Goal: Task Accomplishment & Management: Manage account settings

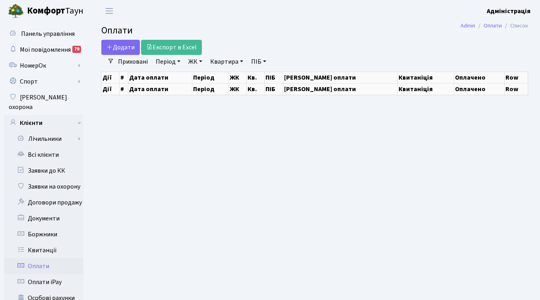
click at [36, 258] on link "Оплати" at bounding box center [44, 266] width 80 height 16
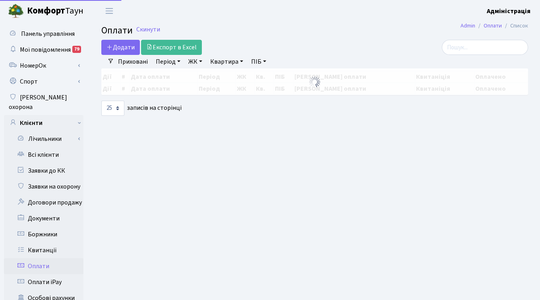
select select "25"
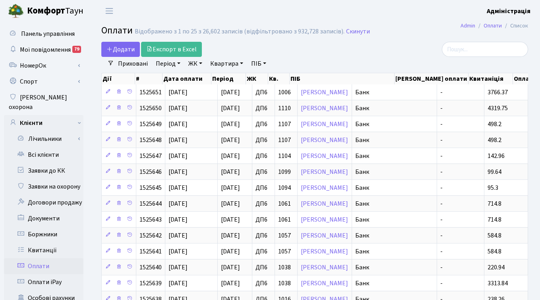
click at [195, 66] on link "ЖК" at bounding box center [195, 64] width 20 height 14
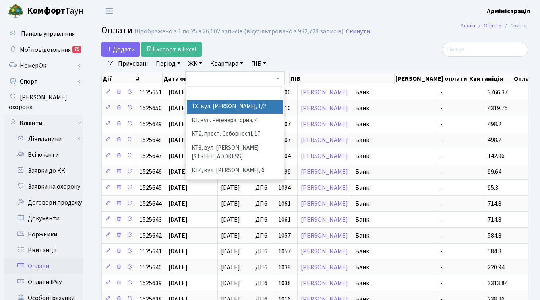
click at [274, 51] on div "Додати Експорт в Excel" at bounding box center [241, 49] width 281 height 15
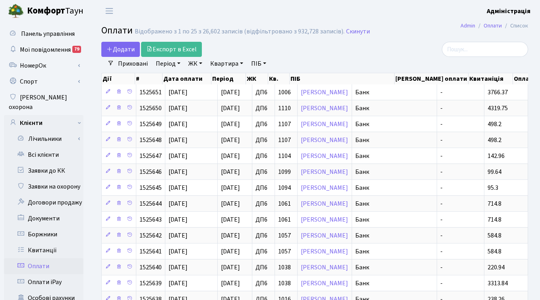
click at [190, 62] on link "ЖК" at bounding box center [195, 64] width 20 height 14
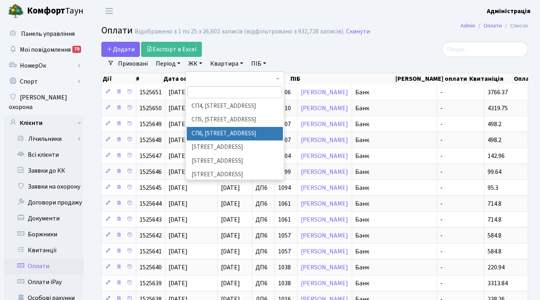
scroll to position [192, 0]
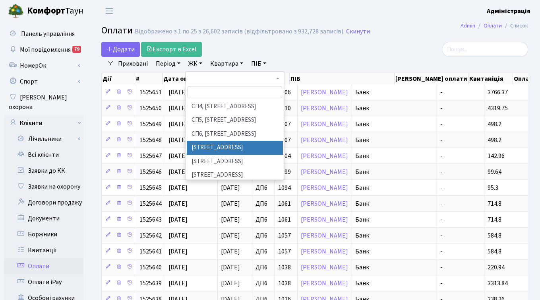
click at [224, 141] on li "[STREET_ADDRESS]" at bounding box center [235, 148] width 96 height 14
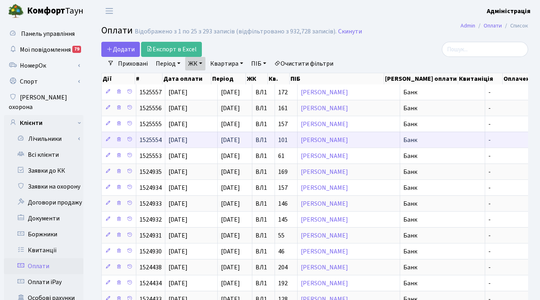
scroll to position [0, 16]
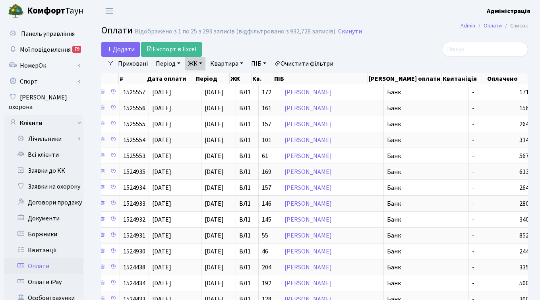
click at [224, 66] on link "Квартира" at bounding box center [226, 64] width 39 height 14
type input "13"
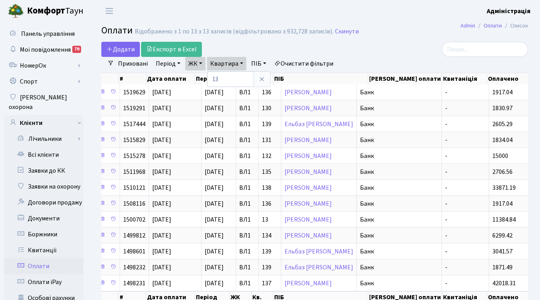
click at [397, 47] on div at bounding box center [461, 49] width 134 height 15
click at [51, 242] on link "Квитанції" at bounding box center [44, 250] width 80 height 16
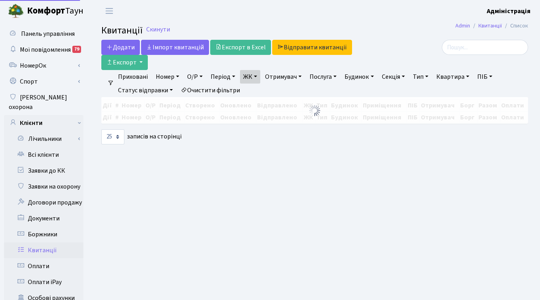
select select "25"
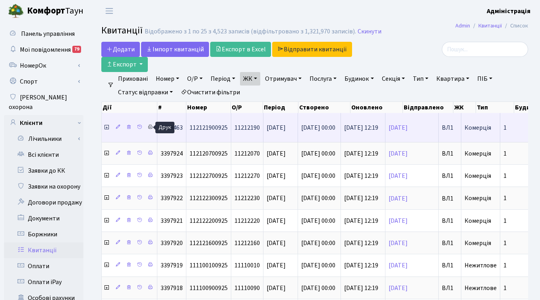
scroll to position [0, 303]
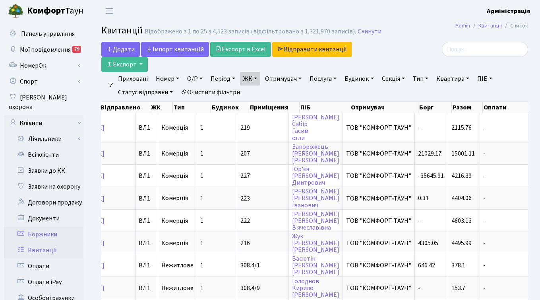
click at [48, 226] on link "Боржники" at bounding box center [44, 234] width 80 height 16
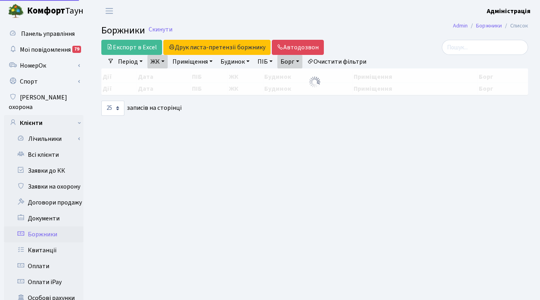
select select "25"
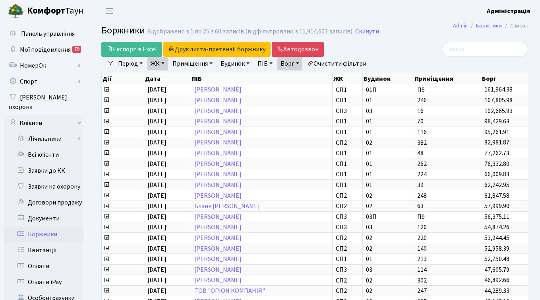
click at [338, 62] on link "Очистити фільтри" at bounding box center [337, 64] width 66 height 14
select select
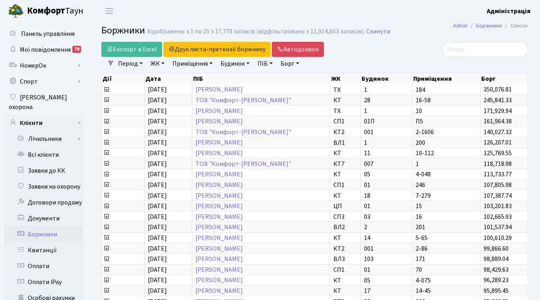
click at [161, 62] on link "ЖК" at bounding box center [158, 64] width 20 height 14
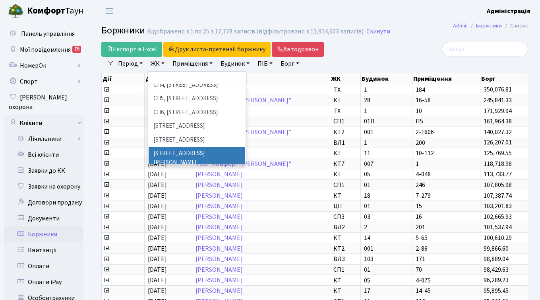
scroll to position [198, 0]
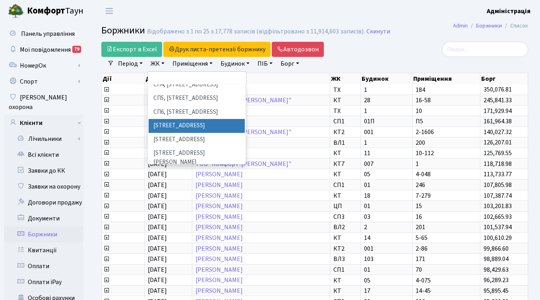
click at [172, 119] on li "ВЛ1, Ужгородський пров., 4/1" at bounding box center [197, 126] width 96 height 14
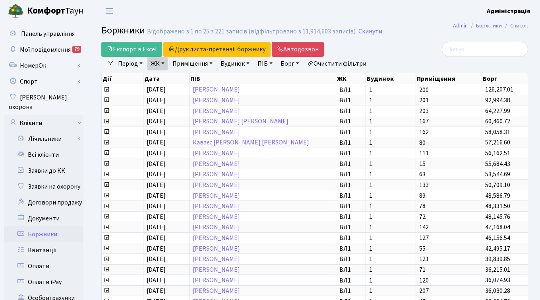
click at [185, 64] on link "Приміщення" at bounding box center [192, 64] width 47 height 14
type input "200"
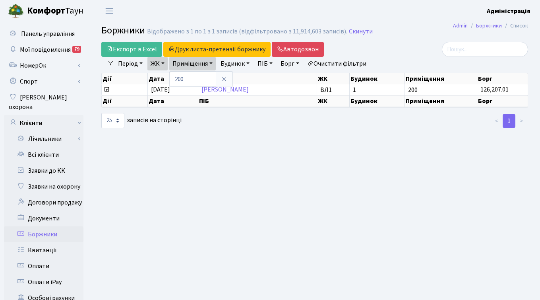
click at [354, 63] on link "Очистити фільтри" at bounding box center [337, 64] width 66 height 14
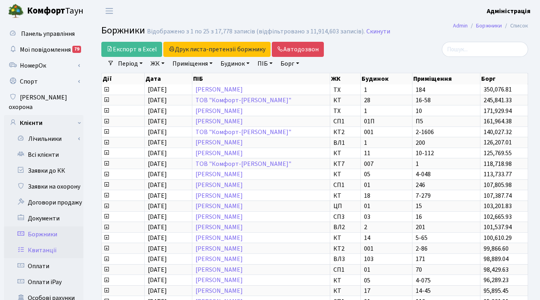
click at [37, 242] on link "Квитанції" at bounding box center [44, 250] width 80 height 16
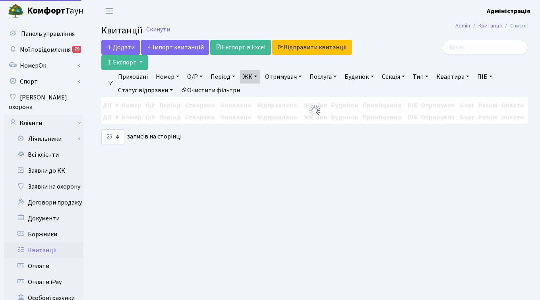
select select "25"
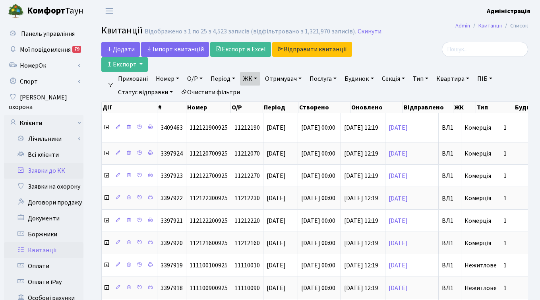
click at [58, 163] on link "Заявки до КК" at bounding box center [44, 171] width 80 height 16
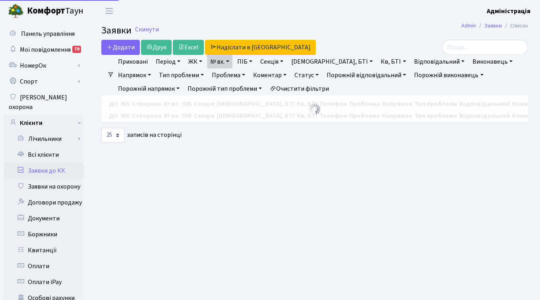
select select "25"
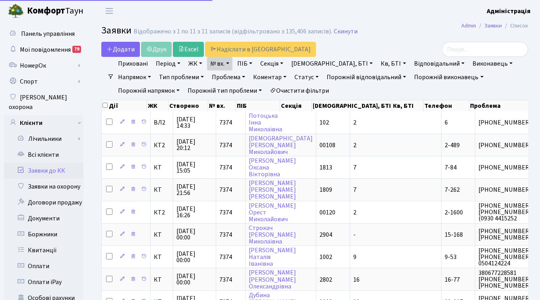
click at [267, 85] on link "Очистити фільтри" at bounding box center [300, 91] width 66 height 14
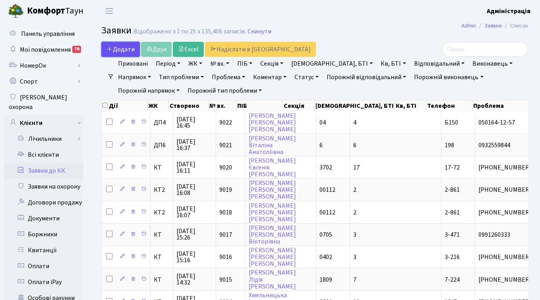
click at [117, 50] on span "Додати" at bounding box center [121, 49] width 28 height 9
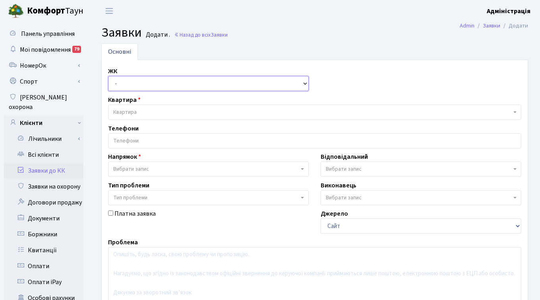
click at [142, 85] on select "- ТХ, вул. [STREET_ADDRESS] Регенераторна, 4 КТ2, просп. [STREET_ADDRESS] [STRE…" at bounding box center [208, 83] width 201 height 15
select select "322"
click at [108, 76] on select "- ТХ, вул. [STREET_ADDRESS] Регенераторна, 4 КТ2, просп. [STREET_ADDRESS] [STRE…" at bounding box center [208, 83] width 201 height 15
select select
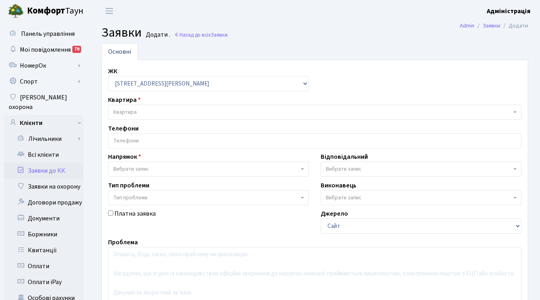
click at [159, 111] on span "Квартира" at bounding box center [312, 112] width 398 height 8
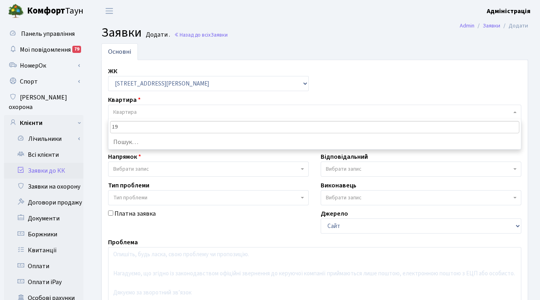
type input "198"
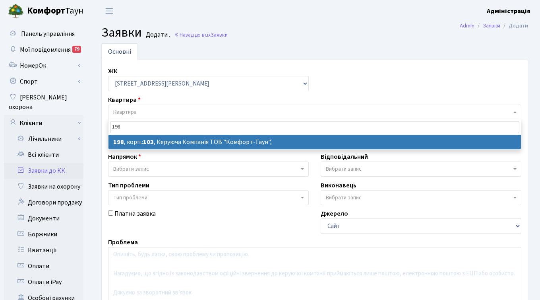
select select
select select "45601"
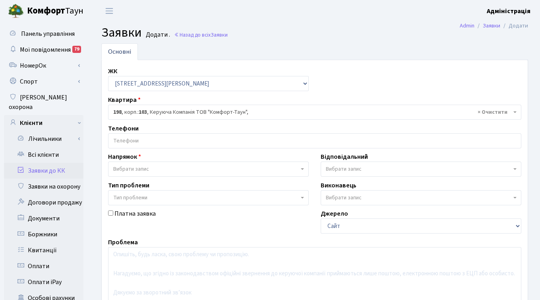
click at [165, 168] on span "Вибрати запис" at bounding box center [206, 169] width 186 height 8
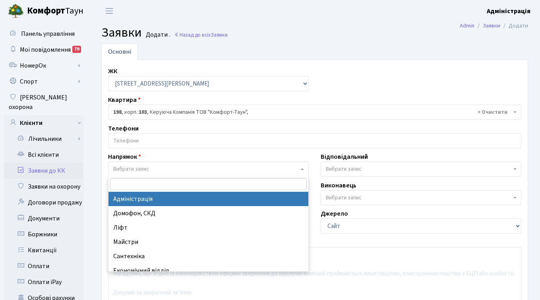
select select "5"
select select
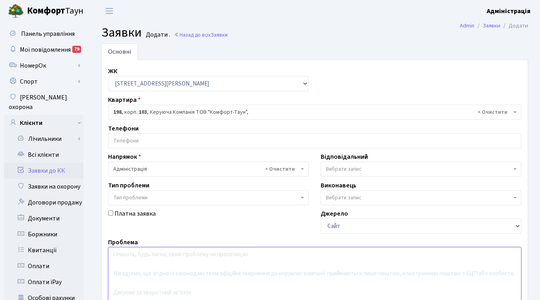
click at [185, 257] on textarea at bounding box center [315, 297] width 414 height 101
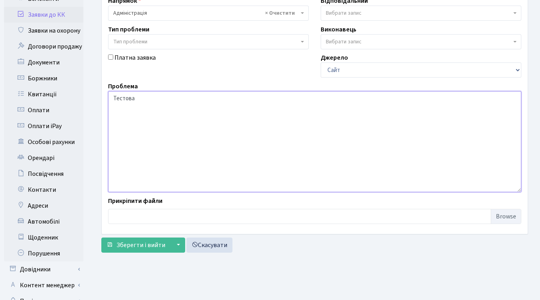
scroll to position [170, 0]
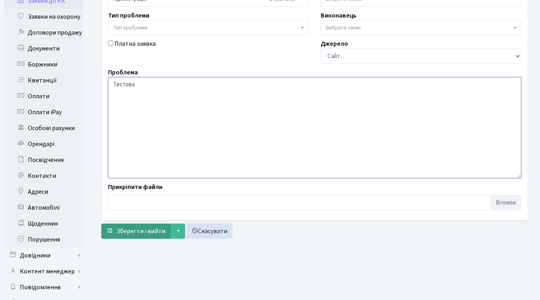
type textarea "Тестова"
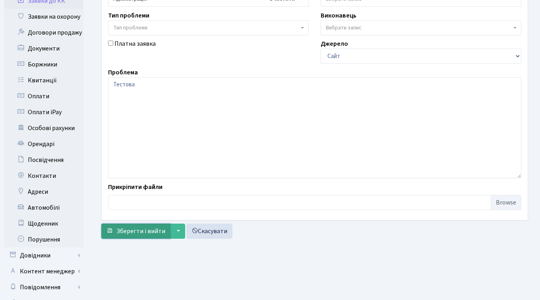
click at [140, 233] on span "Зберегти і вийти" at bounding box center [141, 231] width 49 height 9
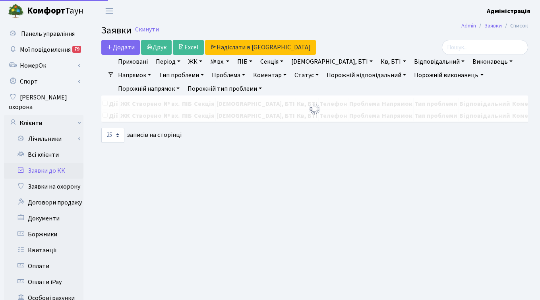
select select "25"
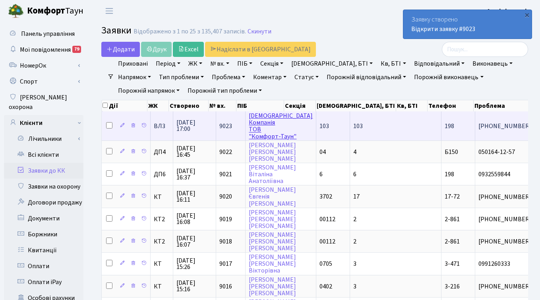
click at [258, 121] on link "Керуюча Компанія ТОВ "Комфорт-Таун"" at bounding box center [281, 125] width 64 height 29
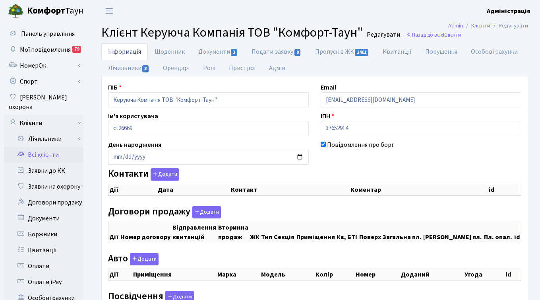
checkbox input "true"
select select "25"
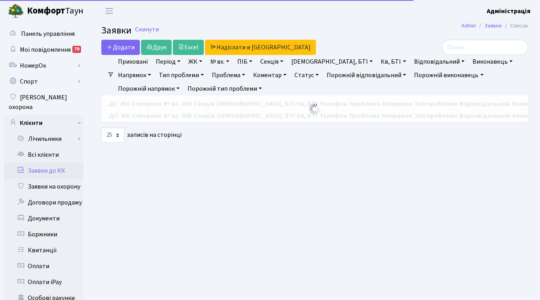
select select "25"
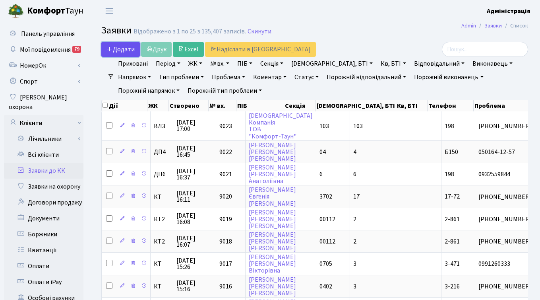
click at [123, 49] on span "Додати" at bounding box center [121, 49] width 28 height 9
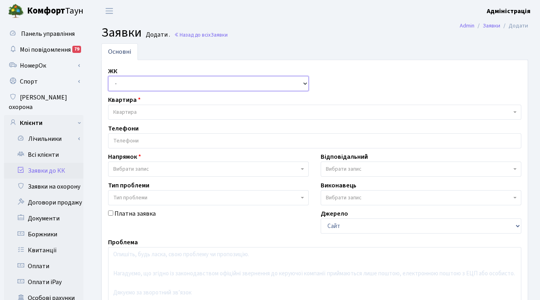
click at [142, 84] on select "- ТХ, вул. [STREET_ADDRESS] Регенераторна, 4 КТ2, просп. [STREET_ADDRESS] [STRE…" at bounding box center [208, 83] width 201 height 15
select select "271"
click at [108, 76] on select "- ТХ, вул. [STREET_ADDRESS] Регенераторна, 4 КТ2, просп. [STREET_ADDRESS] [STRE…" at bounding box center [208, 83] width 201 height 15
select select
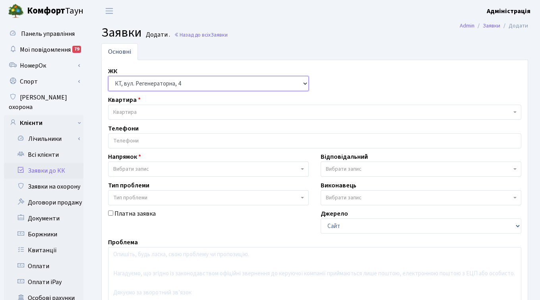
click at [144, 81] on select "- ТХ, вул. [STREET_ADDRESS] Регенераторна, 4 КТ2, просп. [STREET_ADDRESS] [STRE…" at bounding box center [208, 83] width 201 height 15
select select "322"
click at [108, 76] on select "- ТХ, вул. Ділова, 1/2 КТ, вул. Регенераторна, 4 КТ2, просп. Соборності, 17 КТ3…" at bounding box center [208, 83] width 201 height 15
select select
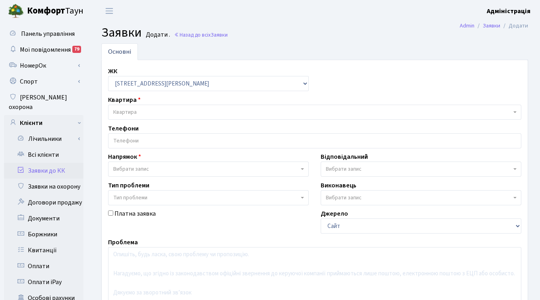
click at [137, 108] on span "Квартира" at bounding box center [312, 112] width 398 height 8
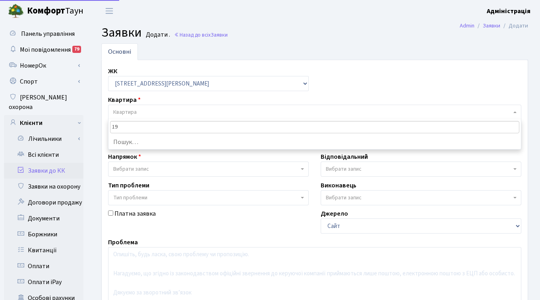
type input "198"
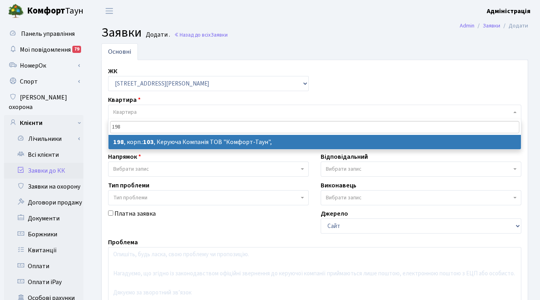
select select
select select "45601"
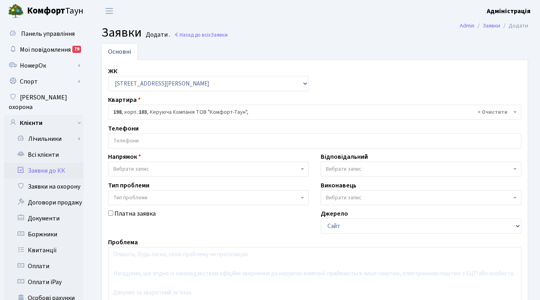
click at [151, 171] on span "Вибрати запис" at bounding box center [206, 169] width 186 height 8
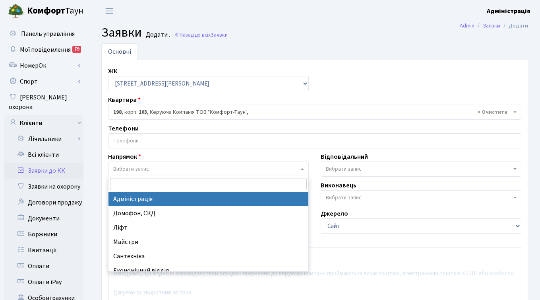
select select "5"
select select
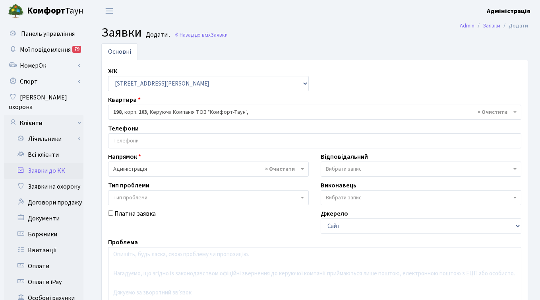
click at [413, 168] on span "Вибрати запис" at bounding box center [419, 169] width 186 height 8
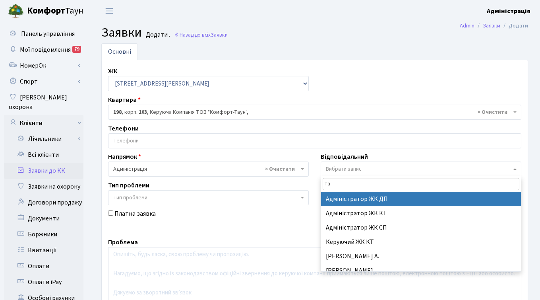
type input "тар"
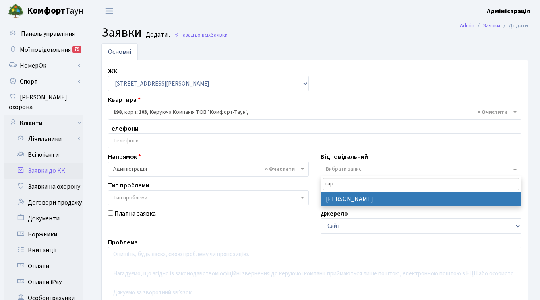
select select "88"
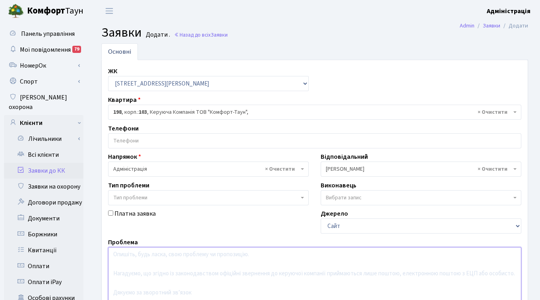
click at [292, 263] on textarea at bounding box center [315, 297] width 414 height 101
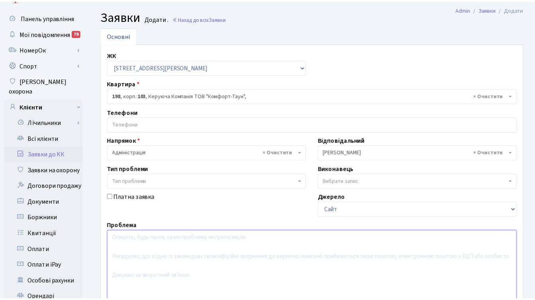
scroll to position [12, 0]
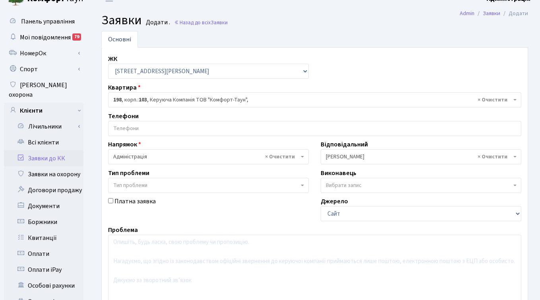
click at [176, 102] on span "× 198 , корп.: 103 , Керуюча Компанія ТОВ "Комфорт-Таун"," at bounding box center [312, 100] width 398 height 8
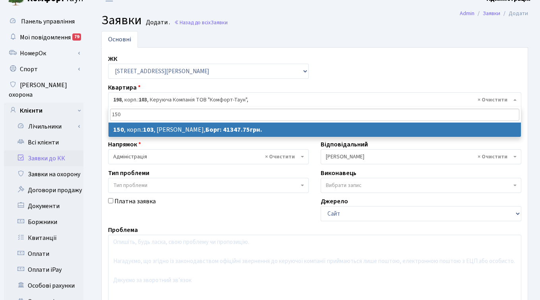
type input "150"
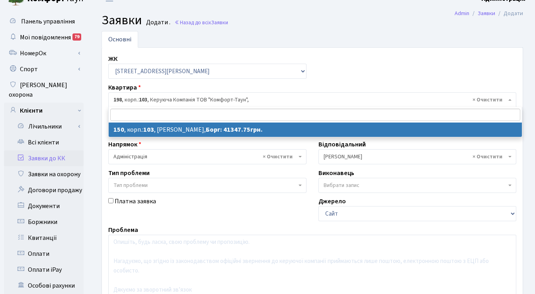
click at [338, 33] on ul "Основні" at bounding box center [311, 39] width 421 height 17
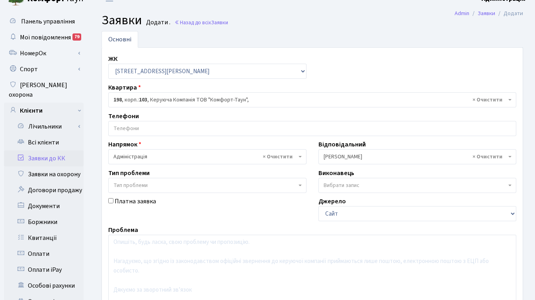
click at [280, 31] on ul "Основні" at bounding box center [311, 39] width 421 height 17
click at [66, 166] on link "Заявки на охорону" at bounding box center [44, 174] width 80 height 16
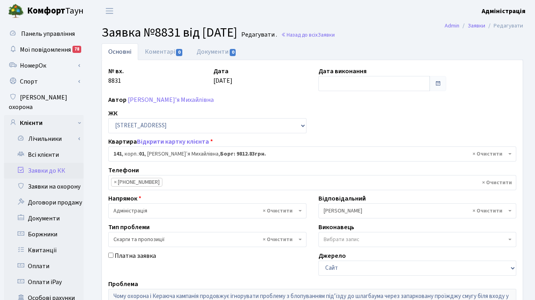
select select "20066"
select select "55"
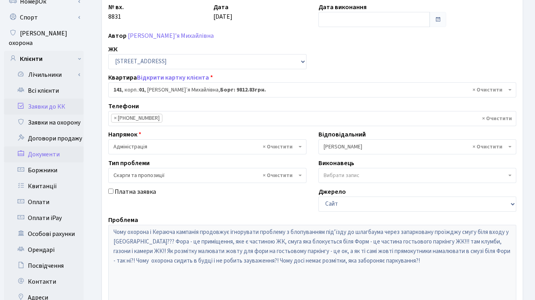
scroll to position [91, 0]
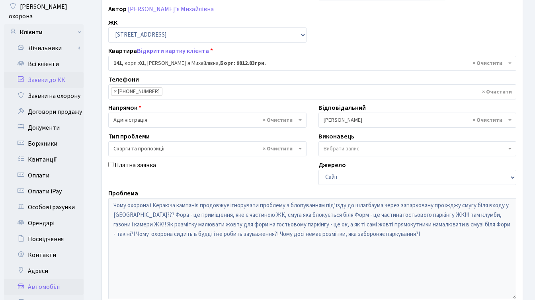
click at [45, 279] on link "Автомобілі" at bounding box center [44, 287] width 80 height 16
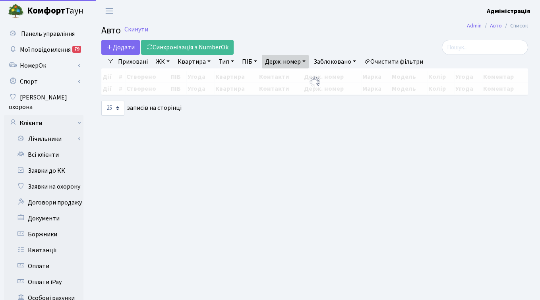
select select "25"
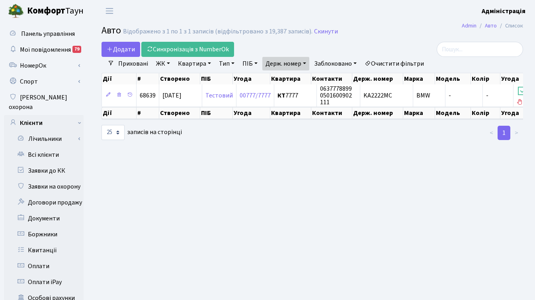
click at [403, 62] on link "Очистити фільтри" at bounding box center [394, 64] width 66 height 14
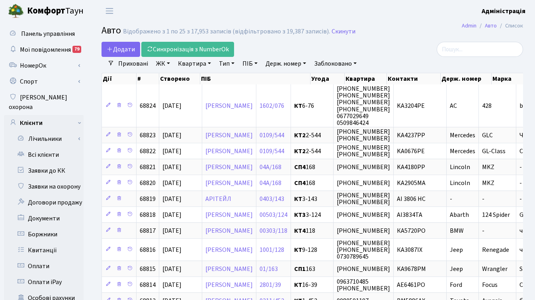
click at [406, 54] on div at bounding box center [456, 49] width 132 height 15
click at [402, 44] on div at bounding box center [456, 49] width 132 height 15
click at [396, 40] on main "Admin Авто Список Авто Відображено з 1 по 25 з 17,953 записів (відфільтровано з…" at bounding box center [311, 292] width 445 height 540
click at [196, 62] on link "Квартира" at bounding box center [194, 64] width 39 height 14
click at [285, 62] on link "Держ. номер" at bounding box center [285, 64] width 47 height 14
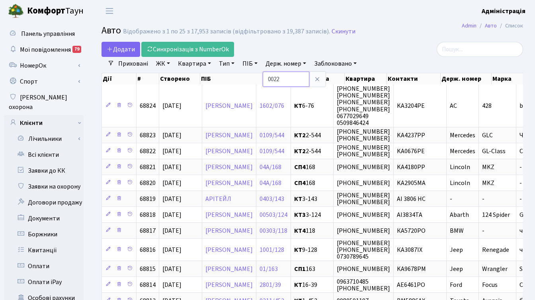
type input "0022"
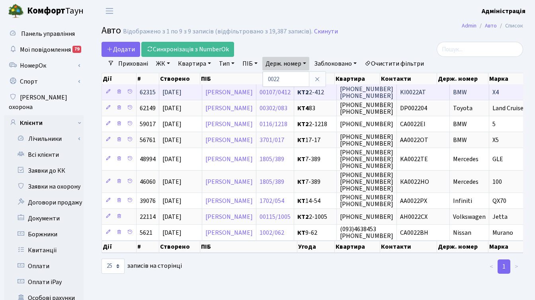
click at [426, 93] on span "KI0022AT" at bounding box center [413, 92] width 26 height 9
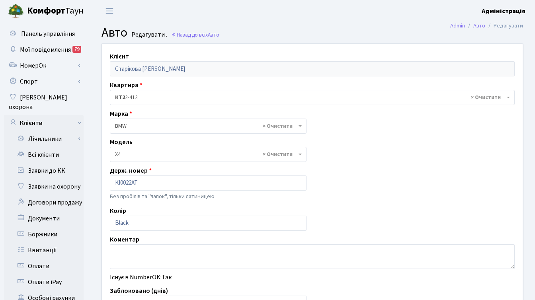
select select "3016"
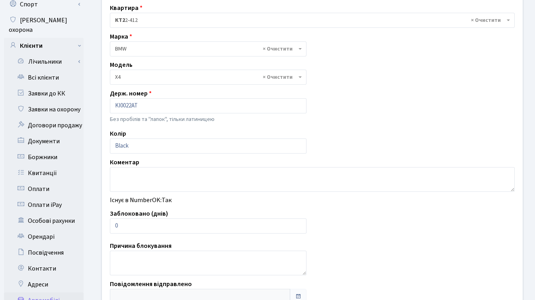
scroll to position [195, 0]
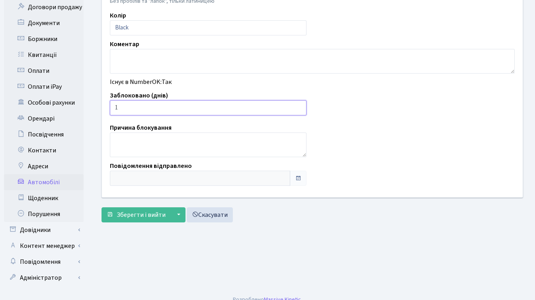
type input "1"
click at [297, 106] on input "1" at bounding box center [208, 107] width 196 height 15
click at [130, 217] on span "Зберегти і вийти" at bounding box center [141, 214] width 49 height 9
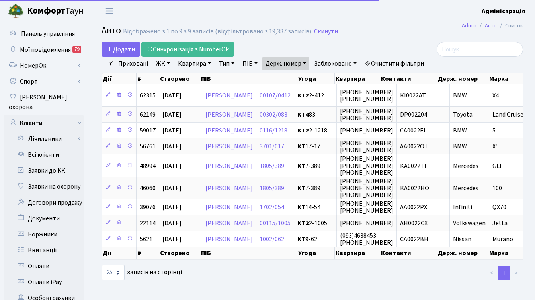
select select "25"
click at [287, 63] on link "Держ. номер" at bounding box center [285, 64] width 47 height 14
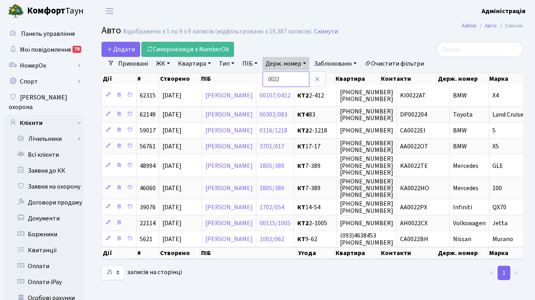
paste input "2705"
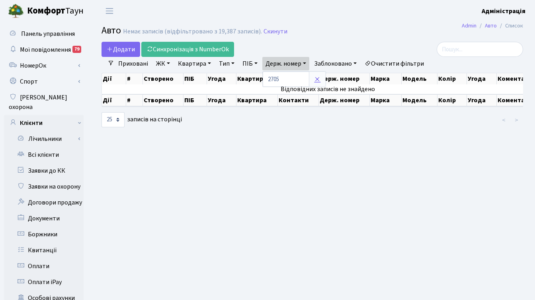
click at [317, 78] on icon at bounding box center [317, 79] width 6 height 6
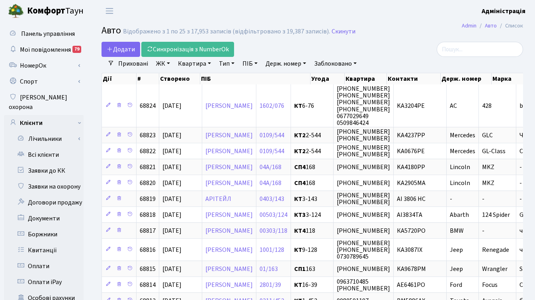
click at [280, 66] on link "Держ. номер" at bounding box center [285, 64] width 47 height 14
click at [276, 80] on input "text" at bounding box center [285, 79] width 47 height 15
type input "А"
type input "6"
type input "4624"
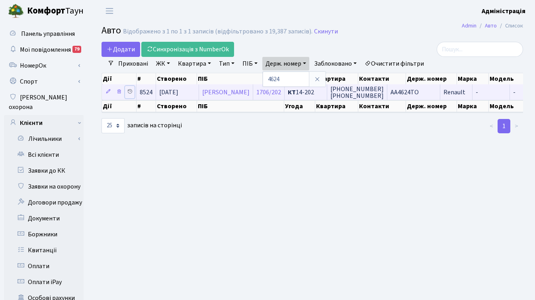
click at [131, 91] on icon at bounding box center [130, 92] width 6 height 6
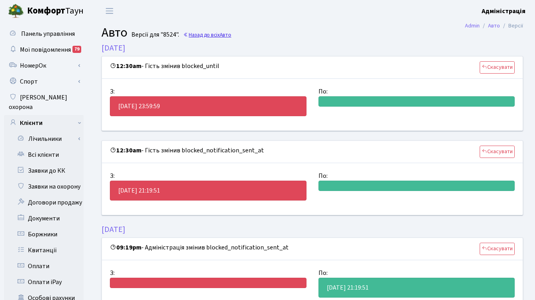
click at [213, 36] on link "Назад до всіх Авто" at bounding box center [207, 35] width 48 height 8
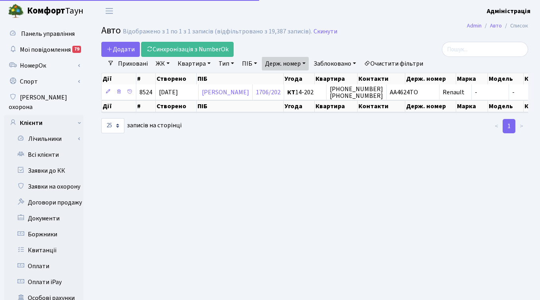
select select "25"
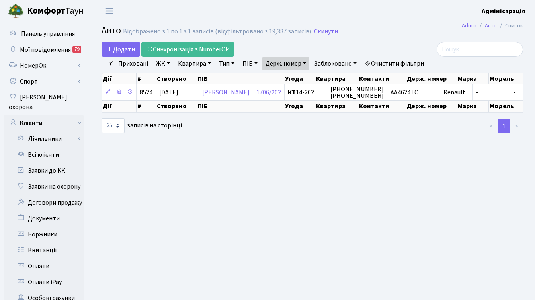
click at [292, 62] on link "Держ. номер" at bounding box center [285, 64] width 47 height 14
drag, startPoint x: 277, startPoint y: 79, endPoint x: 264, endPoint y: 79, distance: 13.1
click at [264, 79] on input "4624" at bounding box center [285, 79] width 47 height 15
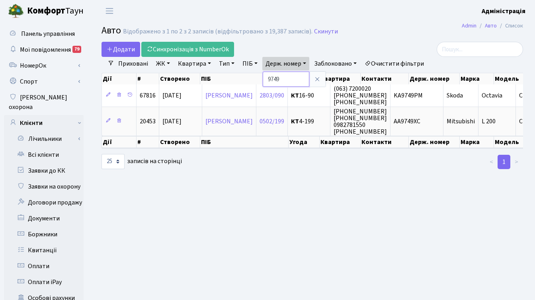
drag, startPoint x: 286, startPoint y: 78, endPoint x: 267, endPoint y: 80, distance: 19.6
click at [267, 80] on input "9749" at bounding box center [285, 79] width 47 height 15
paste input "3303"
type input "3303"
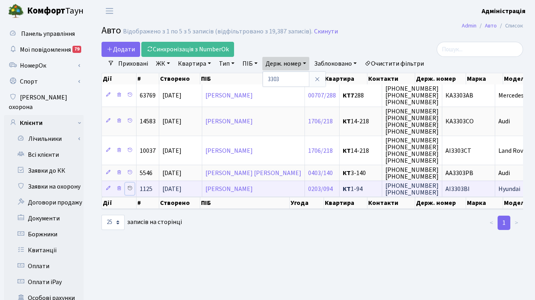
click at [128, 189] on icon at bounding box center [130, 188] width 6 height 6
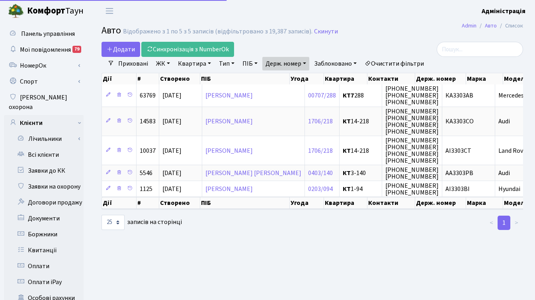
select select "25"
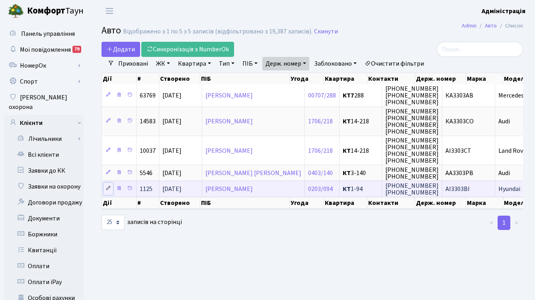
click at [107, 188] on icon at bounding box center [108, 188] width 6 height 6
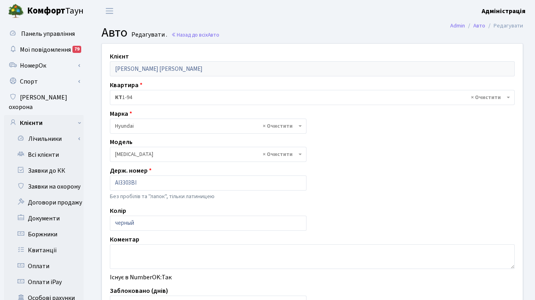
select select "1036"
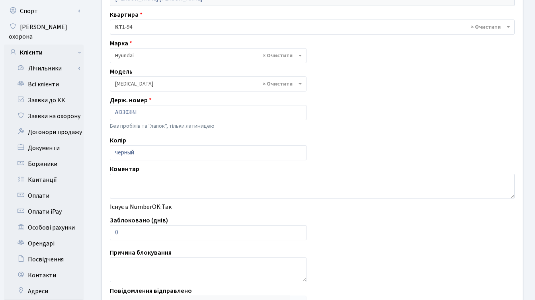
scroll to position [87, 0]
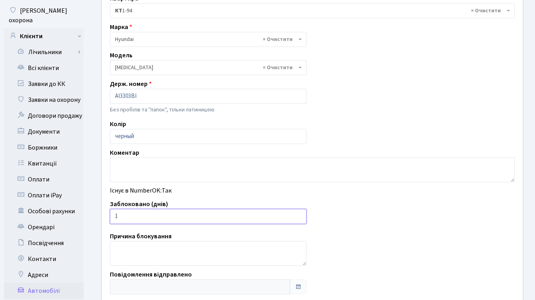
type input "1"
click at [298, 214] on input "1" at bounding box center [208, 216] width 196 height 15
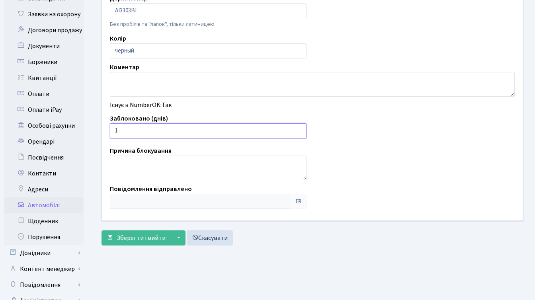
scroll to position [195, 0]
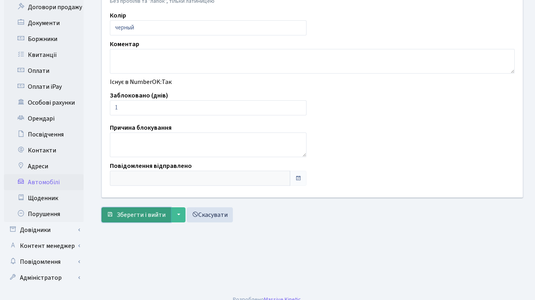
click at [142, 211] on span "Зберегти і вийти" at bounding box center [141, 214] width 49 height 9
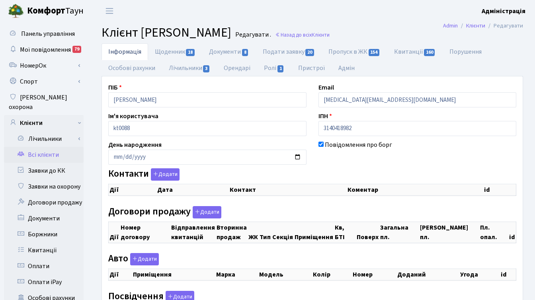
checkbox input "true"
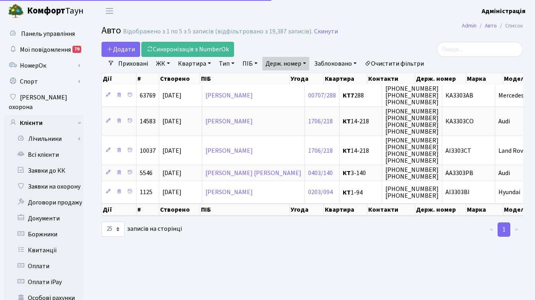
select select "25"
click at [309, 64] on link "Держ. номер" at bounding box center [285, 64] width 47 height 14
drag, startPoint x: 294, startPoint y: 78, endPoint x: 264, endPoint y: 78, distance: 30.6
click at [264, 78] on input "3303" at bounding box center [285, 79] width 47 height 15
type input "7865"
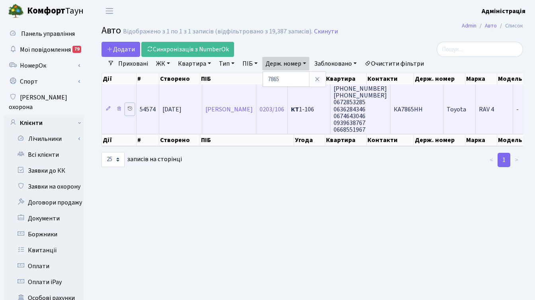
click at [130, 107] on icon at bounding box center [130, 109] width 6 height 6
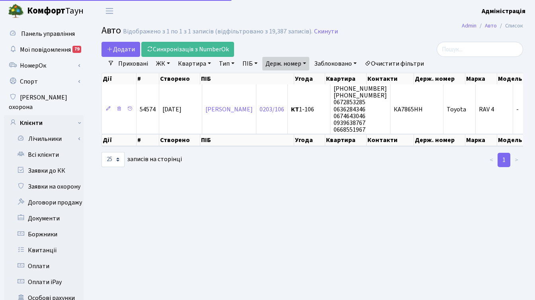
select select "25"
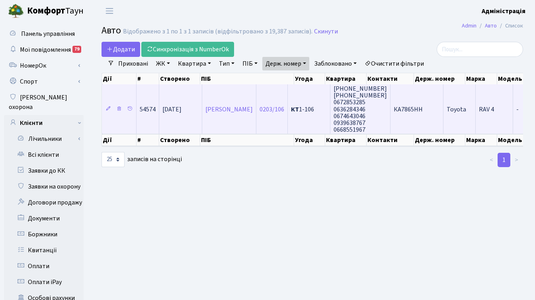
click at [422, 109] on span "КА7865НН" at bounding box center [407, 109] width 29 height 9
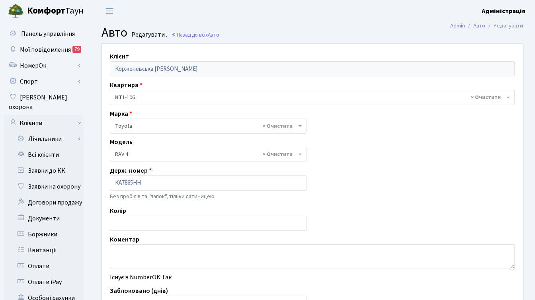
select select "2369"
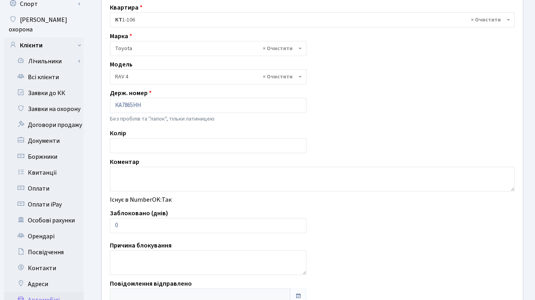
scroll to position [79, 0]
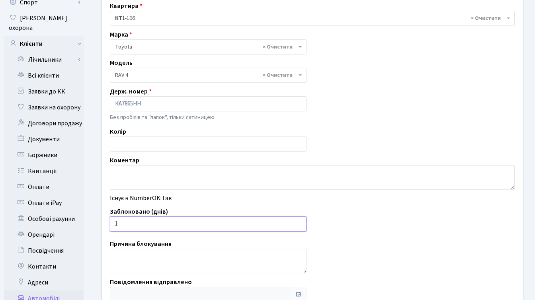
type input "1"
click at [298, 222] on input "1" at bounding box center [208, 223] width 196 height 15
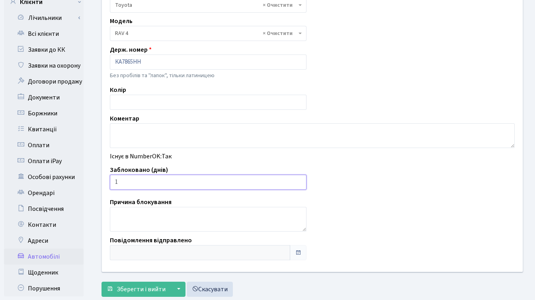
scroll to position [0, 0]
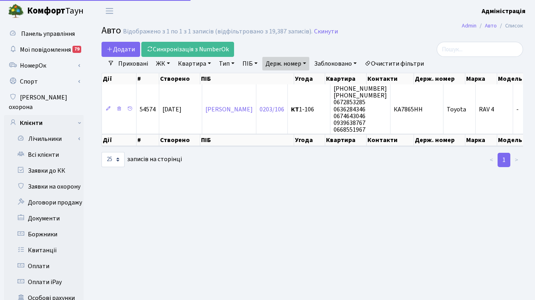
select select "25"
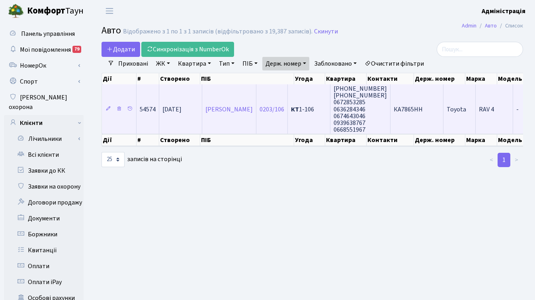
click at [422, 109] on span "КА7865НН" at bounding box center [407, 109] width 29 height 9
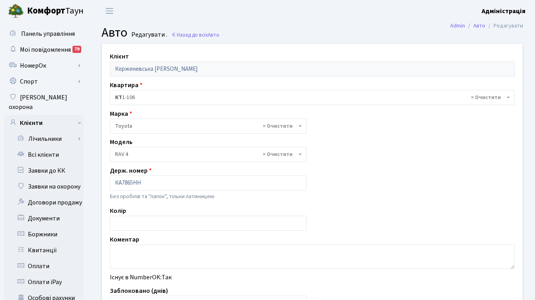
select select "2369"
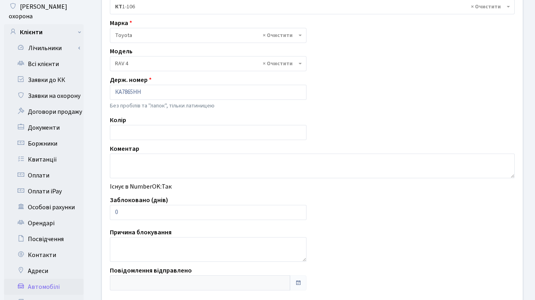
scroll to position [91, 0]
drag, startPoint x: 122, startPoint y: 212, endPoint x: 113, endPoint y: 210, distance: 9.7
click at [113, 210] on input "0" at bounding box center [208, 211] width 196 height 15
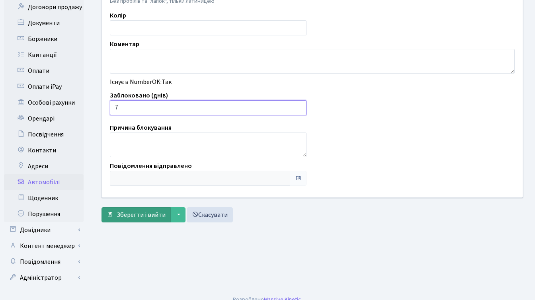
type input "7"
click at [127, 218] on span "Зберегти і вийти" at bounding box center [141, 214] width 49 height 9
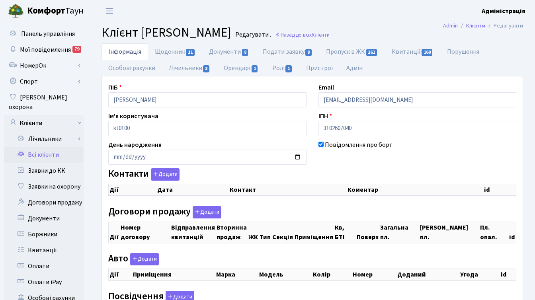
checkbox input "true"
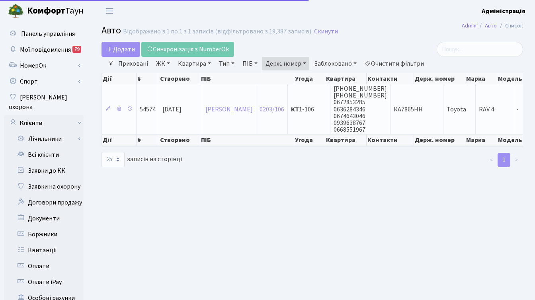
select select "25"
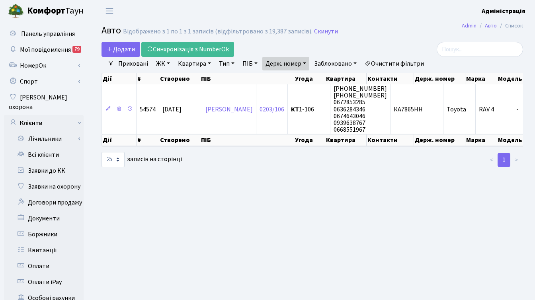
click at [288, 58] on link "Держ. номер" at bounding box center [285, 64] width 47 height 14
paste input "412"
type input "7412"
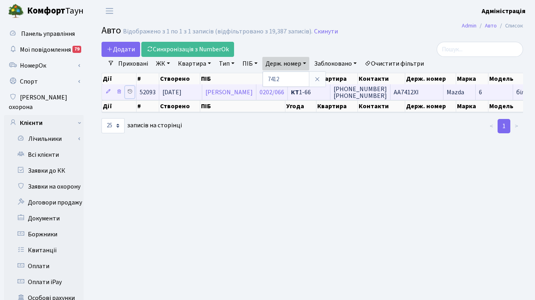
click at [129, 92] on icon at bounding box center [130, 92] width 6 height 6
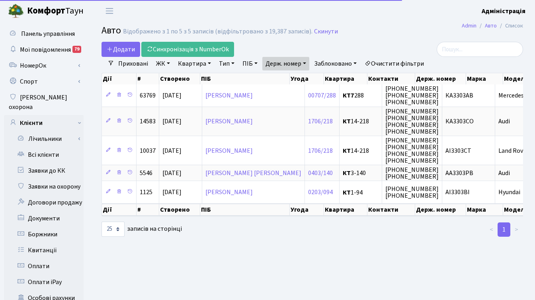
select select "25"
click at [301, 65] on link "Держ. номер" at bounding box center [285, 64] width 47 height 14
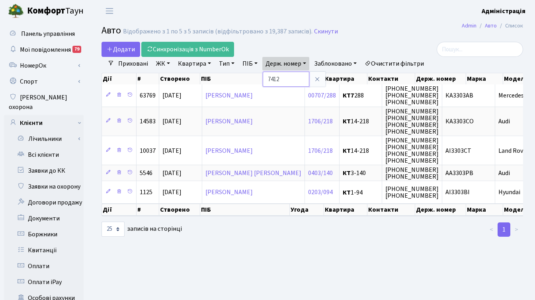
click at [291, 77] on input "7412" at bounding box center [285, 79] width 47 height 15
click at [282, 80] on input "7412" at bounding box center [285, 79] width 47 height 15
click at [272, 250] on main "Admin Авто Список Авто Відображено з 1 по 5 з 5 записів (відфільтровано з 19,38…" at bounding box center [311, 253] width 445 height 463
click at [435, 33] on h2 "Авто Відображено з 1 по 5 з 5 записів (відфільтровано з 19,387 записів). Скинути" at bounding box center [311, 32] width 421 height 14
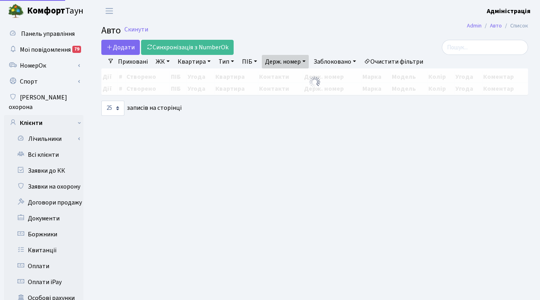
select select "25"
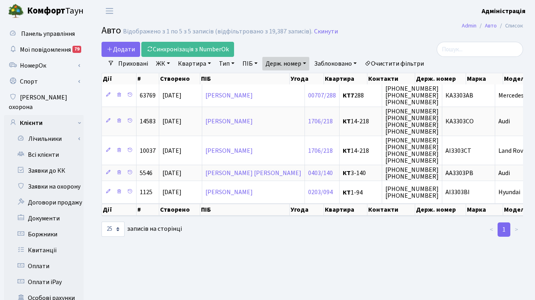
click at [290, 66] on link "Держ. номер" at bounding box center [285, 64] width 47 height 14
drag, startPoint x: 286, startPoint y: 79, endPoint x: 268, endPoint y: 77, distance: 18.0
click at [268, 77] on input "3303" at bounding box center [285, 79] width 47 height 15
paste input "АА7412Хl"
drag, startPoint x: 277, startPoint y: 81, endPoint x: 270, endPoint y: 78, distance: 7.7
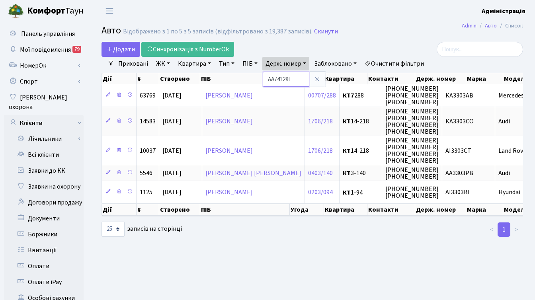
click at [270, 78] on input "АА7412Хl" at bounding box center [285, 79] width 47 height 15
click at [296, 79] on input "АА7412Хl" at bounding box center [285, 79] width 47 height 15
click at [276, 80] on input "АА7412" at bounding box center [285, 79] width 47 height 15
type input "7412"
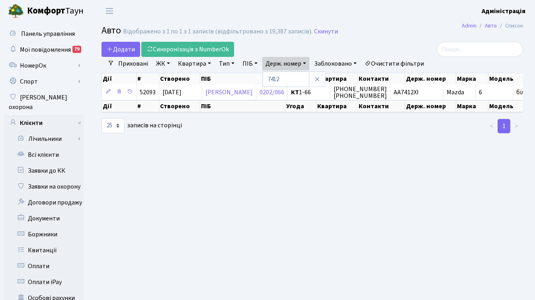
click at [347, 146] on main "Admin Авто Список Авто Відображено з 1 по 1 з 1 записів (відфільтровано з 19,38…" at bounding box center [311, 253] width 445 height 463
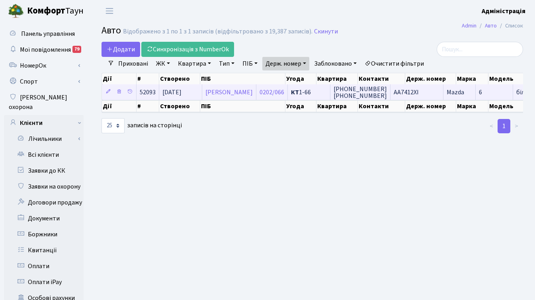
click at [416, 91] on span "AA7412XI" at bounding box center [405, 92] width 25 height 9
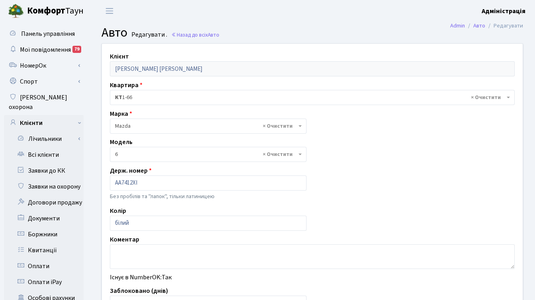
select select "55"
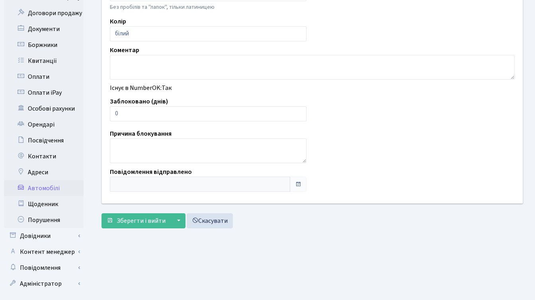
scroll to position [195, 0]
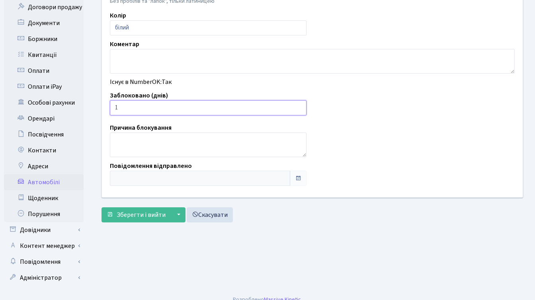
type input "1"
click at [298, 105] on input "1" at bounding box center [208, 107] width 196 height 15
click at [142, 216] on span "Зберегти і вийти" at bounding box center [141, 214] width 49 height 9
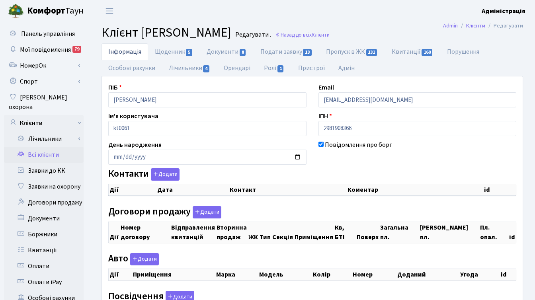
checkbox input "true"
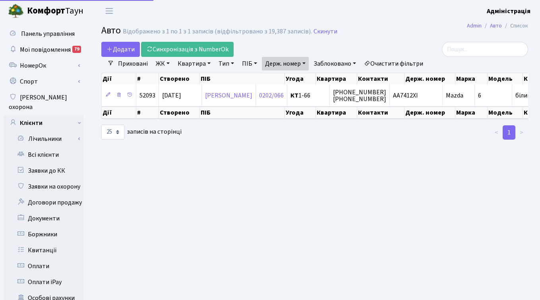
select select "25"
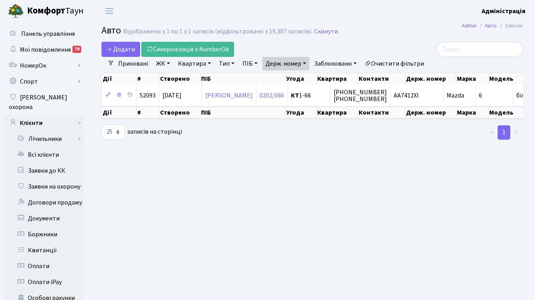
click at [287, 62] on link "Держ. номер" at bounding box center [285, 64] width 47 height 14
paste input "0980"
type input "0980"
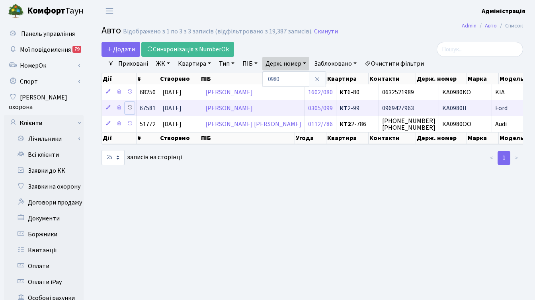
click at [130, 108] on icon at bounding box center [130, 108] width 6 height 6
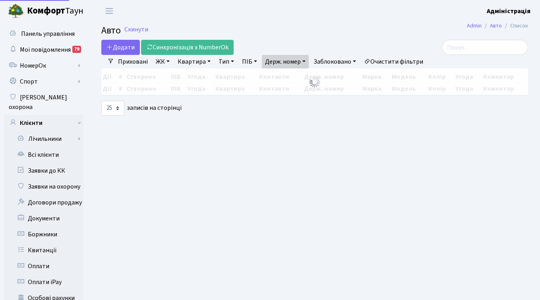
select select "25"
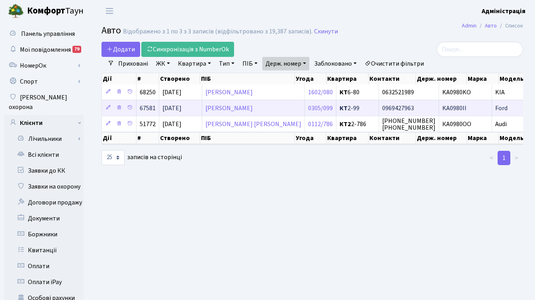
click at [442, 109] on span "KA0980II" at bounding box center [454, 108] width 24 height 9
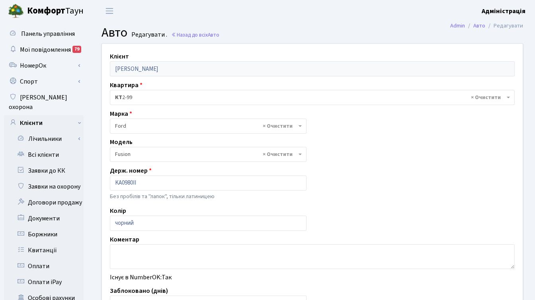
select select "784"
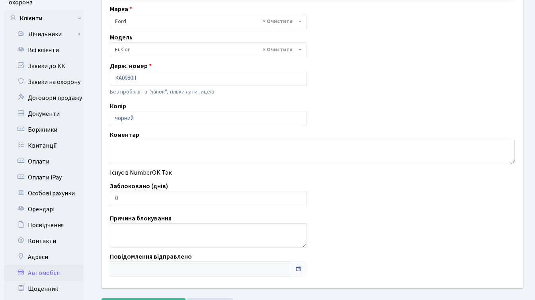
scroll to position [128, 0]
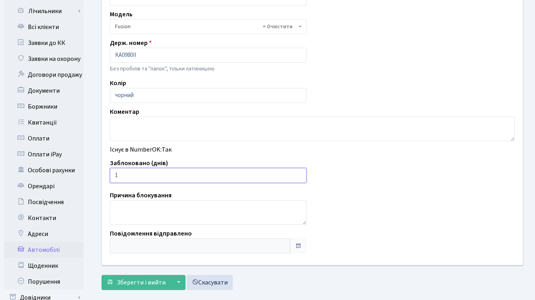
type input "1"
click at [298, 173] on input "1" at bounding box center [208, 175] width 196 height 15
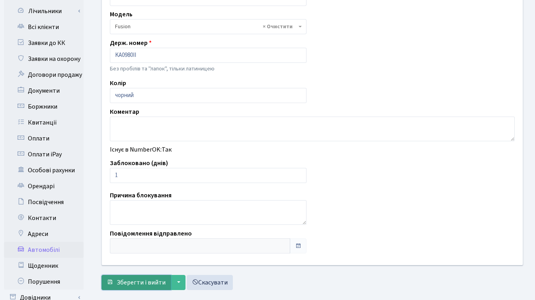
click at [144, 284] on span "Зберегти і вийти" at bounding box center [141, 282] width 49 height 9
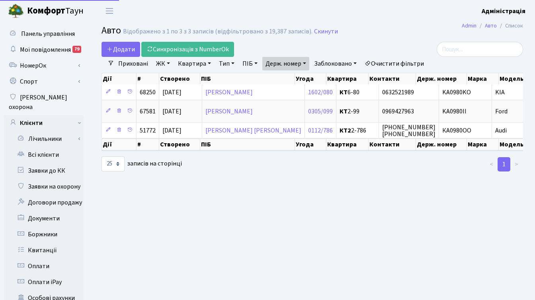
select select "25"
click at [290, 62] on link "Держ. номер" at bounding box center [285, 64] width 47 height 14
paste input "034"
type input "0034"
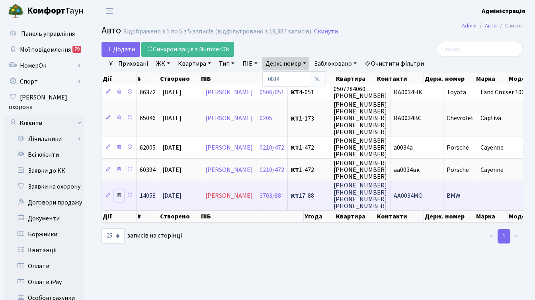
click at [120, 194] on icon at bounding box center [119, 195] width 6 height 6
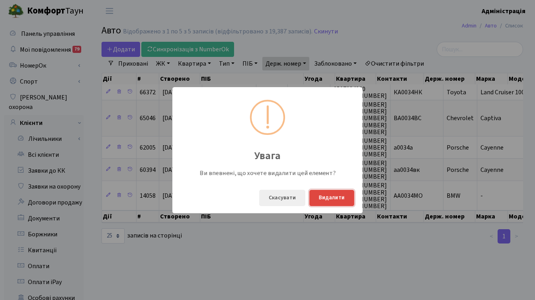
click at [323, 192] on button "Видалити" at bounding box center [331, 198] width 45 height 16
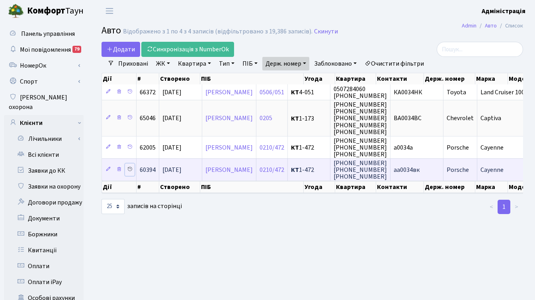
click at [130, 169] on icon at bounding box center [130, 169] width 6 height 6
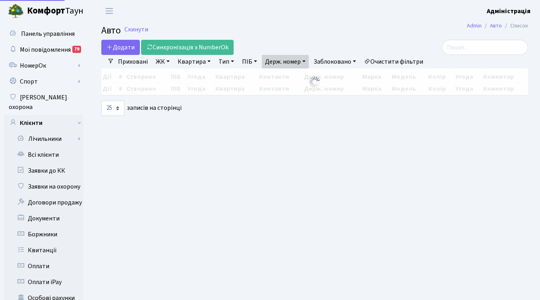
select select "25"
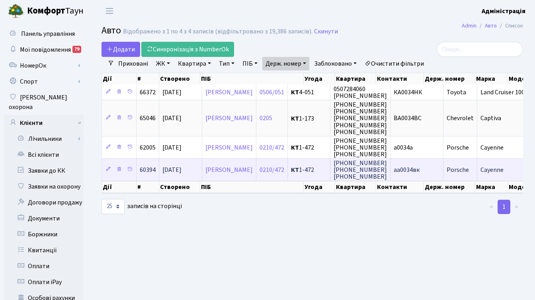
click at [419, 172] on span "аа0034вк" at bounding box center [406, 169] width 26 height 9
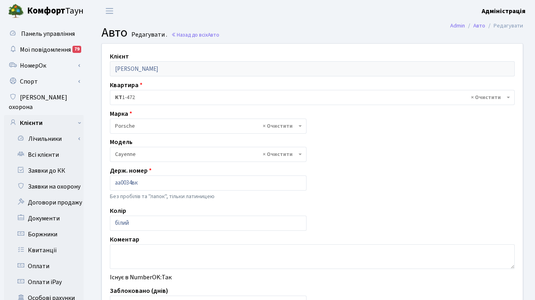
select select "1963"
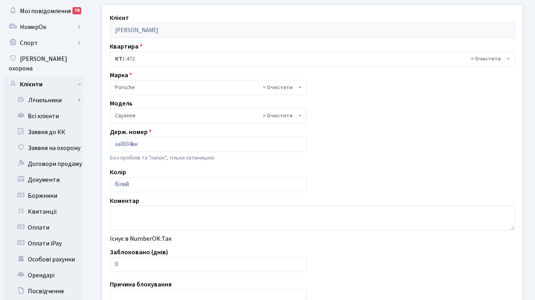
scroll to position [44, 0]
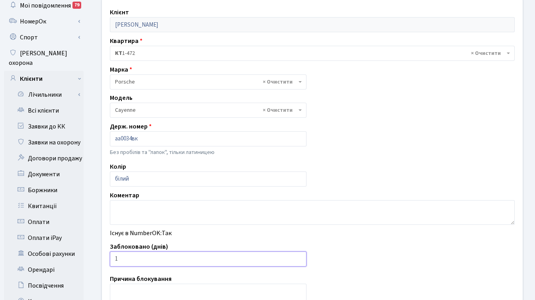
type input "1"
click at [297, 258] on input "1" at bounding box center [208, 258] width 196 height 15
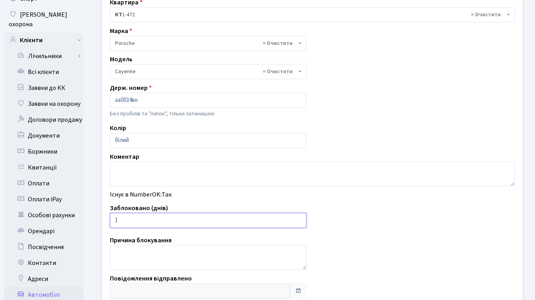
scroll to position [195, 0]
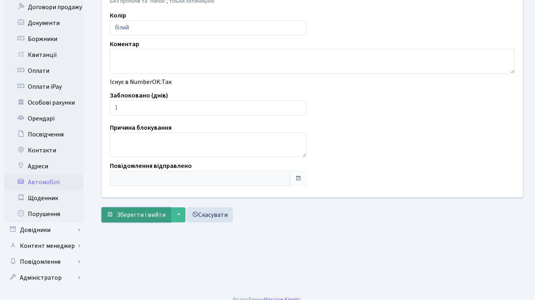
click at [134, 218] on span "Зберегти і вийти" at bounding box center [141, 214] width 49 height 9
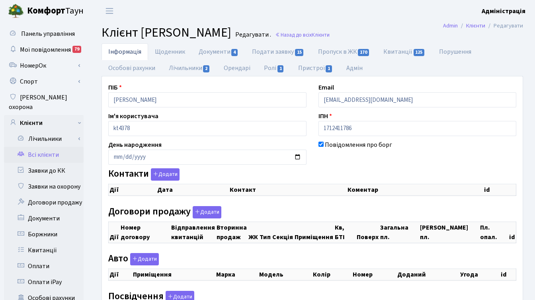
checkbox input "true"
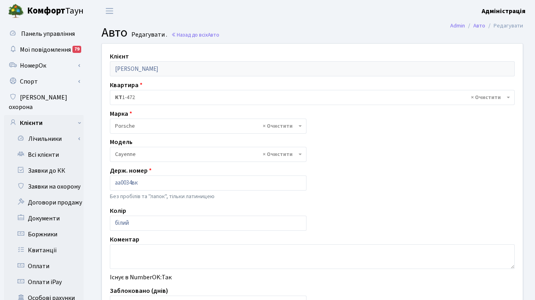
select select "1963"
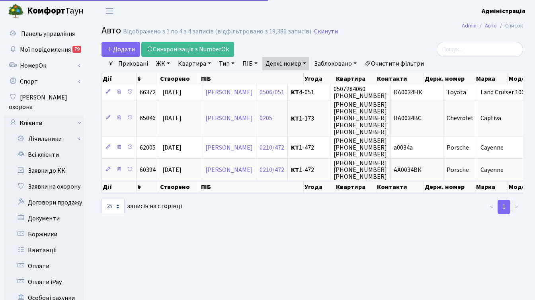
select select "25"
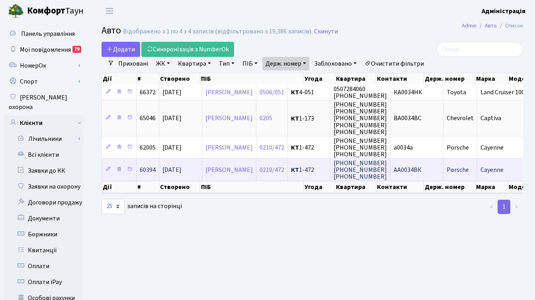
scroll to position [0, 209]
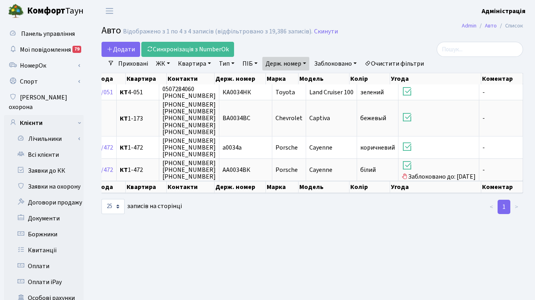
click at [294, 68] on link "Держ. номер" at bounding box center [285, 64] width 47 height 14
paste input "8075"
type input "8075"
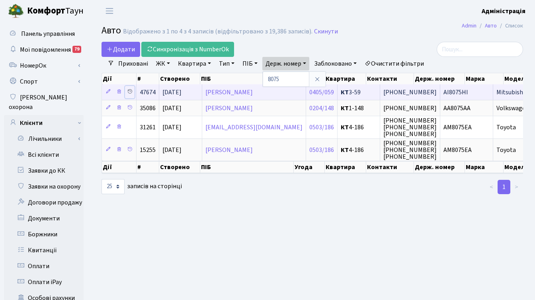
click at [132, 92] on icon at bounding box center [130, 92] width 6 height 6
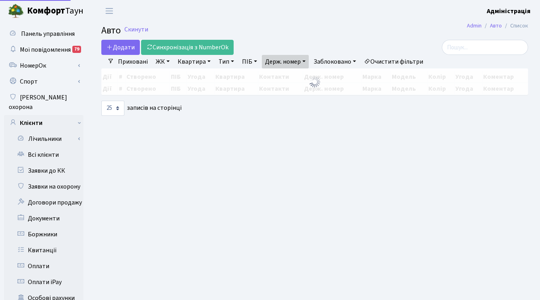
select select "25"
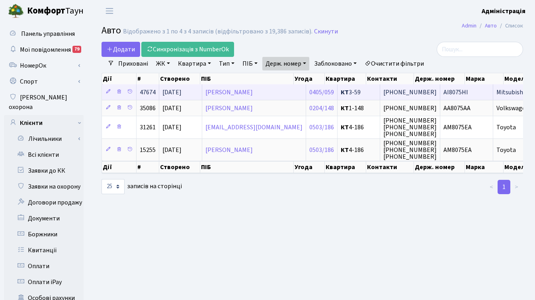
click at [400, 89] on span "[PHONE_NUMBER]" at bounding box center [409, 92] width 53 height 9
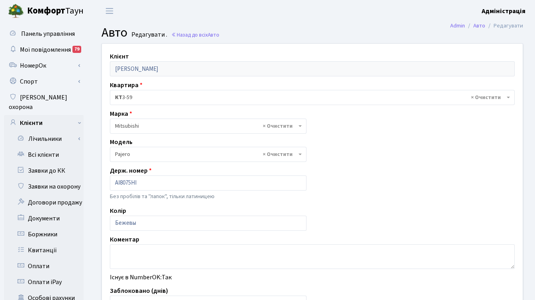
select select "1628"
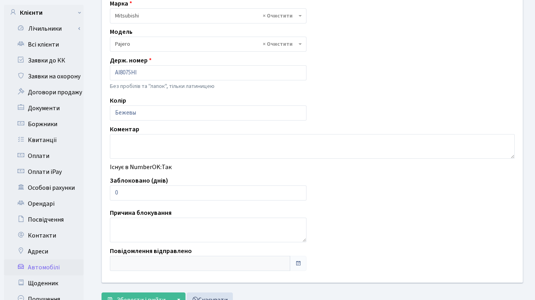
scroll to position [111, 0]
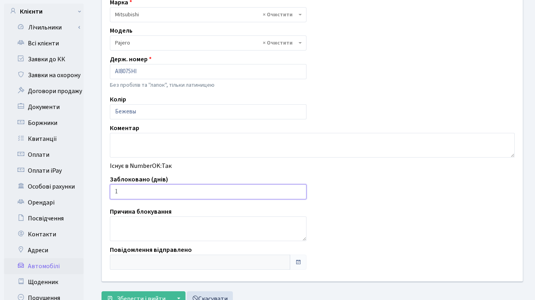
type input "1"
click at [298, 190] on input "1" at bounding box center [208, 191] width 196 height 15
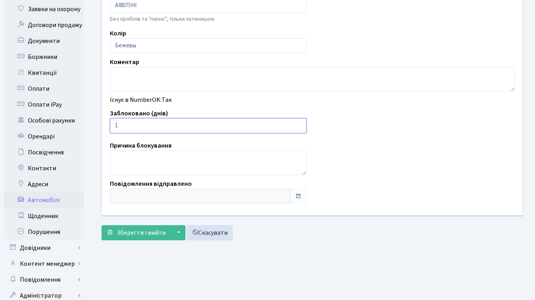
scroll to position [182, 0]
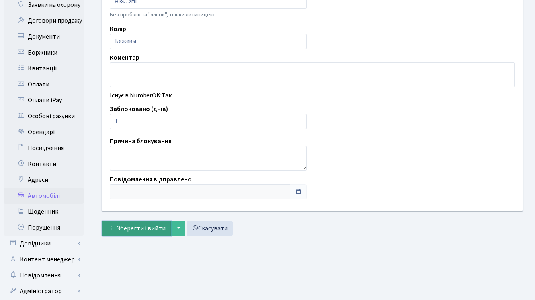
click at [125, 228] on span "Зберегти і вийти" at bounding box center [141, 228] width 49 height 9
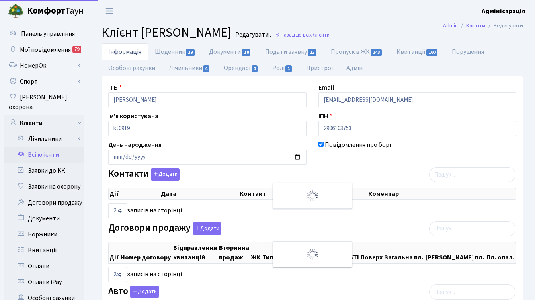
select select "25"
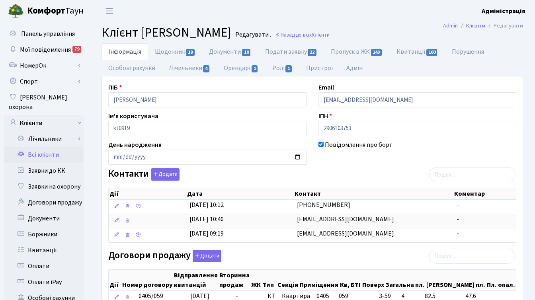
click at [432, 73] on ul "Інформація Щоденник 19 Документи 10 Подати заявку 22 Пропуск в ЖК 143 Квитанції…" at bounding box center [311, 59] width 421 height 33
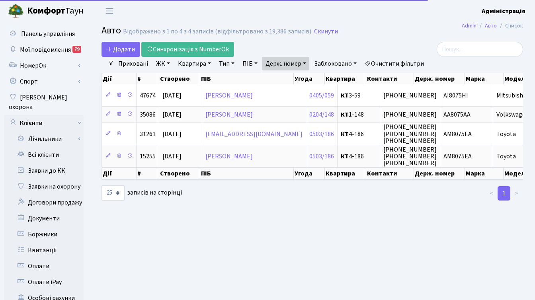
select select "25"
click at [289, 64] on link "Держ. номер" at bounding box center [285, 64] width 47 height 14
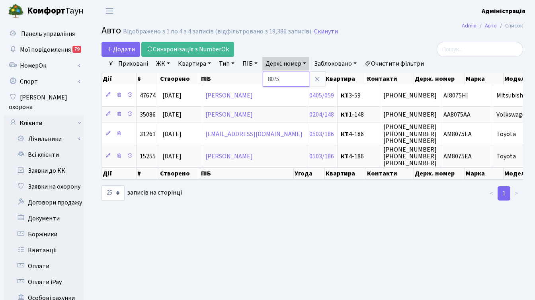
paste input "3783"
type input "3783"
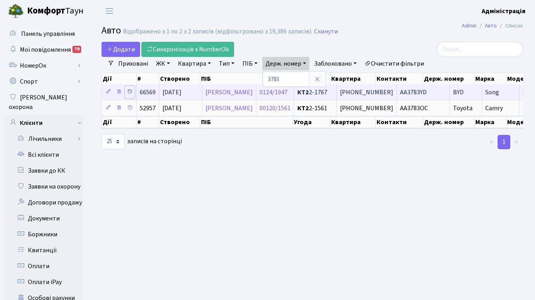
click at [128, 91] on icon at bounding box center [130, 92] width 6 height 6
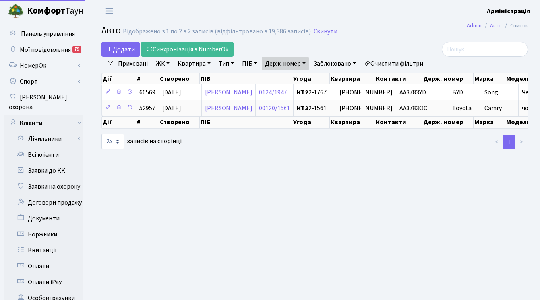
select select "25"
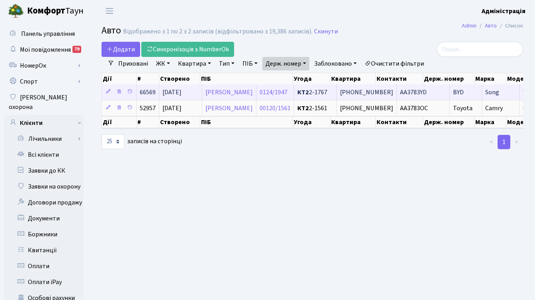
click at [426, 91] on span "АА3783YD" at bounding box center [413, 92] width 27 height 9
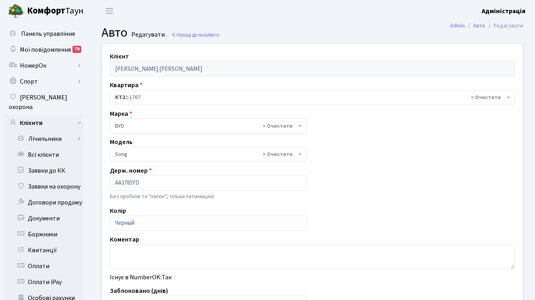
select select "3863"
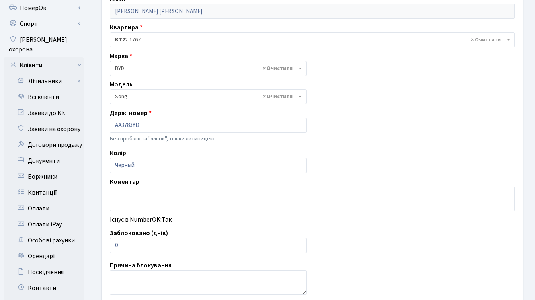
scroll to position [66, 0]
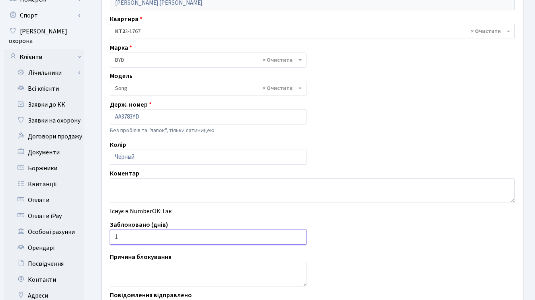
type input "1"
click at [298, 235] on input "1" at bounding box center [208, 236] width 196 height 15
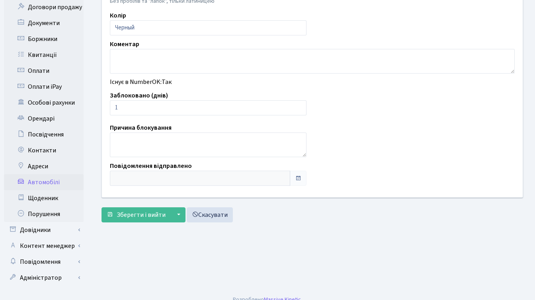
click at [136, 206] on form "Клієнт Шерстюк Ірина Олександрівна Квартира - <b>КТ2</b>&nbsp;&nbsp;&nbsp;2-176…" at bounding box center [311, 35] width 421 height 374
click at [138, 217] on span "Зберегти і вийти" at bounding box center [141, 214] width 49 height 9
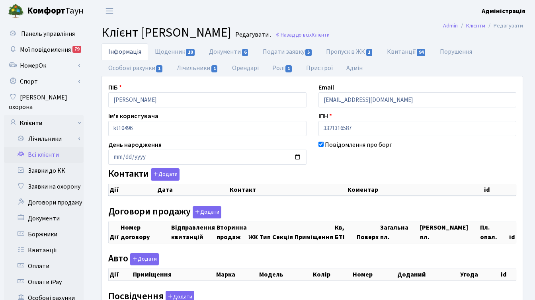
checkbox input "true"
select select "25"
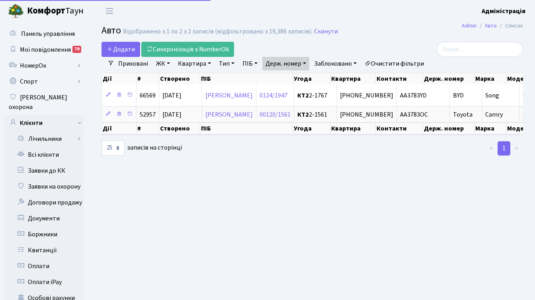
select select "25"
click at [303, 62] on link "Держ. номер" at bounding box center [285, 64] width 47 height 14
paste input "45"
type input "3453"
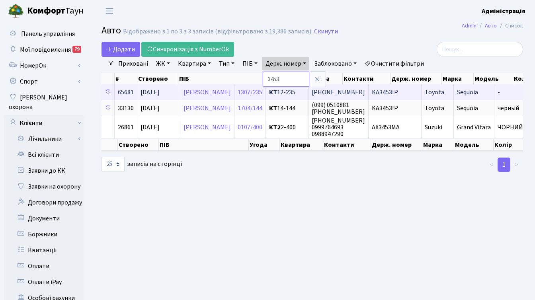
scroll to position [0, 22]
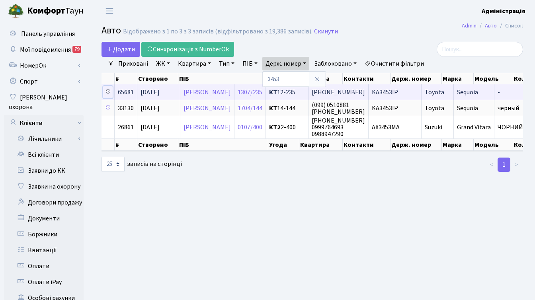
click at [108, 91] on icon at bounding box center [108, 92] width 6 height 6
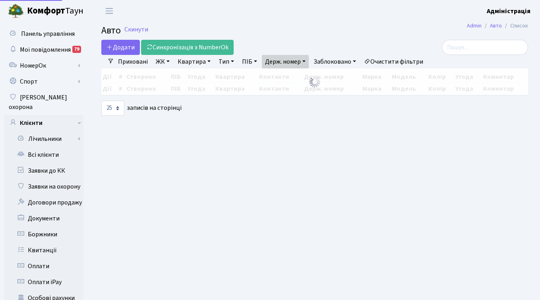
select select "25"
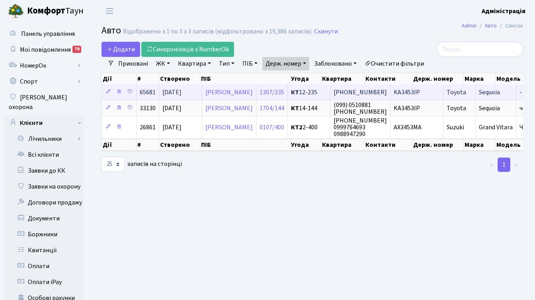
click at [420, 95] on span "KA3453IP" at bounding box center [406, 92] width 26 height 9
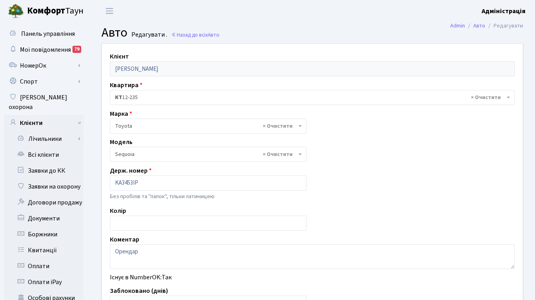
select select "2371"
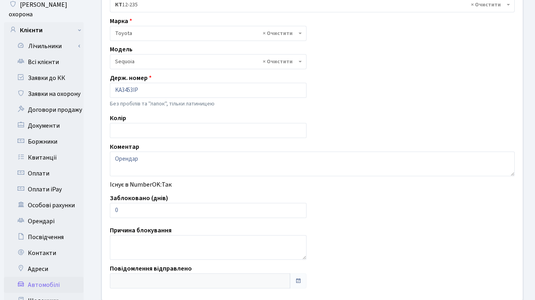
scroll to position [126, 0]
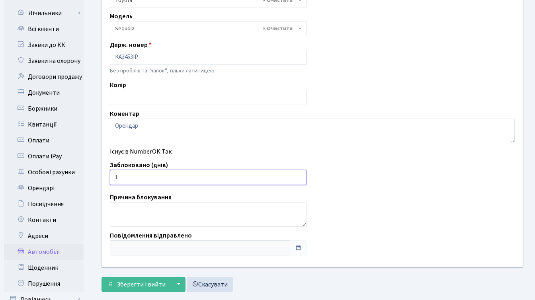
type input "1"
click at [298, 175] on input "1" at bounding box center [208, 177] width 196 height 15
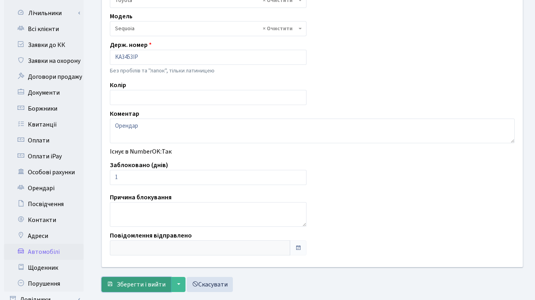
click at [148, 285] on span "Зберегти і вийти" at bounding box center [141, 284] width 49 height 9
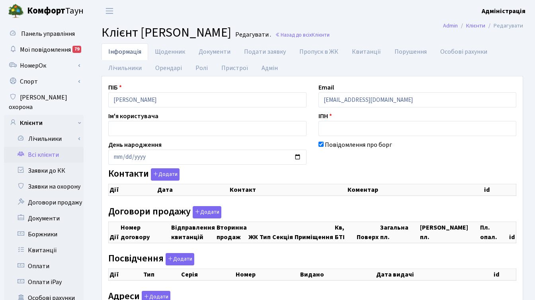
checkbox input "true"
select select "25"
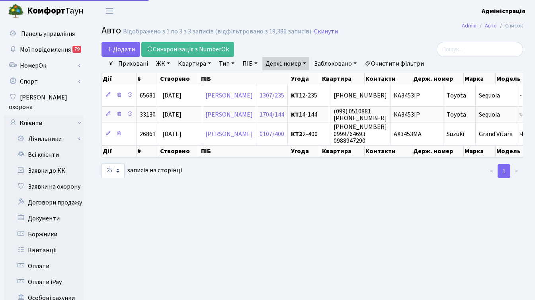
select select "25"
click at [285, 62] on link "Держ. номер" at bounding box center [285, 64] width 47 height 14
paste input "0061"
type input "0061"
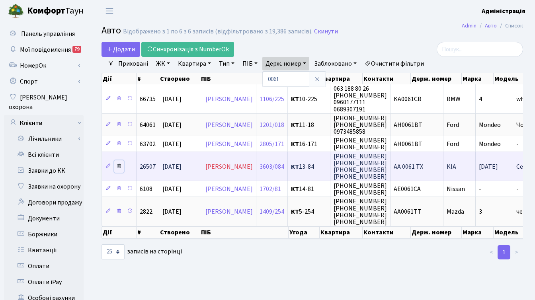
click at [120, 166] on icon at bounding box center [119, 166] width 6 height 6
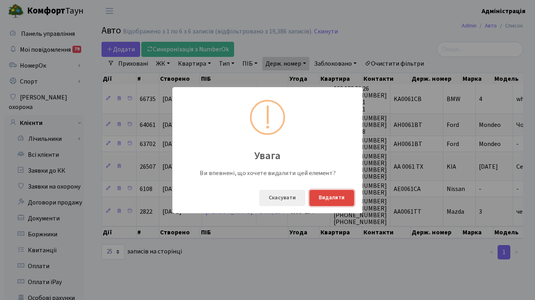
click at [336, 196] on button "Видалити" at bounding box center [331, 198] width 45 height 16
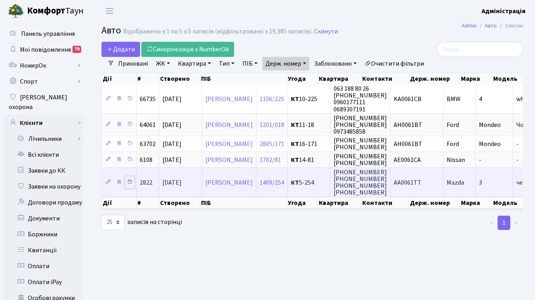
click at [125, 181] on link at bounding box center [130, 182] width 10 height 12
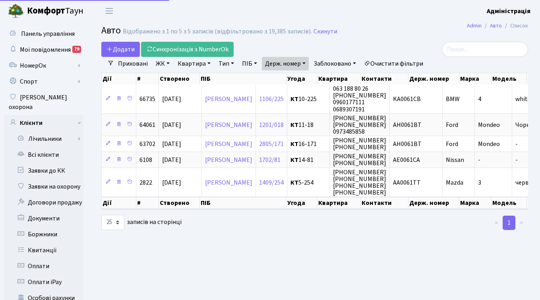
select select "25"
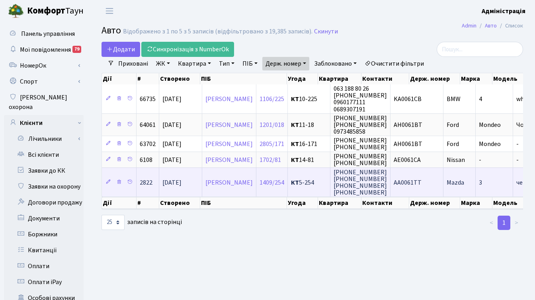
click at [421, 182] on span "АА0061TT" at bounding box center [407, 182] width 28 height 9
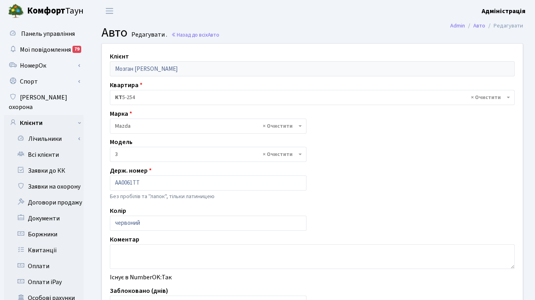
select select "219"
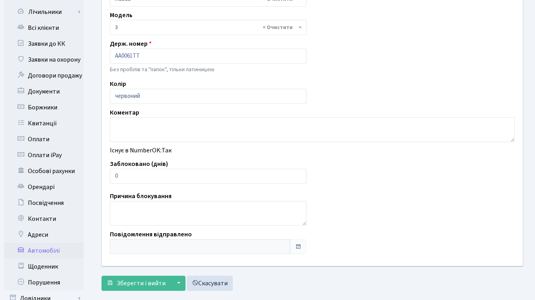
scroll to position [146, 0]
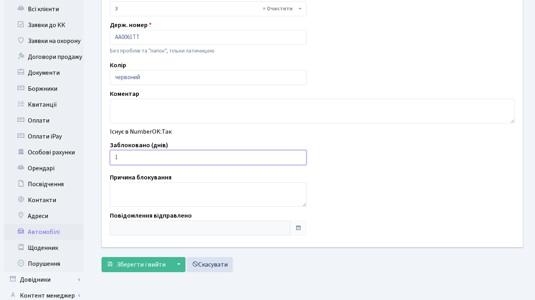
type input "1"
click at [298, 155] on input "1" at bounding box center [208, 157] width 196 height 15
click at [140, 259] on button "Зберегти і вийти" at bounding box center [135, 264] width 69 height 15
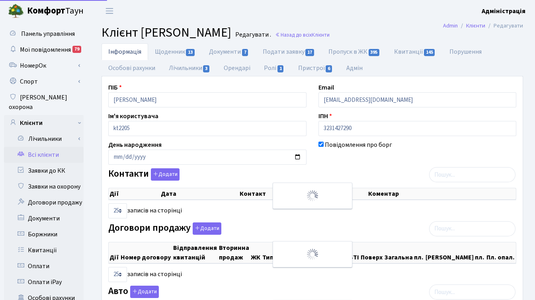
checkbox input "true"
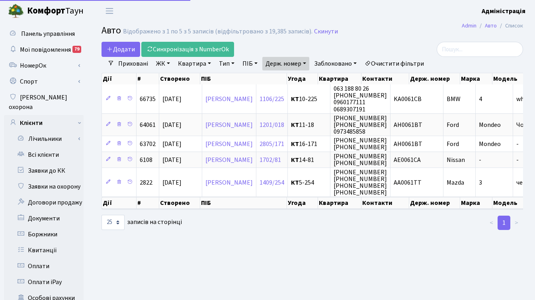
select select "25"
click at [290, 68] on link "Держ. номер" at bounding box center [285, 64] width 47 height 14
paste input "9749"
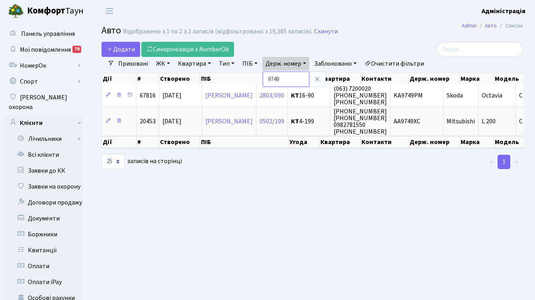
paste input "5396"
type input "5396"
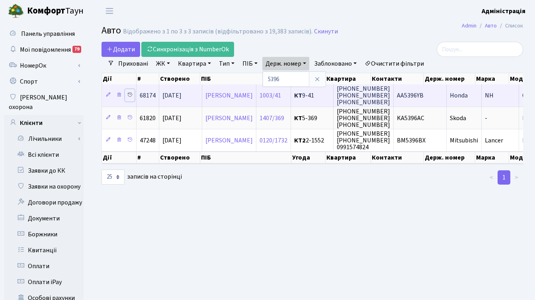
click at [130, 97] on icon at bounding box center [130, 95] width 6 height 6
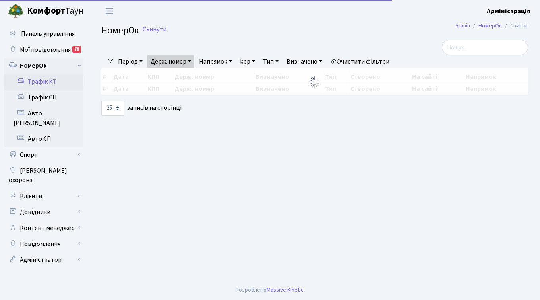
select select "25"
click at [49, 80] on link "Трафік КТ" at bounding box center [44, 82] width 80 height 16
select select "25"
click at [366, 58] on link "Очистити фільтри" at bounding box center [360, 62] width 66 height 14
click at [167, 59] on link "Держ. номер" at bounding box center [171, 62] width 47 height 14
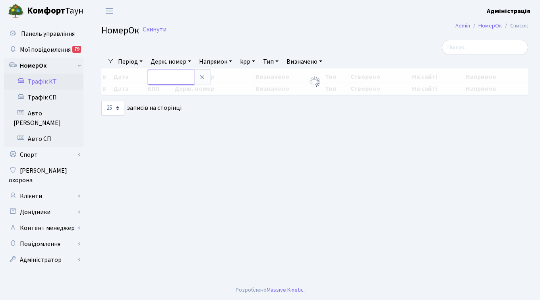
paste input "КА9749КІ"
drag, startPoint x: 160, startPoint y: 79, endPoint x: 150, endPoint y: 76, distance: 10.2
click at [150, 76] on input "КА9749КІ" at bounding box center [171, 77] width 47 height 15
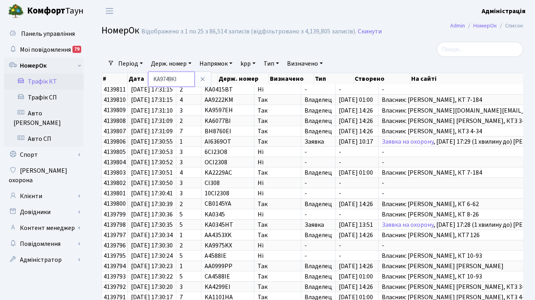
drag, startPoint x: 174, startPoint y: 79, endPoint x: 182, endPoint y: 79, distance: 8.0
click at [182, 79] on input "KA9749КІ" at bounding box center [171, 79] width 47 height 15
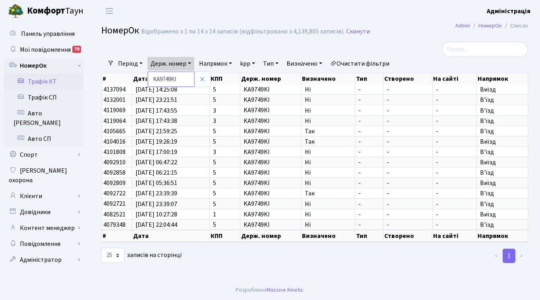
drag, startPoint x: 179, startPoint y: 79, endPoint x: 151, endPoint y: 76, distance: 28.4
click at [151, 76] on input "KA9749KI" at bounding box center [171, 79] width 47 height 15
paste input "КА1366РВ"
drag, startPoint x: 161, startPoint y: 80, endPoint x: 153, endPoint y: 80, distance: 8.0
click at [153, 80] on input "КА1366РВ" at bounding box center [171, 79] width 47 height 15
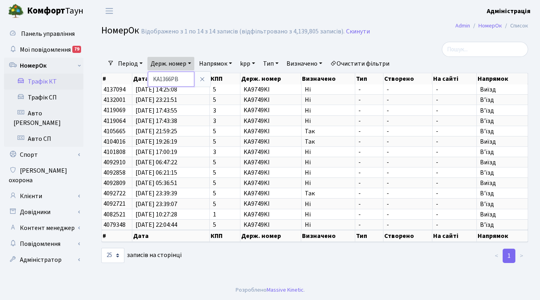
drag, startPoint x: 173, startPoint y: 80, endPoint x: 186, endPoint y: 80, distance: 13.5
click at [186, 80] on input "KA1366РВ" at bounding box center [171, 79] width 47 height 15
type input "KA1366PB"
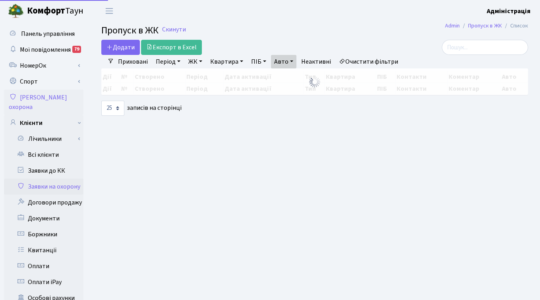
select select "25"
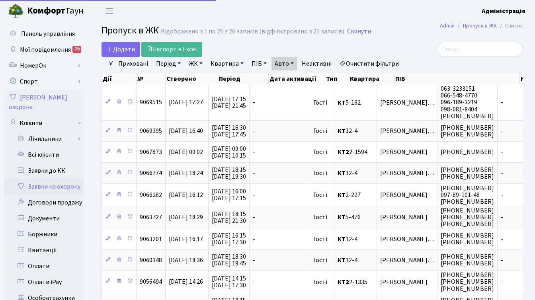
click at [293, 61] on link "Авто" at bounding box center [283, 64] width 25 height 14
paste input "КА9749КІ"
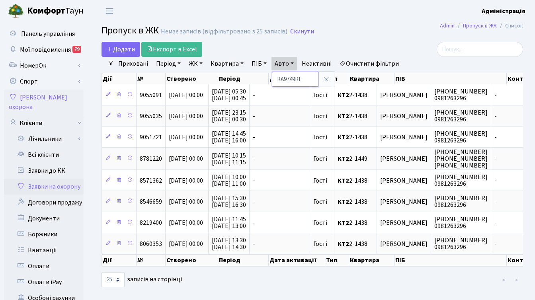
drag, startPoint x: 286, startPoint y: 80, endPoint x: 279, endPoint y: 80, distance: 6.8
click at [279, 80] on input "КА9749КІ" at bounding box center [295, 79] width 47 height 15
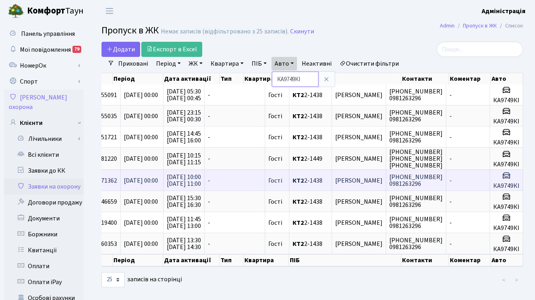
scroll to position [0, 105]
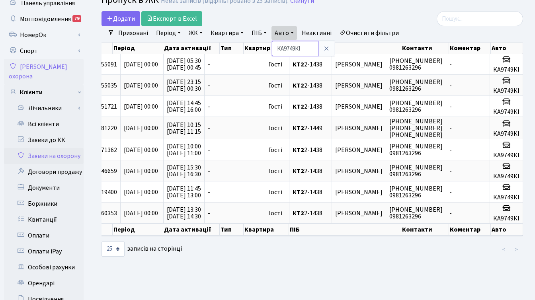
drag, startPoint x: 304, startPoint y: 48, endPoint x: 271, endPoint y: 45, distance: 33.1
click at [271, 45] on div "Додати Експорт в Excel Фільтри Приховані Період 13.10.2025 - 13.10.2025 ЖК - ТХ…" at bounding box center [311, 134] width 433 height 246
click at [285, 35] on link "Авто" at bounding box center [283, 33] width 25 height 14
paste input "1366РВ"
type input "КА1366РВ"
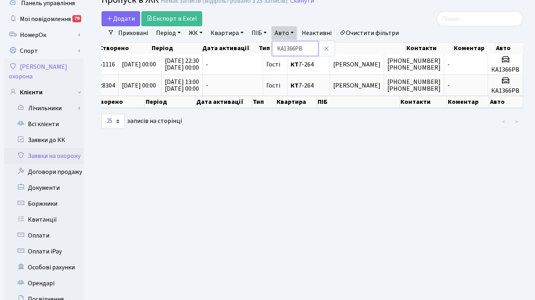
scroll to position [0, 67]
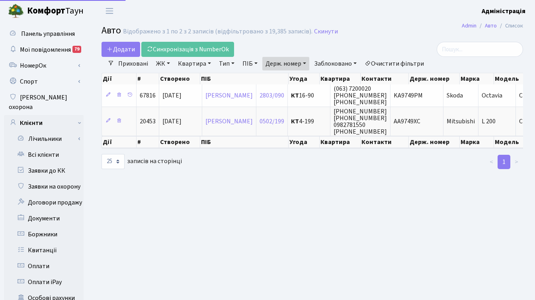
select select "25"
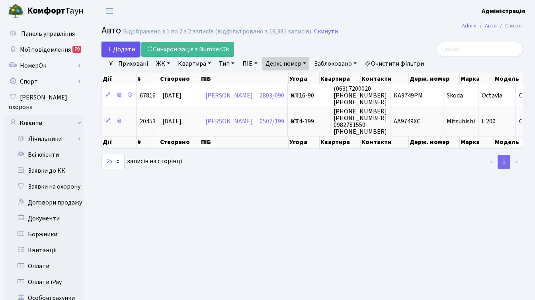
click at [130, 50] on span "Додати" at bounding box center [121, 49] width 28 height 9
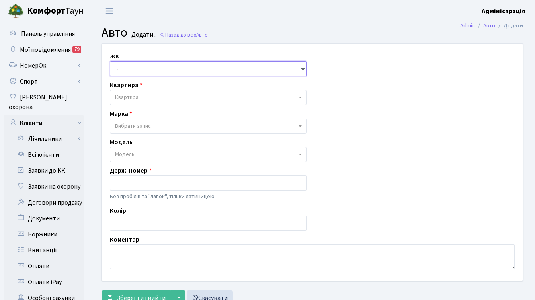
click at [152, 67] on select "- ТХ, вул. [STREET_ADDRESS] Регенераторна, 4 КТ2, просп. [STREET_ADDRESS] [STRE…" at bounding box center [208, 68] width 196 height 15
select select "271"
click at [110, 61] on select "- ТХ, вул. [STREET_ADDRESS] Регенераторна, 4 КТ2, просп. [STREET_ADDRESS] [STRE…" at bounding box center [208, 68] width 196 height 15
select select
click at [149, 95] on span "Квартира" at bounding box center [205, 97] width 181 height 8
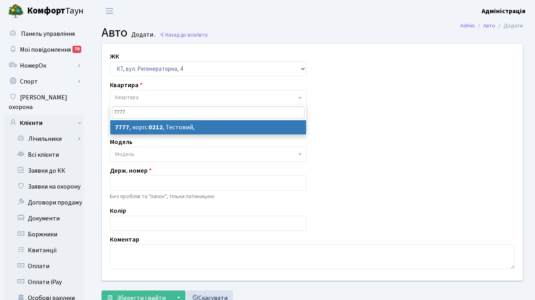
type input "7777"
select select "17530"
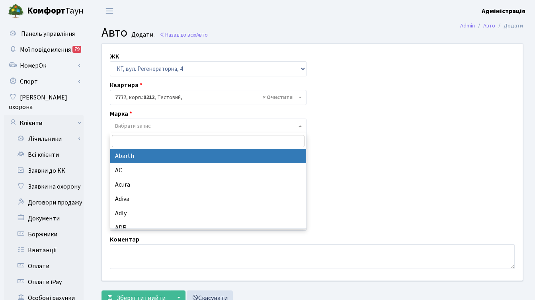
click at [156, 126] on span "Вибрати запис" at bounding box center [205, 126] width 181 height 8
type input "y"
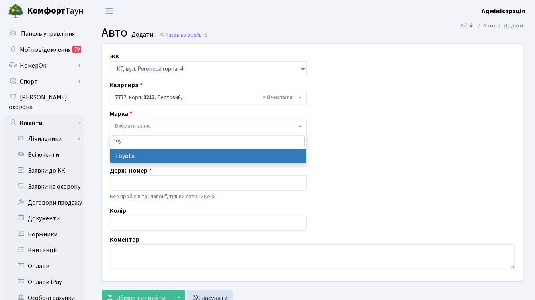
type input "toy"
select select "130"
select select
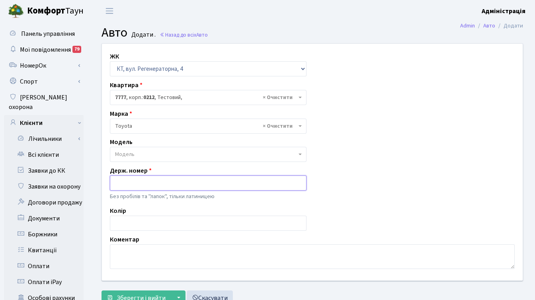
click at [148, 180] on input "text" at bounding box center [208, 182] width 196 height 15
paste input "КА9749КІ"
click at [112, 183] on input "КА9749КІ" at bounding box center [208, 182] width 196 height 15
drag, startPoint x: 134, startPoint y: 182, endPoint x: 145, endPoint y: 185, distance: 11.0
click at [145, 185] on input "KA9749КІ" at bounding box center [208, 182] width 196 height 15
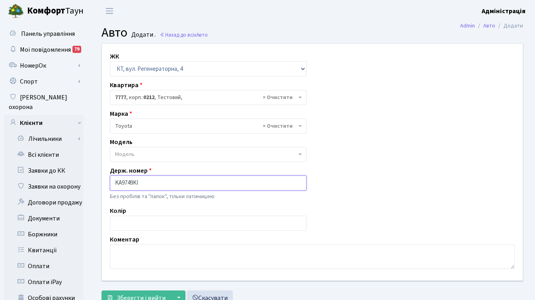
type input "KA9749KI"
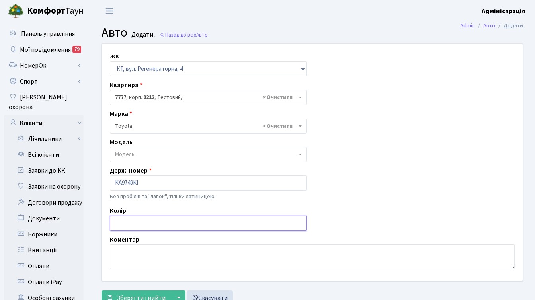
click at [164, 225] on input "text" at bounding box center [208, 223] width 196 height 15
type input "x"
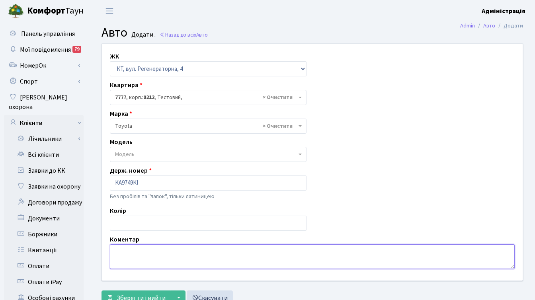
click at [165, 253] on textarea at bounding box center [312, 256] width 404 height 25
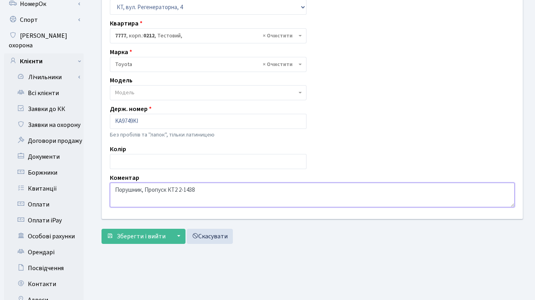
scroll to position [62, 0]
type textarea "Порушник, Пропуск КТ2 2-1438"
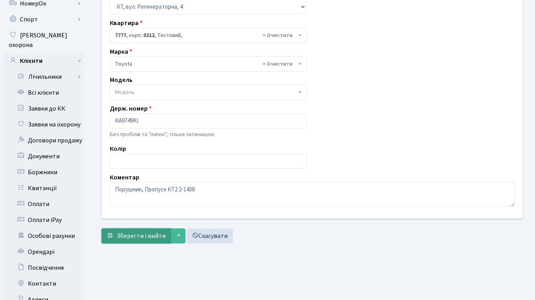
click at [137, 235] on span "Зберегти і вийти" at bounding box center [141, 235] width 49 height 9
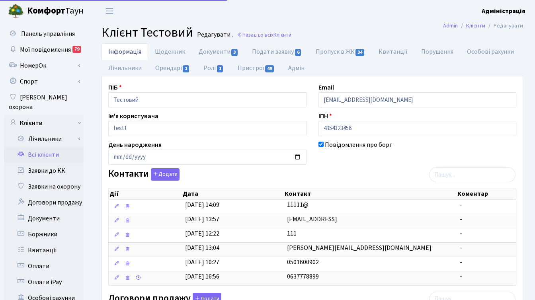
scroll to position [350, 0]
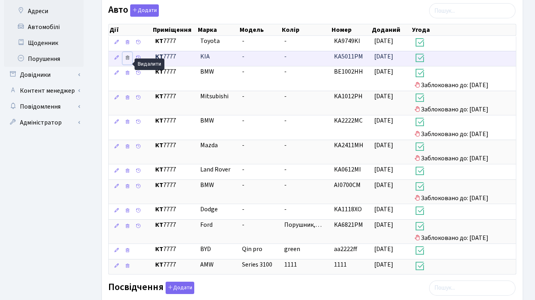
click at [128, 60] on icon at bounding box center [127, 58] width 6 height 6
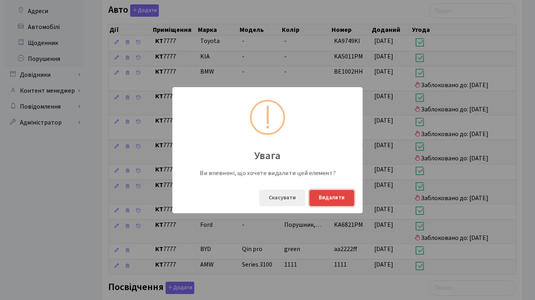
click at [327, 197] on button "Видалити" at bounding box center [331, 198] width 45 height 16
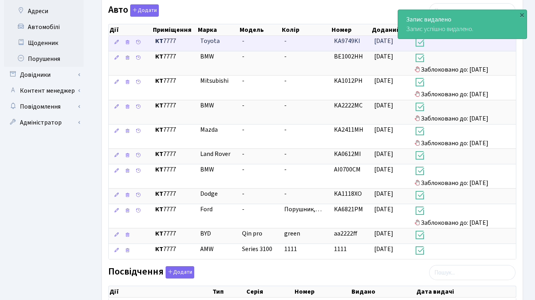
click at [437, 47] on h3 at bounding box center [463, 44] width 98 height 14
click at [345, 45] on span "KA9749KI" at bounding box center [347, 41] width 26 height 9
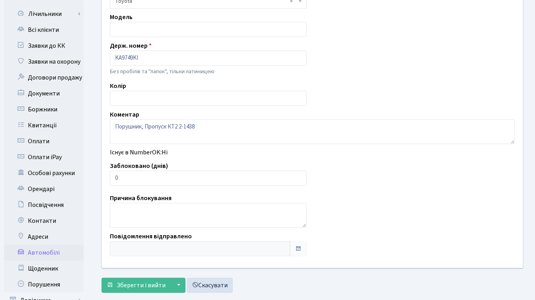
scroll to position [130, 0]
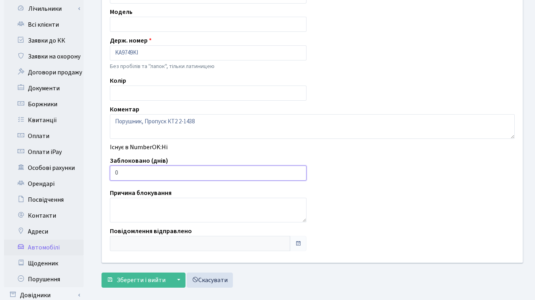
drag, startPoint x: 121, startPoint y: 175, endPoint x: 113, endPoint y: 173, distance: 8.4
click at [113, 173] on input "0" at bounding box center [208, 172] width 196 height 15
type input "7"
type input "14"
click at [141, 279] on span "Зберегти і вийти" at bounding box center [141, 280] width 49 height 9
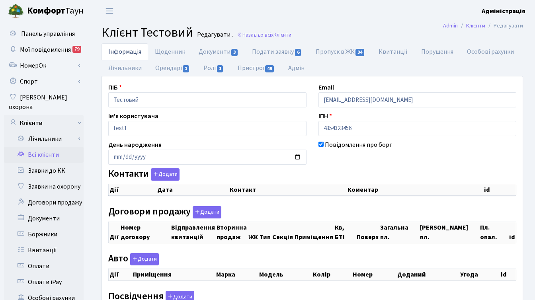
checkbox input "true"
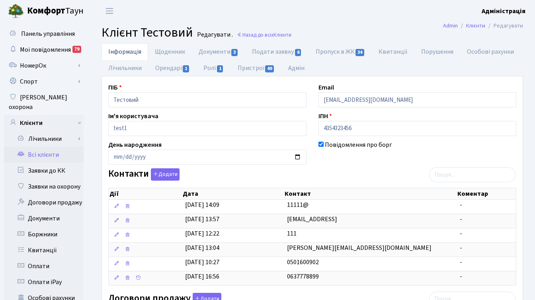
click at [336, 16] on header "Комфорт Таун Адміністрація Мій обліковий запис Вийти" at bounding box center [267, 11] width 535 height 22
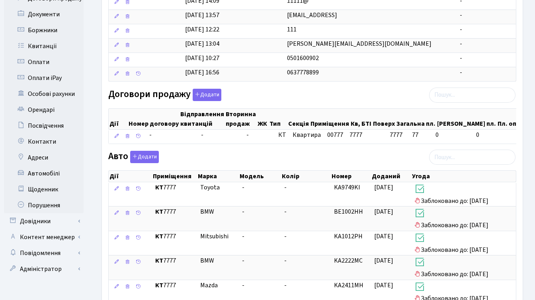
scroll to position [211, 0]
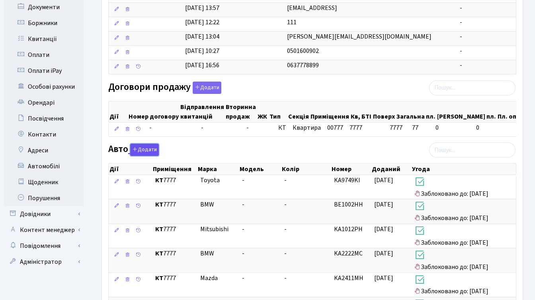
click at [151, 156] on button "Додати" at bounding box center [144, 150] width 29 height 12
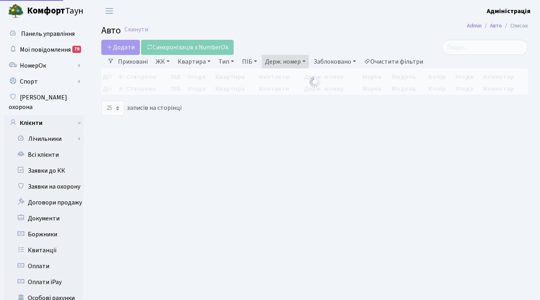
select select "25"
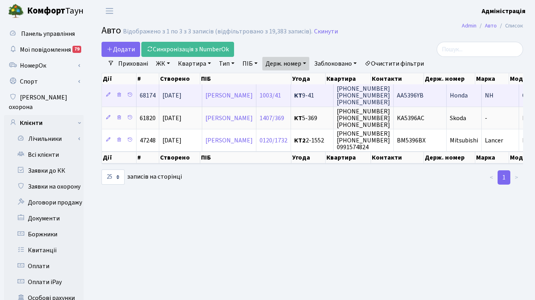
click at [423, 95] on span "АА5396YB" at bounding box center [410, 95] width 27 height 9
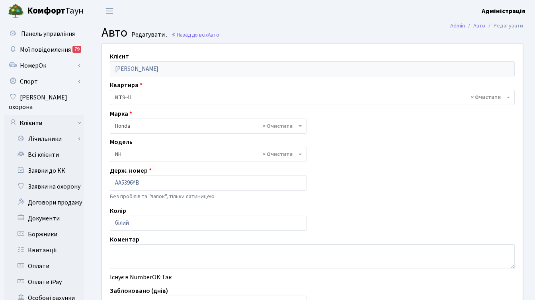
select select "935"
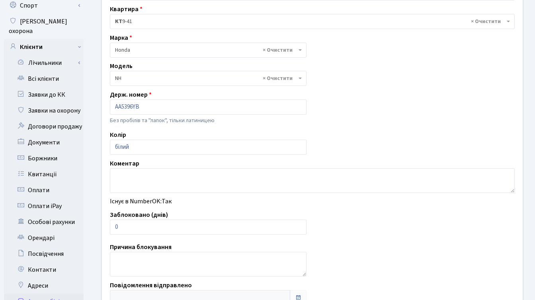
scroll to position [80, 0]
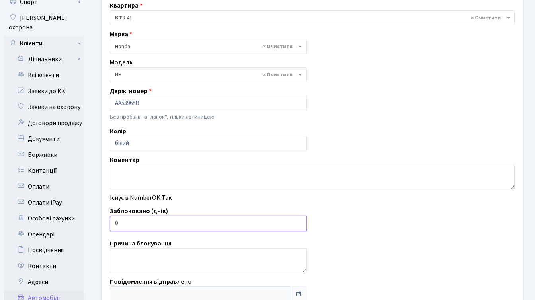
drag, startPoint x: 244, startPoint y: 224, endPoint x: 112, endPoint y: 223, distance: 132.0
click at [112, 223] on input "0" at bounding box center [208, 223] width 196 height 15
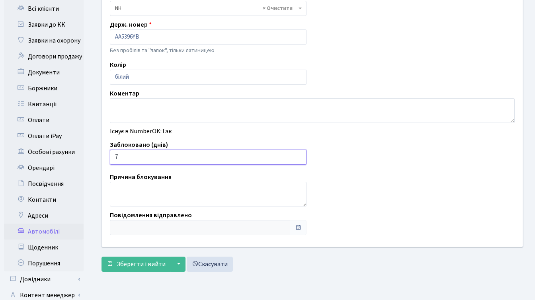
scroll to position [195, 0]
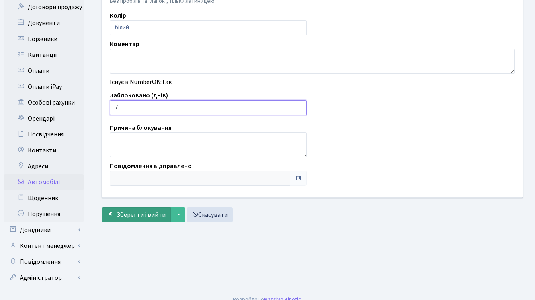
type input "7"
click at [136, 216] on span "Зберегти і вийти" at bounding box center [141, 214] width 49 height 9
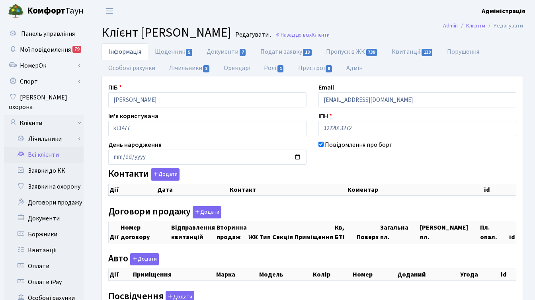
checkbox input "true"
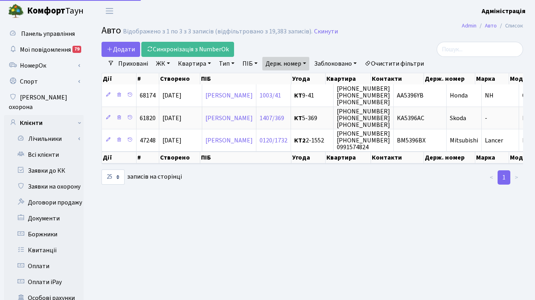
select select "25"
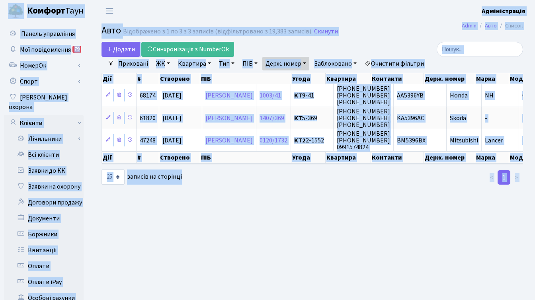
click at [299, 64] on link "Держ. номер" at bounding box center [285, 64] width 47 height 14
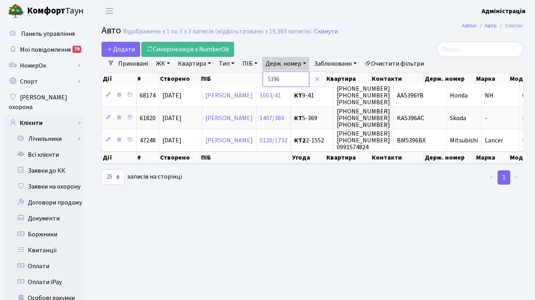
paste input "7414"
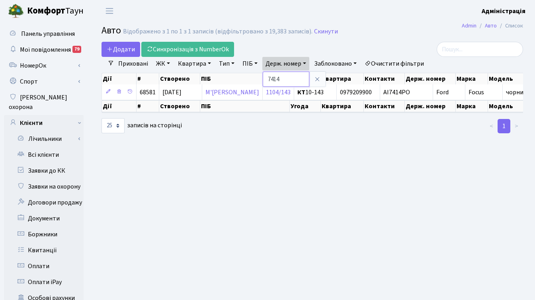
paste input "8978"
type input "8978"
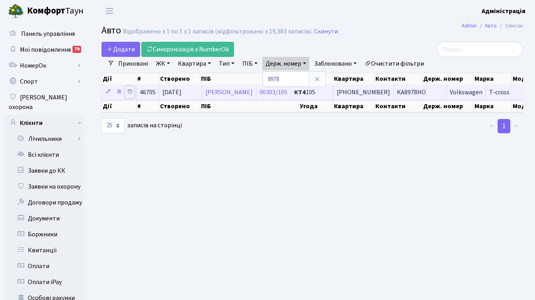
click at [130, 90] on icon at bounding box center [130, 92] width 6 height 6
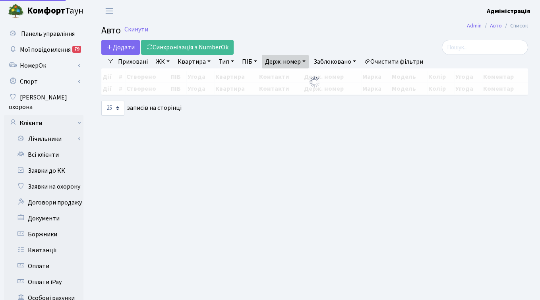
select select "25"
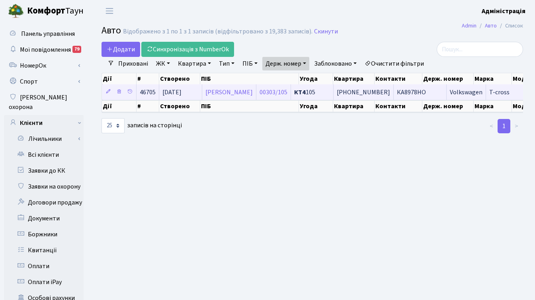
click at [390, 91] on span "+380664659910" at bounding box center [362, 92] width 53 height 9
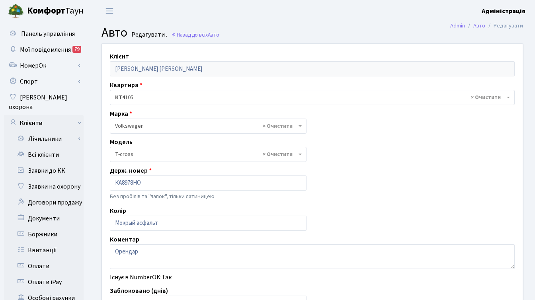
select select "4369"
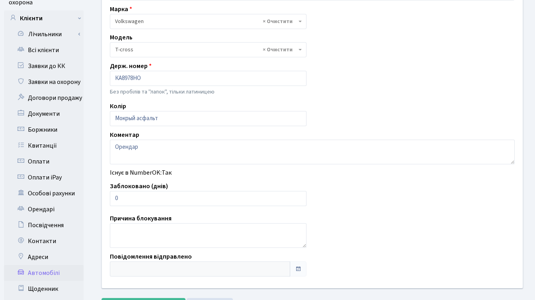
scroll to position [127, 0]
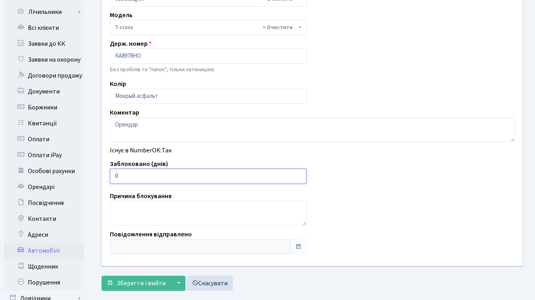
click at [115, 177] on input "0" at bounding box center [208, 176] width 196 height 15
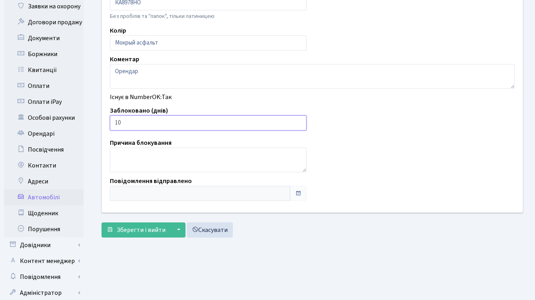
scroll to position [195, 0]
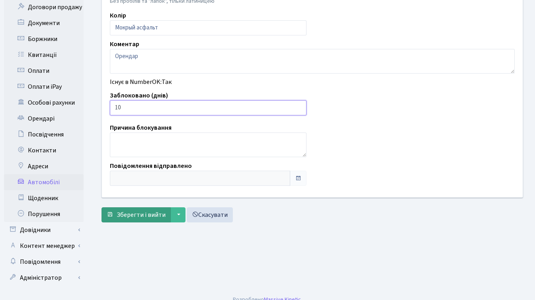
type input "10"
click at [129, 216] on span "Зберегти і вийти" at bounding box center [141, 214] width 49 height 9
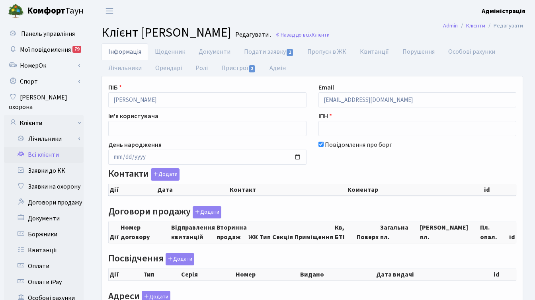
checkbox input "true"
select select "25"
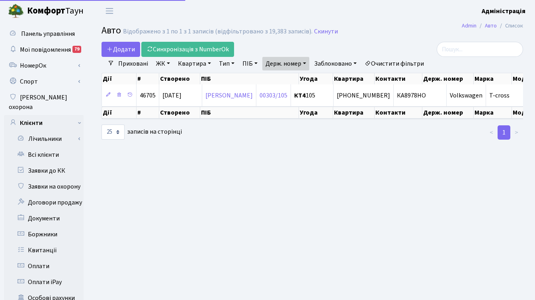
select select "25"
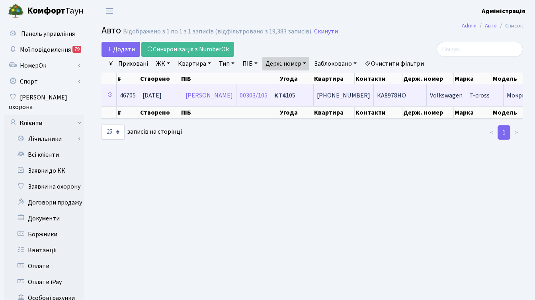
scroll to position [0, 19]
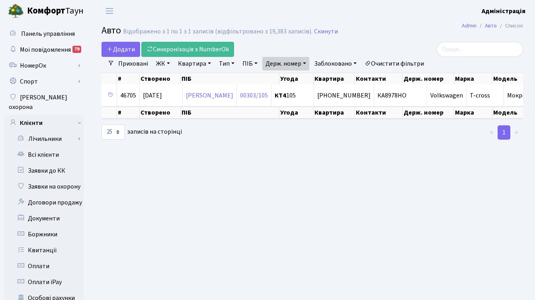
click at [282, 56] on div "Додати Синхронізація з NumberOk" at bounding box center [239, 49] width 277 height 15
click at [288, 64] on link "Держ. номер" at bounding box center [285, 64] width 47 height 14
paste input "9025"
type input "9025"
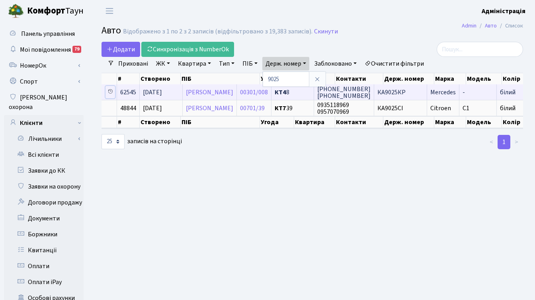
click at [112, 91] on icon at bounding box center [110, 92] width 6 height 6
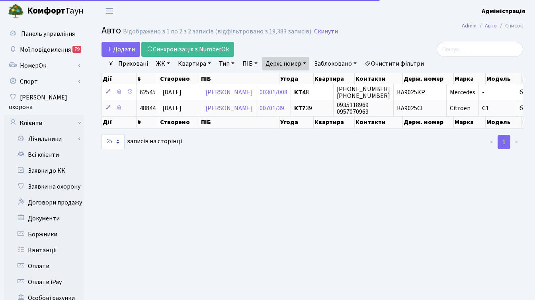
select select "25"
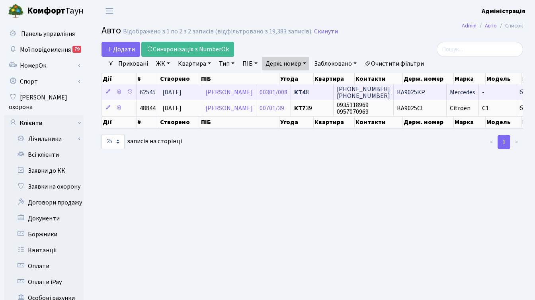
click at [425, 90] on span "КА9025КР" at bounding box center [411, 92] width 28 height 9
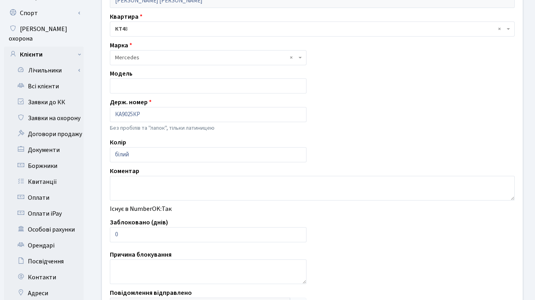
scroll to position [69, 0]
drag, startPoint x: 124, startPoint y: 233, endPoint x: 114, endPoint y: 231, distance: 10.5
click at [114, 231] on input "0" at bounding box center [208, 234] width 196 height 15
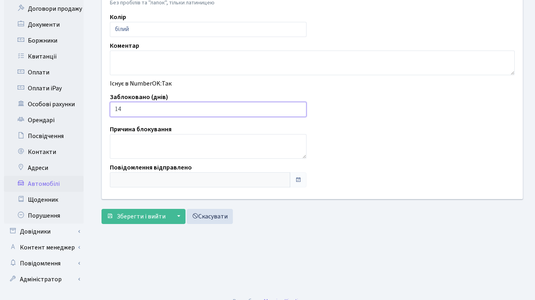
scroll to position [195, 0]
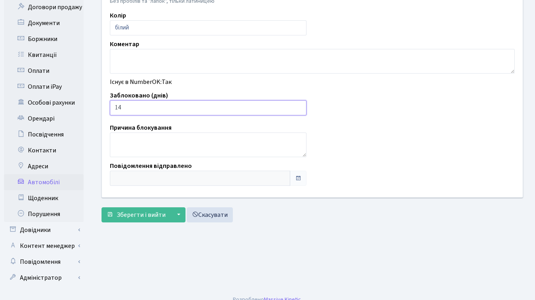
click at [117, 107] on input "14" at bounding box center [208, 107] width 196 height 15
type input "10"
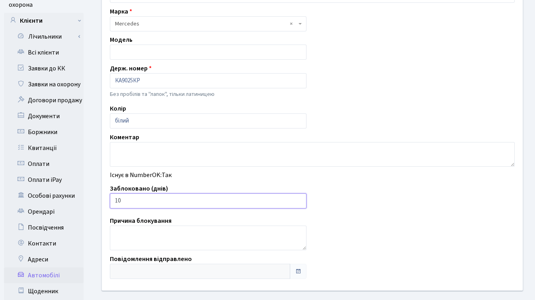
scroll to position [135, 0]
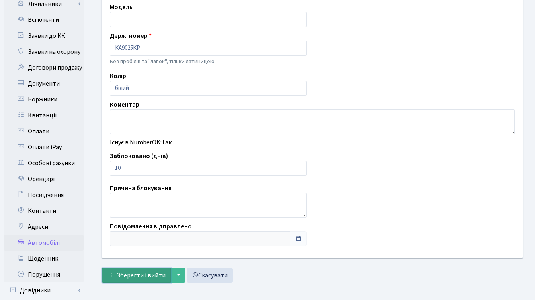
click at [138, 275] on span "Зберегти і вийти" at bounding box center [141, 275] width 49 height 9
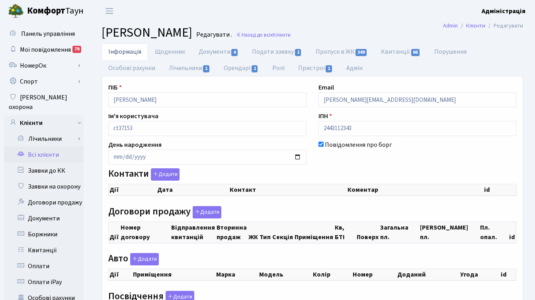
select select "25"
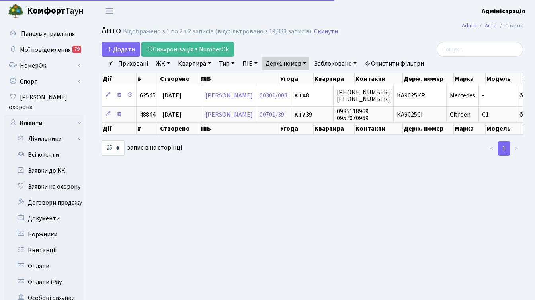
select select "25"
click at [289, 64] on link "Держ. номер" at bounding box center [285, 64] width 47 height 14
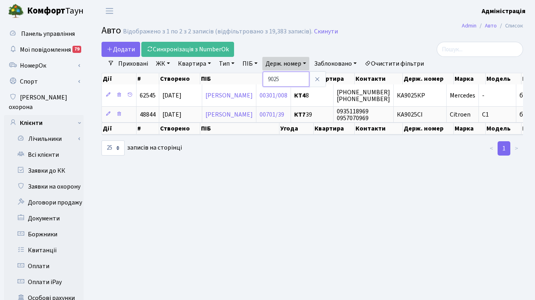
paste input "7147"
type input "7147"
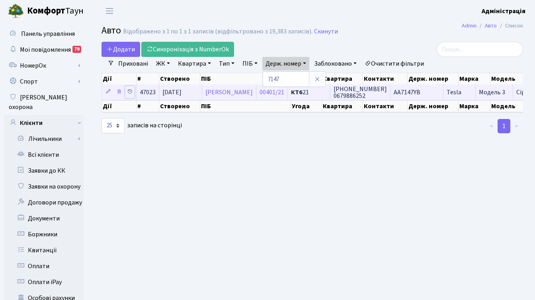
click at [129, 91] on icon at bounding box center [130, 92] width 6 height 6
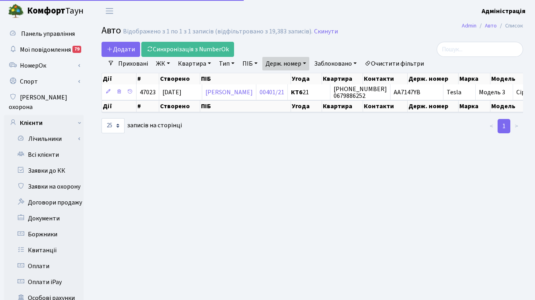
select select "25"
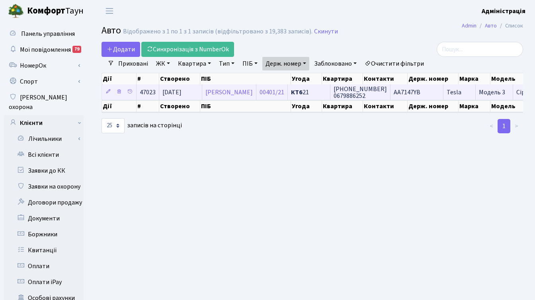
click at [418, 91] on span "АА7147YB" at bounding box center [406, 92] width 27 height 9
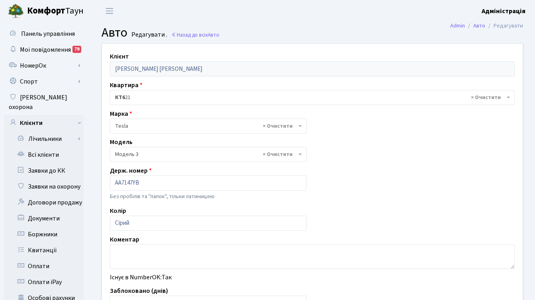
select select "3651"
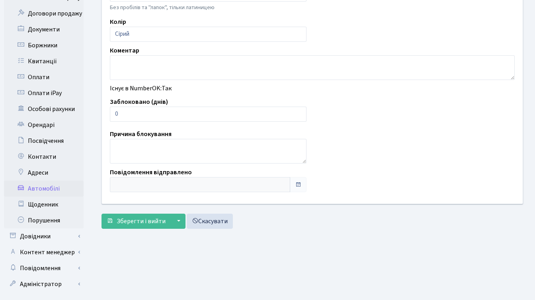
scroll to position [195, 0]
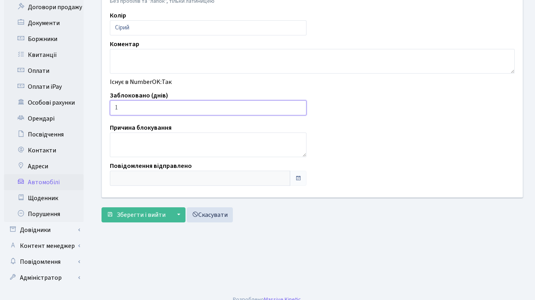
type input "1"
click at [298, 105] on input "1" at bounding box center [208, 107] width 196 height 15
click at [129, 214] on span "Зберегти і вийти" at bounding box center [141, 214] width 49 height 9
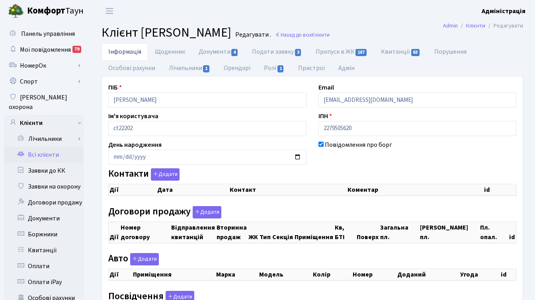
checkbox input "true"
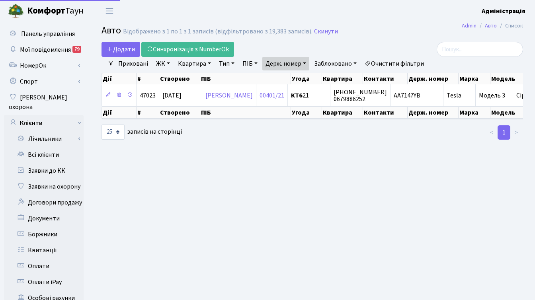
select select "25"
click at [297, 67] on link "Держ. номер" at bounding box center [285, 64] width 47 height 14
paste input "898"
type input "8987"
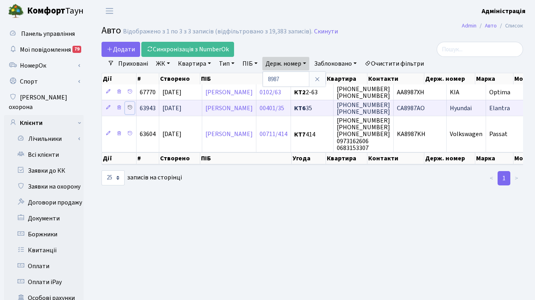
click at [130, 106] on icon at bounding box center [130, 108] width 6 height 6
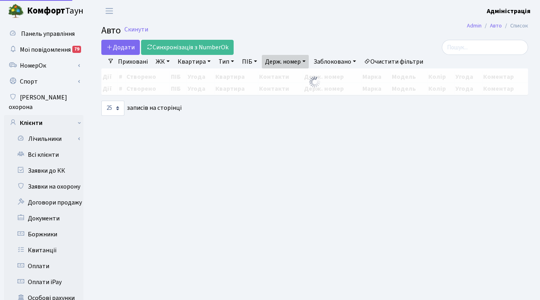
select select "25"
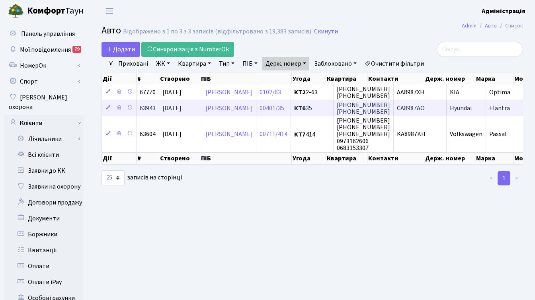
click at [424, 109] on span "СА8987АО" at bounding box center [411, 108] width 28 height 9
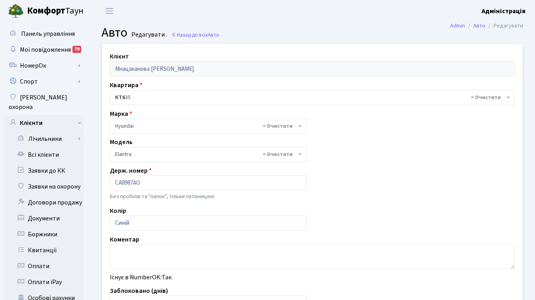
select select "996"
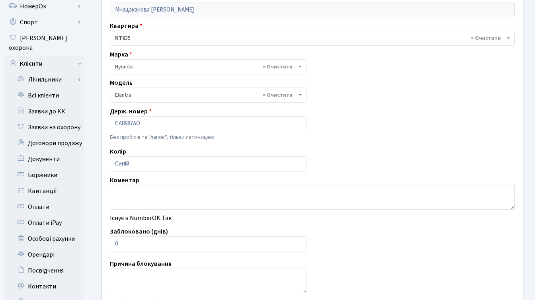
scroll to position [61, 0]
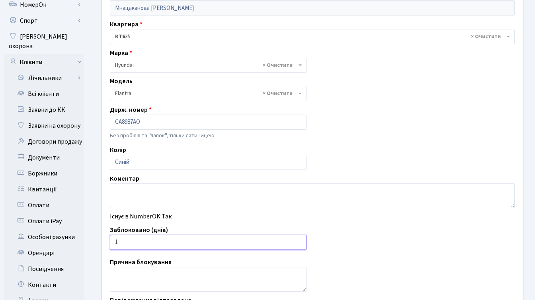
type input "1"
click at [298, 240] on input "1" at bounding box center [208, 242] width 196 height 15
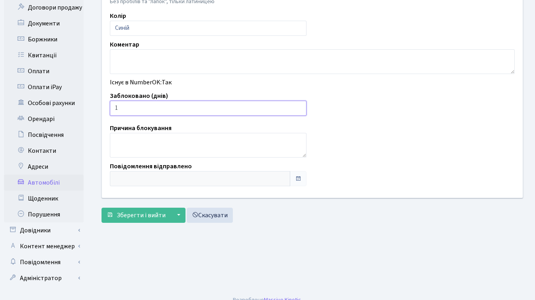
scroll to position [195, 0]
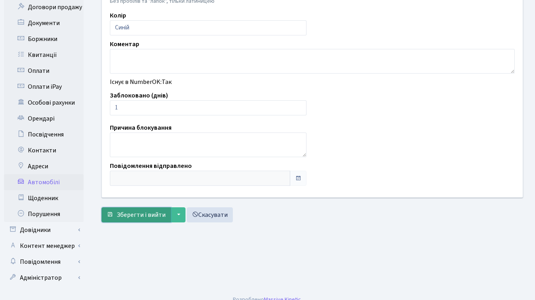
click at [154, 211] on span "Зберегти і вийти" at bounding box center [141, 214] width 49 height 9
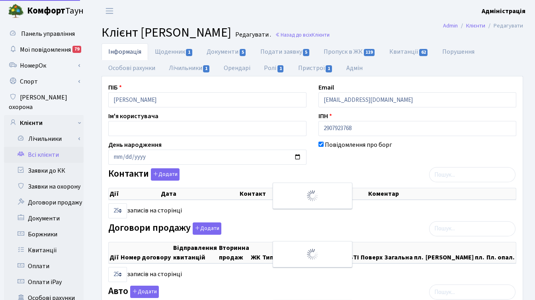
checkbox input "true"
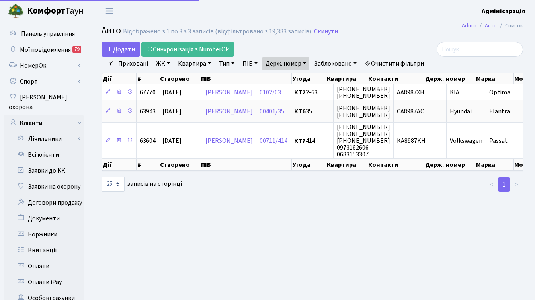
select select "25"
click at [284, 64] on link "Держ. номер" at bounding box center [285, 64] width 47 height 14
paste input "9930"
type input "9930"
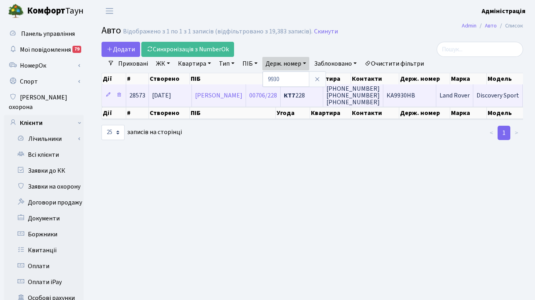
click at [379, 94] on span "(050) 375-44-04 (067) 406-28-74 +380674062874" at bounding box center [352, 95] width 53 height 22
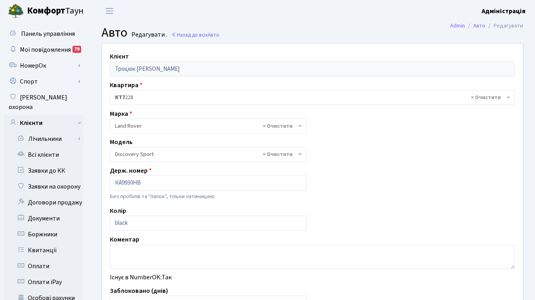
select select "1269"
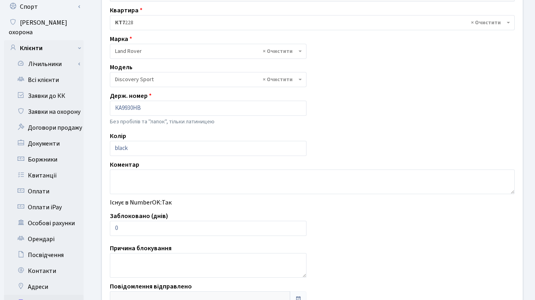
scroll to position [120, 0]
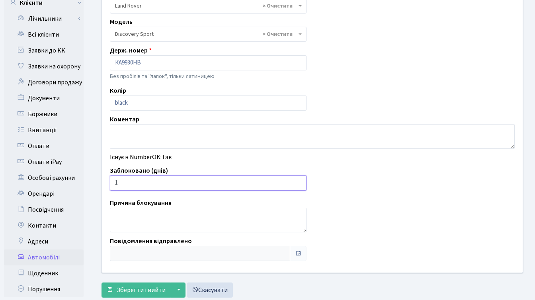
type input "1"
click at [299, 180] on input "1" at bounding box center [208, 182] width 196 height 15
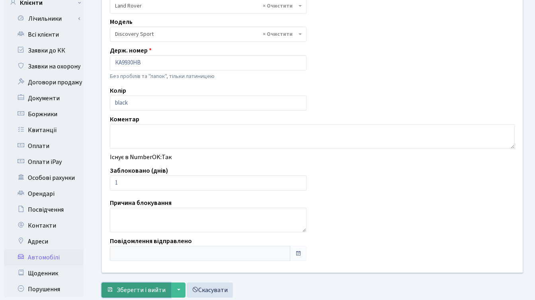
click at [136, 291] on span "Зберегти і вийти" at bounding box center [141, 290] width 49 height 9
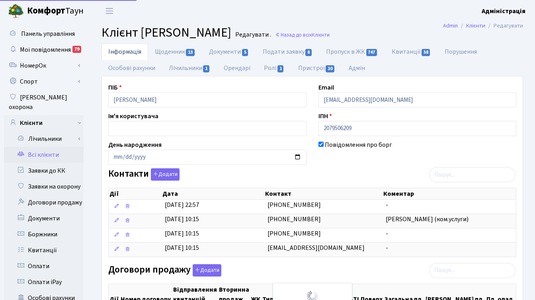
checkbox input "true"
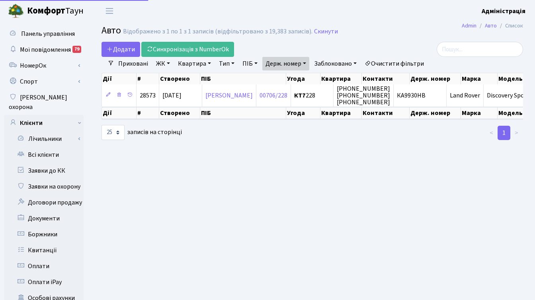
select select "25"
click at [297, 64] on link "Держ. номер" at bounding box center [285, 64] width 47 height 14
paste input "1366"
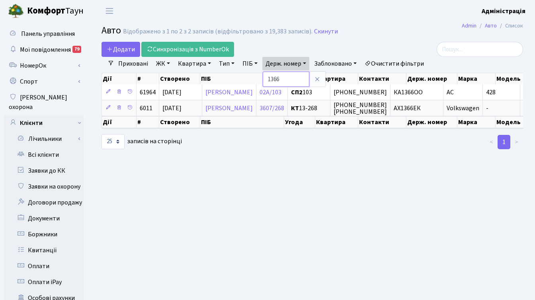
paste input "0414"
type input "0414"
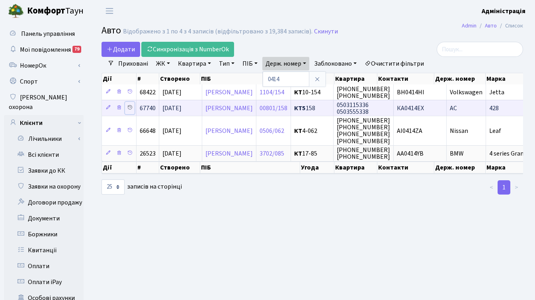
click at [130, 106] on icon at bounding box center [130, 108] width 6 height 6
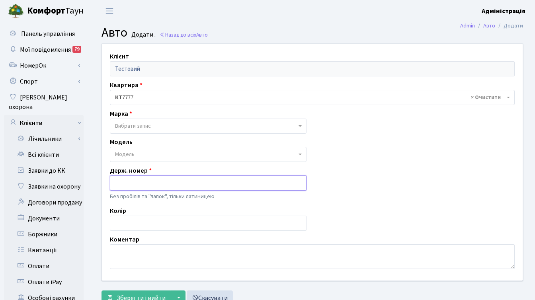
click at [147, 183] on input "text" at bounding box center [208, 182] width 196 height 15
paste input "КА1366РВ"
drag, startPoint x: 118, startPoint y: 184, endPoint x: 113, endPoint y: 182, distance: 5.8
click at [113, 182] on input "КА1366РВ" at bounding box center [208, 182] width 196 height 15
drag, startPoint x: 135, startPoint y: 182, endPoint x: 140, endPoint y: 183, distance: 5.2
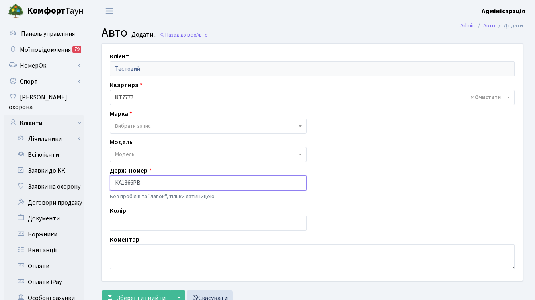
click at [140, 183] on input "KA1366РВ" at bounding box center [208, 182] width 196 height 15
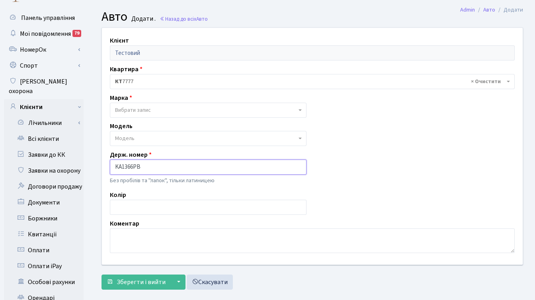
scroll to position [25, 0]
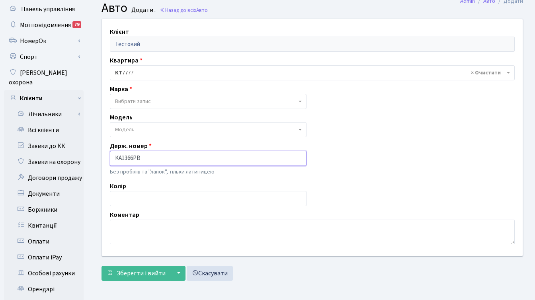
type input "KA1366PB"
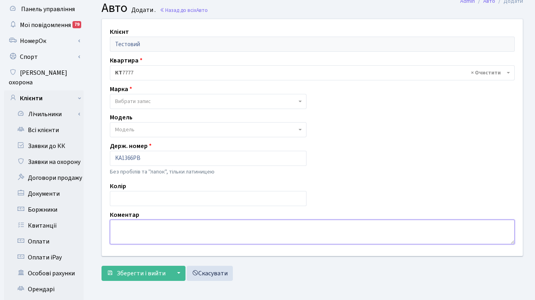
click at [137, 229] on textarea at bounding box center [312, 232] width 404 height 25
type textarea "G"
type textarea "ПОрушник, КТ 7-264"
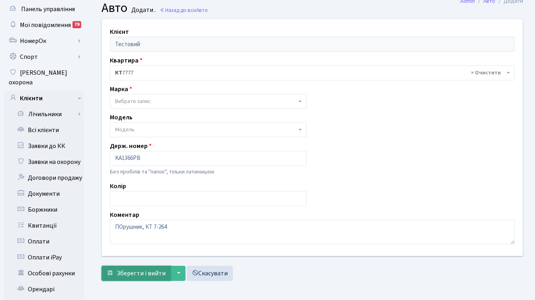
click at [134, 272] on span "Зберегти і вийти" at bounding box center [141, 273] width 49 height 9
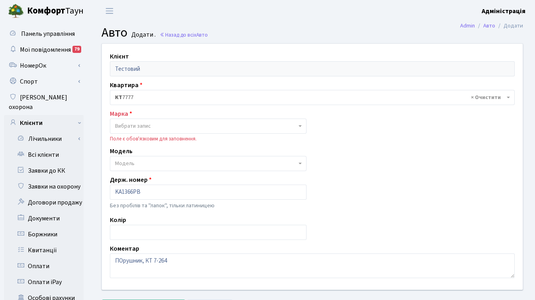
click at [153, 125] on span "Вибрати запис" at bounding box center [205, 126] width 181 height 8
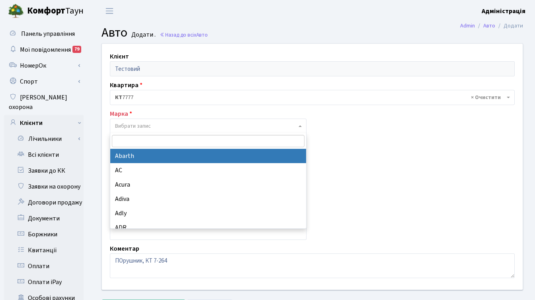
type input "м"
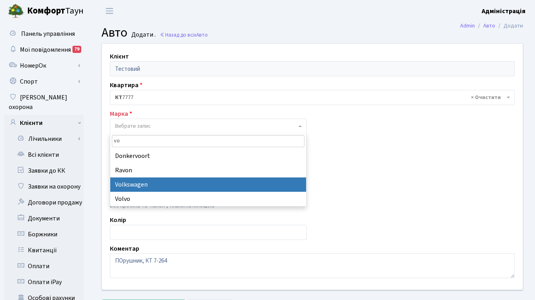
type input "vo"
select select "134"
select select
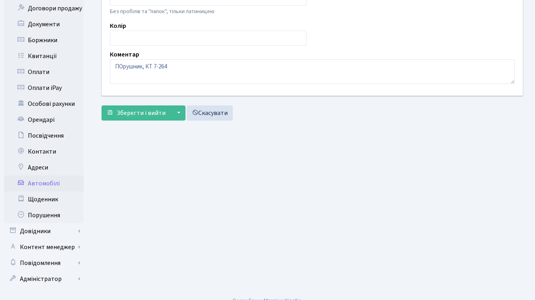
scroll to position [195, 0]
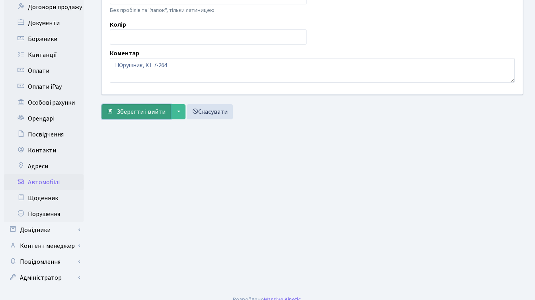
click at [135, 118] on button "Зберегти і вийти" at bounding box center [135, 111] width 69 height 15
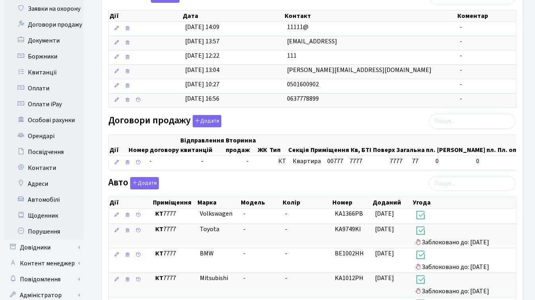
scroll to position [215, 0]
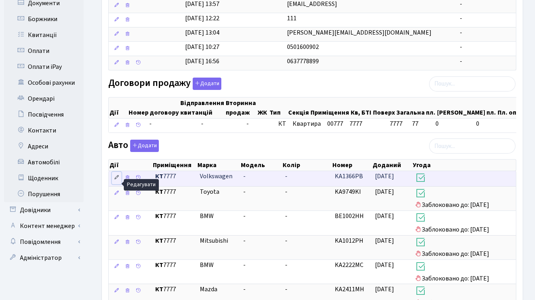
click at [116, 180] on icon at bounding box center [117, 178] width 6 height 6
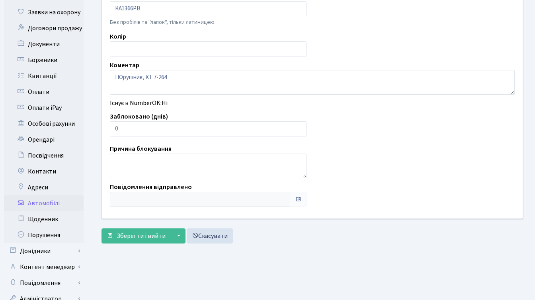
scroll to position [195, 0]
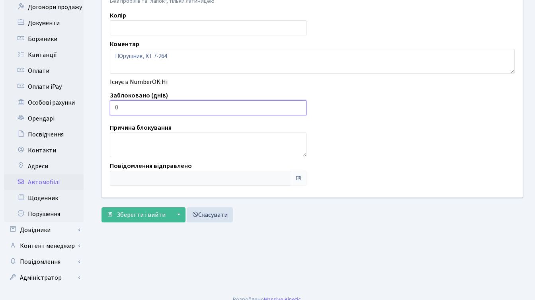
click at [142, 108] on input "0" at bounding box center [208, 107] width 196 height 15
type input "14"
click at [136, 212] on span "Зберегти і вийти" at bounding box center [141, 214] width 49 height 9
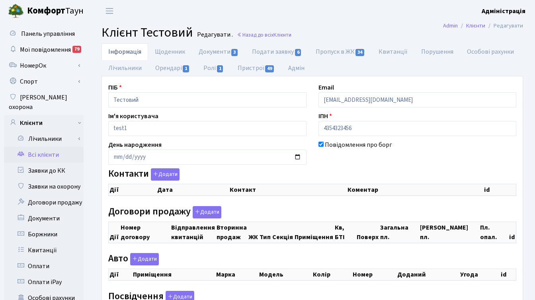
checkbox input "true"
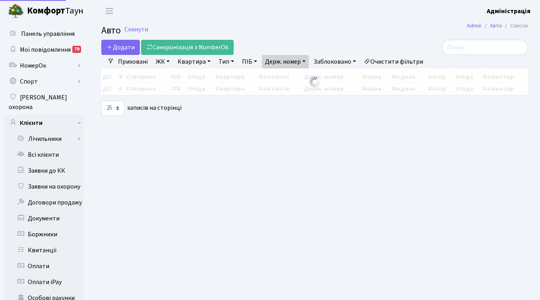
select select "25"
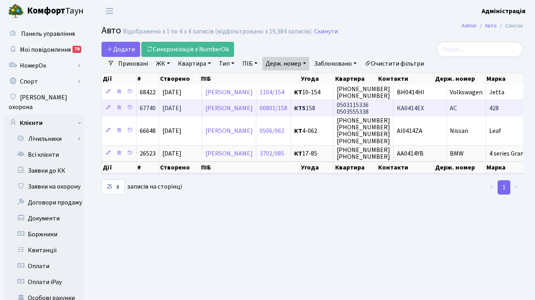
click at [424, 107] on span "КА0414ЕХ" at bounding box center [410, 108] width 27 height 9
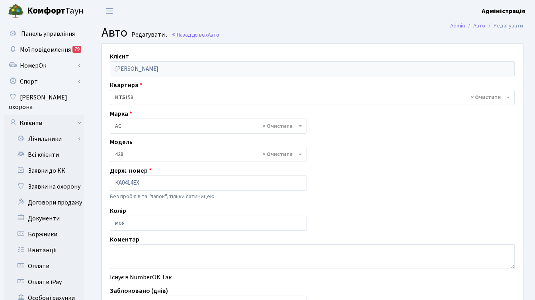
select select "7"
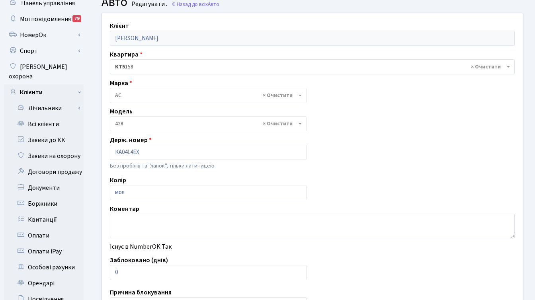
scroll to position [60, 0]
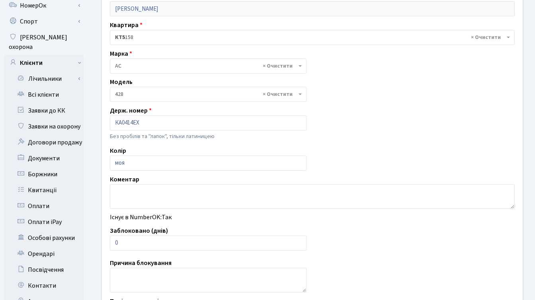
click at [212, 65] on span "× AC" at bounding box center [205, 66] width 181 height 8
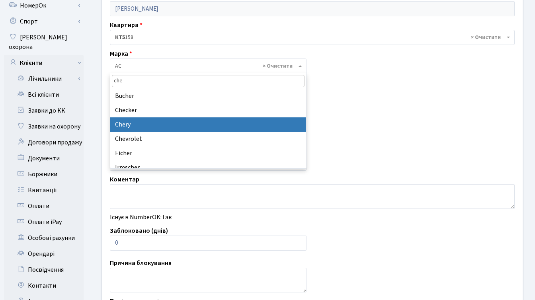
type input "che"
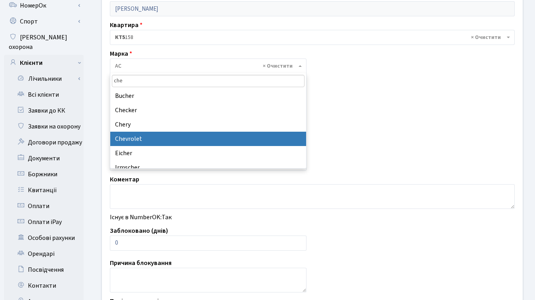
select select "30"
select select
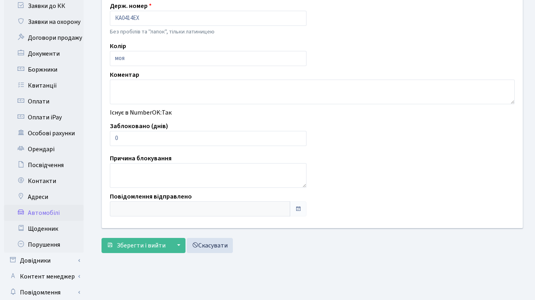
scroll to position [169, 0]
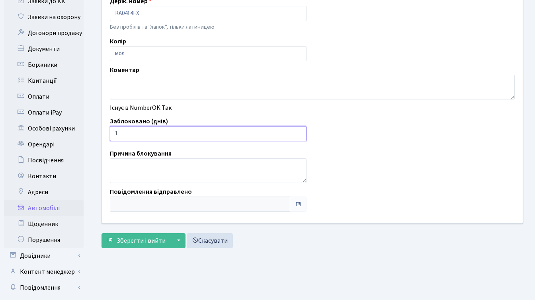
type input "1"
click at [299, 132] on input "1" at bounding box center [208, 133] width 196 height 15
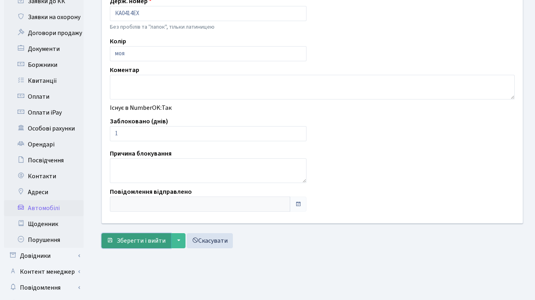
click at [124, 241] on span "Зберегти і вийти" at bounding box center [141, 240] width 49 height 9
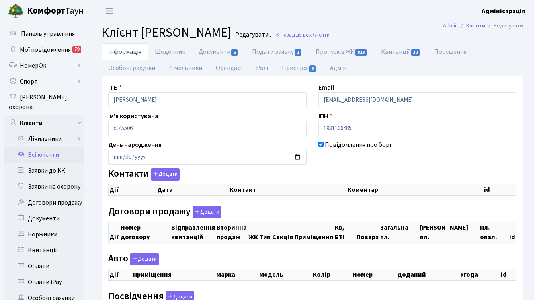
checkbox input "true"
select select "25"
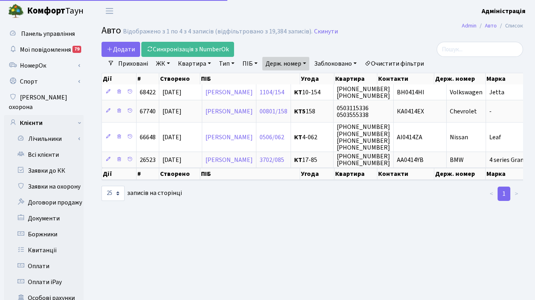
select select "25"
click at [290, 65] on link "Держ. номер" at bounding box center [285, 64] width 47 height 14
paste input "7680"
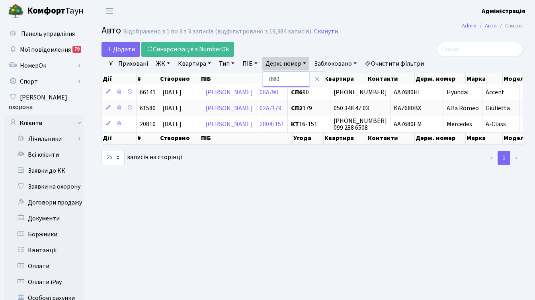
paste input "384"
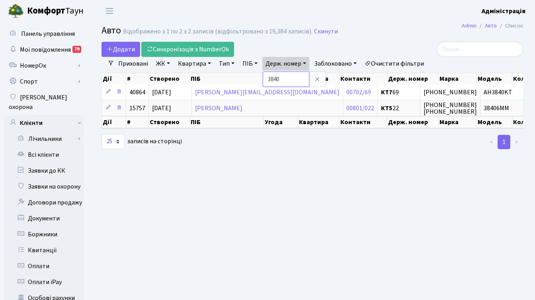
paste input "39"
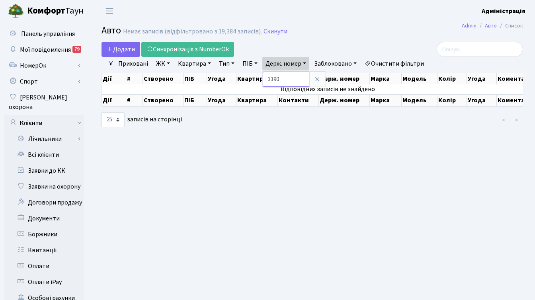
paste input "2946"
type input "2946"
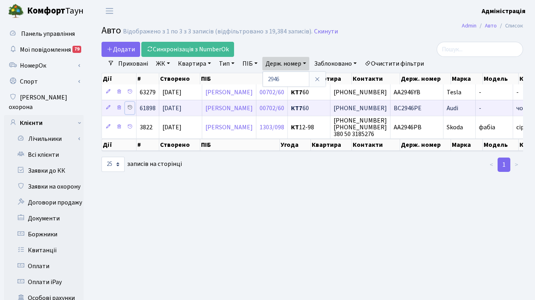
click at [130, 108] on icon at bounding box center [130, 108] width 6 height 6
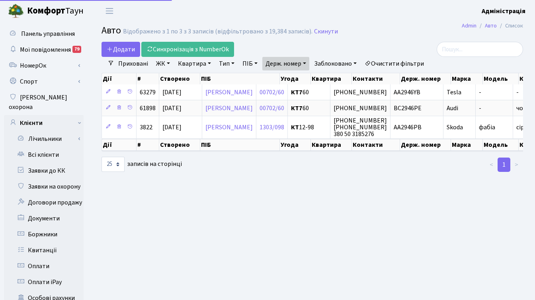
select select "25"
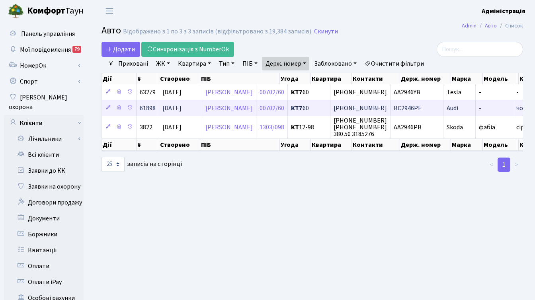
click at [421, 109] on span "BC2946РЕ" at bounding box center [407, 108] width 28 height 9
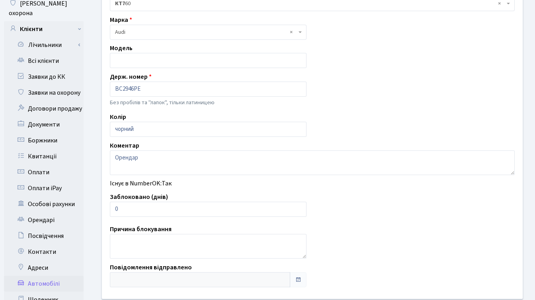
scroll to position [99, 0]
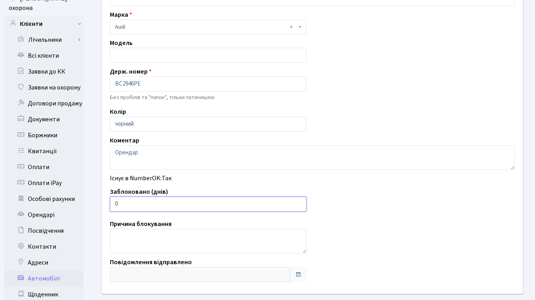
click at [114, 203] on input "0" at bounding box center [208, 203] width 196 height 15
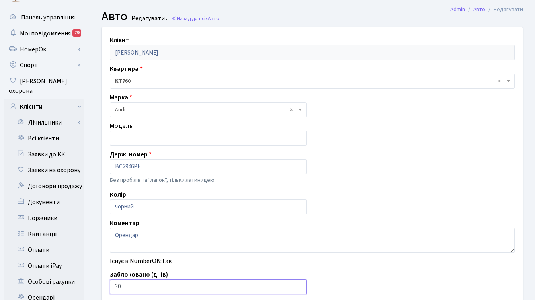
scroll to position [16, 0]
type input "30"
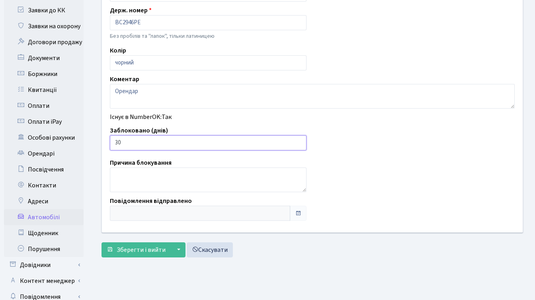
scroll to position [185, 0]
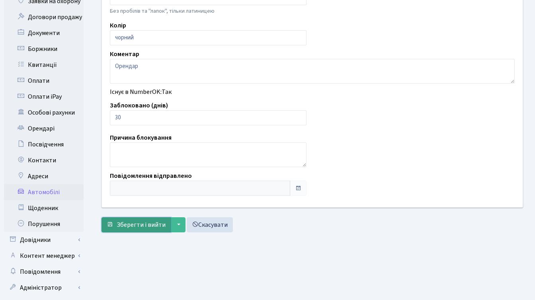
click at [126, 224] on span "Зберегти і вийти" at bounding box center [141, 224] width 49 height 9
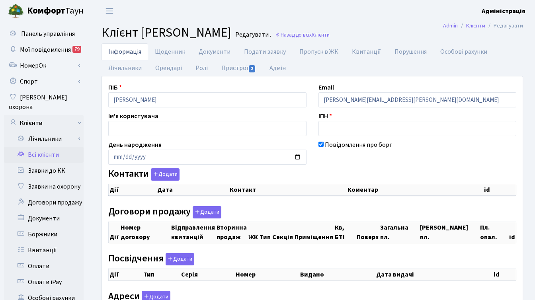
checkbox input "true"
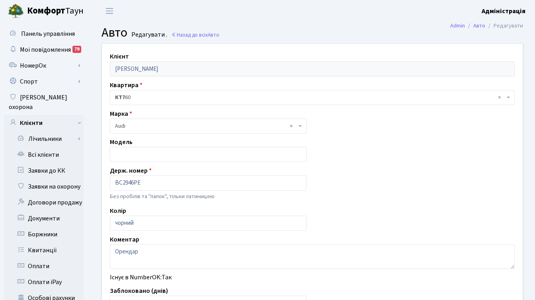
scroll to position [185, 0]
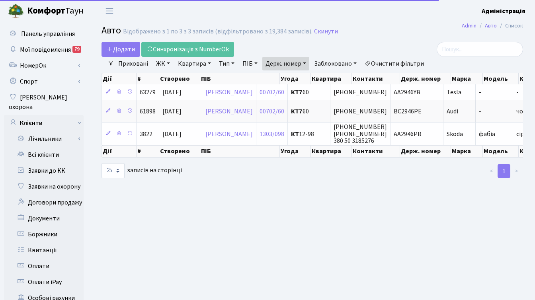
select select "25"
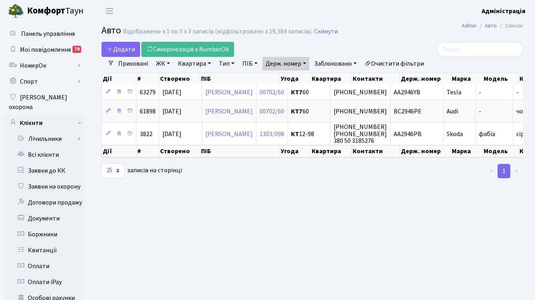
click at [301, 65] on link "Держ. номер" at bounding box center [285, 64] width 47 height 14
paste input "ВН2147НМ"
paste input "text"
type input "ВН2147НМ"
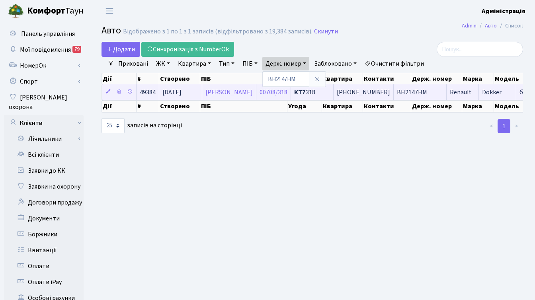
click at [427, 91] on span "ВН2147НМ" at bounding box center [412, 92] width 30 height 9
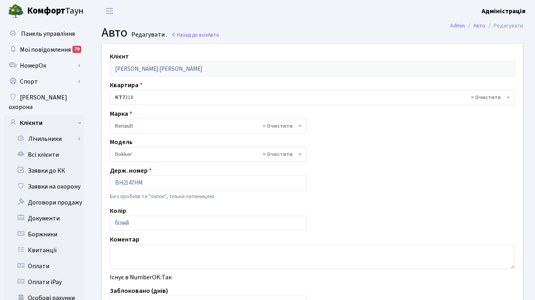
select select "453"
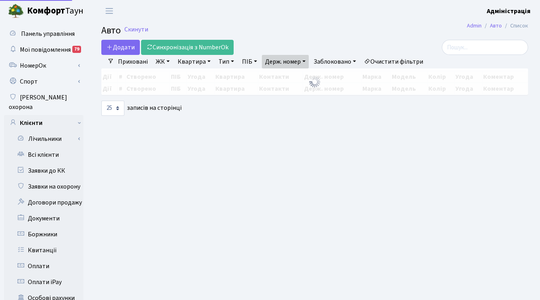
select select "25"
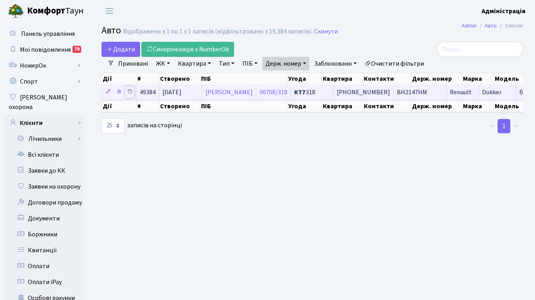
click at [130, 91] on icon at bounding box center [130, 92] width 6 height 6
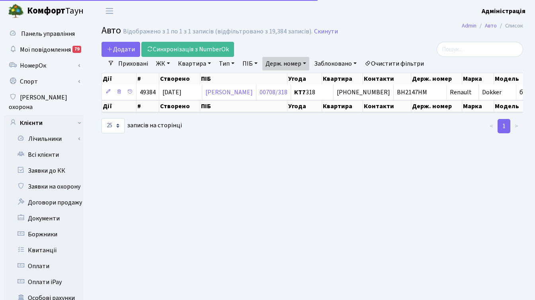
select select "25"
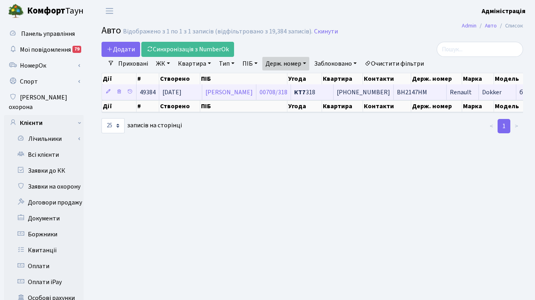
click at [423, 90] on span "ВН2147НМ" at bounding box center [412, 92] width 30 height 9
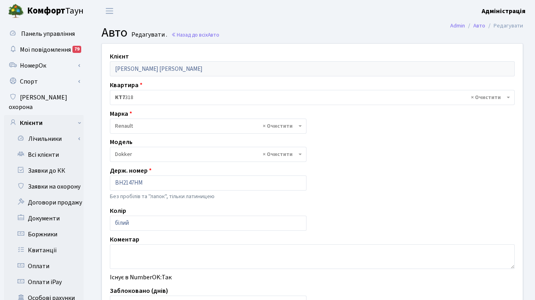
select select "453"
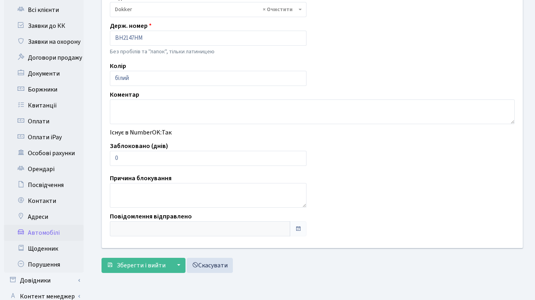
scroll to position [192, 0]
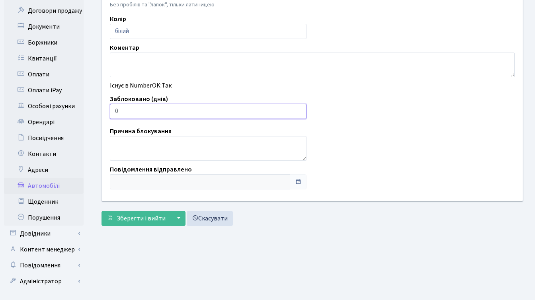
click at [115, 111] on input "0" at bounding box center [208, 111] width 196 height 15
type input "30"
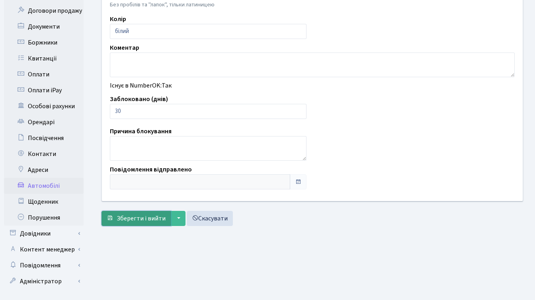
click at [131, 217] on span "Зберегти і вийти" at bounding box center [141, 218] width 49 height 9
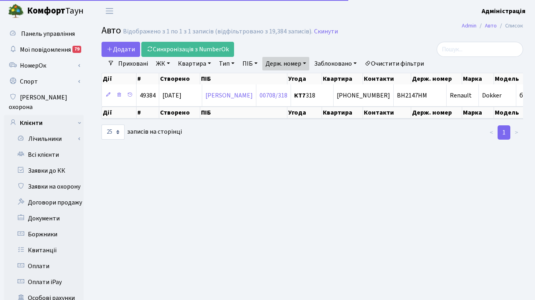
select select "25"
click at [304, 66] on link "Держ. номер" at bounding box center [285, 64] width 47 height 14
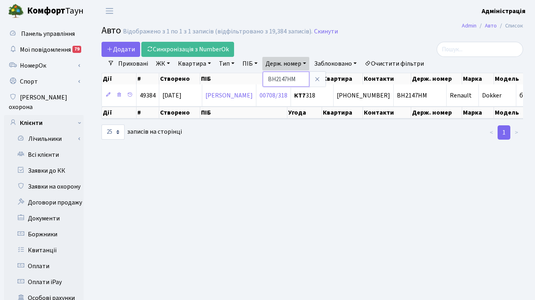
paste input "AA2438YD"
paste input "text"
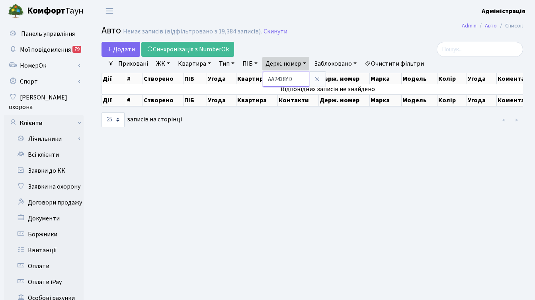
drag, startPoint x: 275, startPoint y: 80, endPoint x: 267, endPoint y: 78, distance: 8.5
click at [267, 78] on input "AA2438YD" at bounding box center [285, 79] width 47 height 15
click at [296, 79] on input "2438YD" at bounding box center [285, 79] width 47 height 15
paste input "АІ4306МЕ"
drag, startPoint x: 274, startPoint y: 79, endPoint x: 266, endPoint y: 78, distance: 8.1
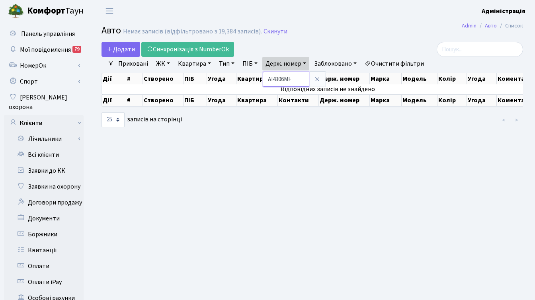
click at [266, 78] on input "АІ4306МЕ" at bounding box center [285, 79] width 47 height 15
click at [293, 80] on input "4306МЕ" at bounding box center [285, 79] width 47 height 15
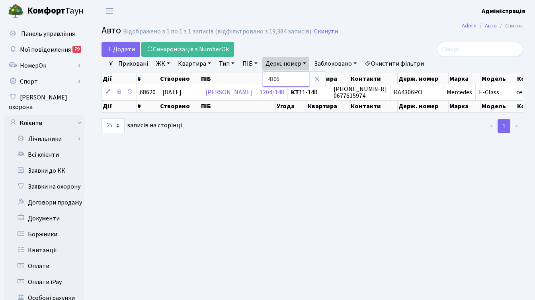
paste input "КА6666РІ"
type input "КА6666РІ"
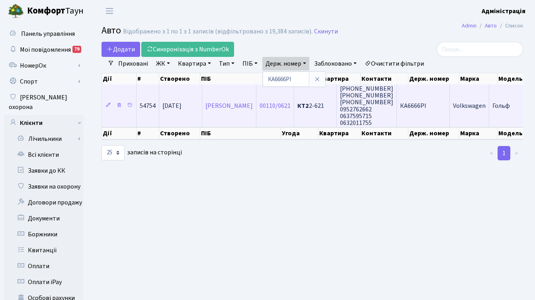
click at [426, 107] on span "КА6666РІ" at bounding box center [413, 105] width 26 height 9
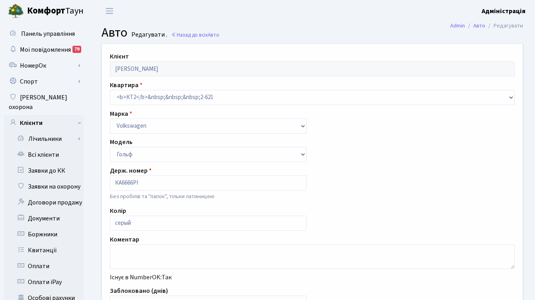
select select "3738"
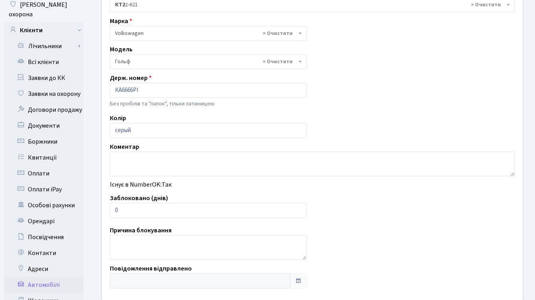
scroll to position [122, 0]
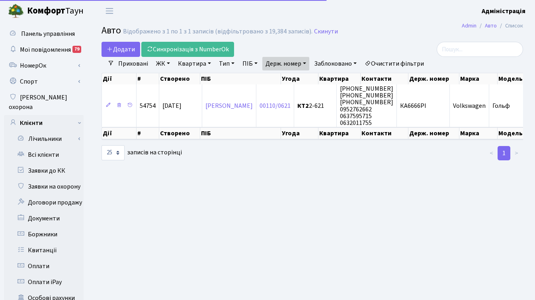
select select "25"
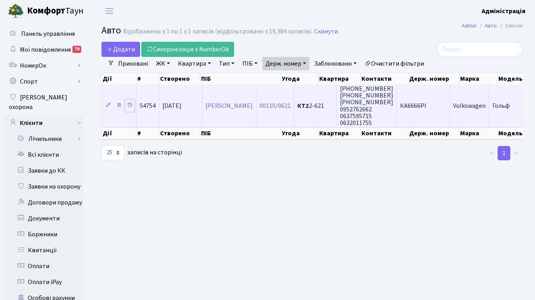
click at [131, 105] on icon at bounding box center [130, 105] width 6 height 6
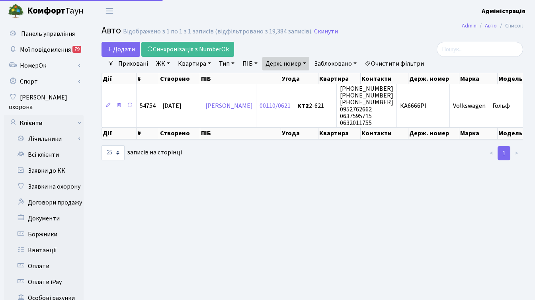
select select "25"
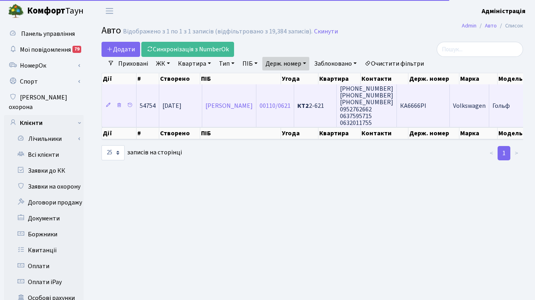
click at [416, 97] on td "КА6666РІ" at bounding box center [423, 105] width 53 height 43
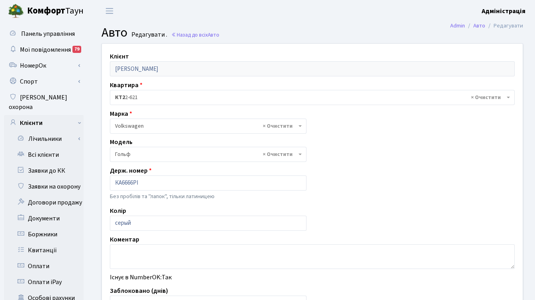
select select "3738"
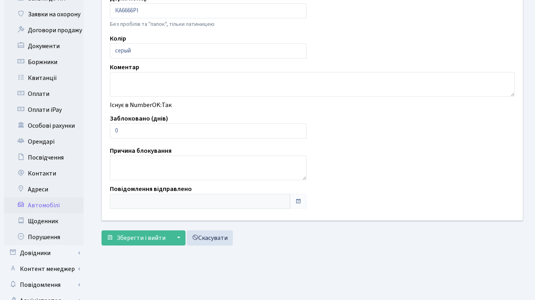
scroll to position [195, 0]
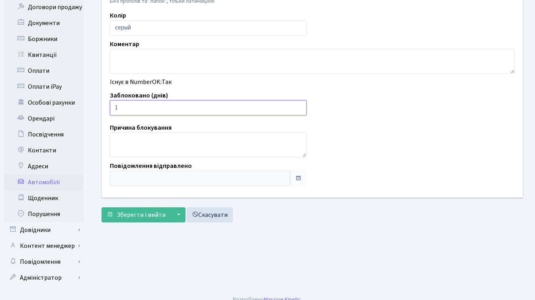
type input "1"
click at [298, 106] on input "1" at bounding box center [208, 107] width 196 height 15
click at [146, 210] on span "Зберегти і вийти" at bounding box center [141, 214] width 49 height 9
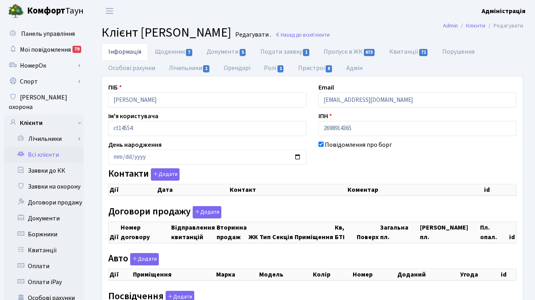
checkbox input "true"
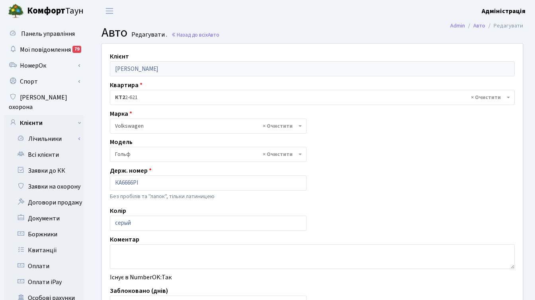
select select "3738"
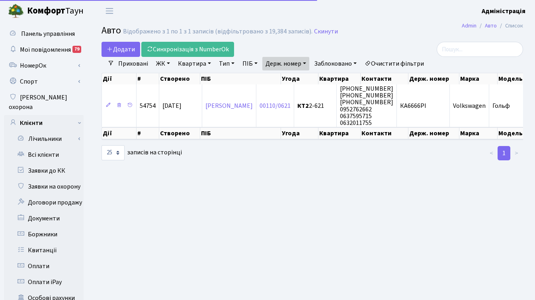
select select "25"
click at [296, 64] on link "Держ. номер" at bounding box center [285, 64] width 47 height 14
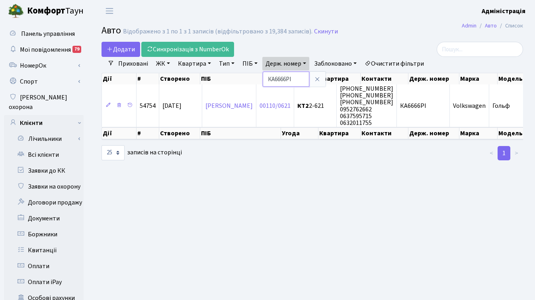
paste input "12РР"
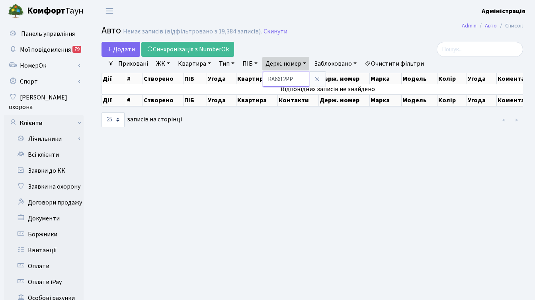
drag, startPoint x: 274, startPoint y: 77, endPoint x: 269, endPoint y: 78, distance: 5.7
click at [269, 78] on input "КА6612РР" at bounding box center [285, 79] width 47 height 15
click at [302, 79] on input "6612РР" at bounding box center [285, 79] width 47 height 15
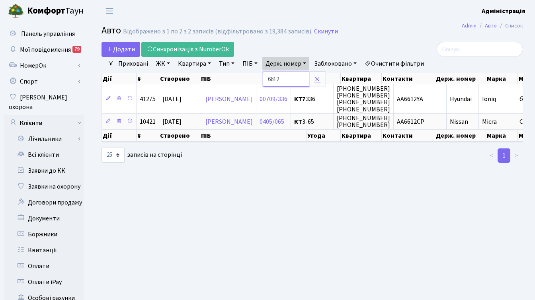
paste input "КА5131ЕО"
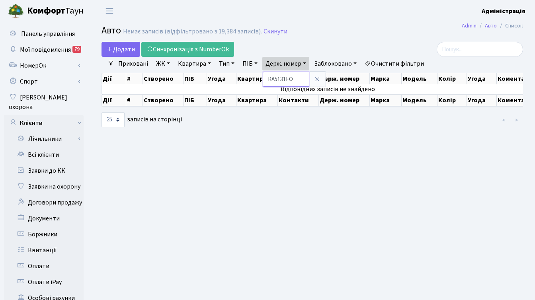
drag, startPoint x: 275, startPoint y: 79, endPoint x: 268, endPoint y: 78, distance: 6.8
click at [268, 78] on input "КА5131ЕО" at bounding box center [285, 79] width 47 height 15
click at [303, 77] on input "5131ЕО" at bounding box center [285, 79] width 47 height 15
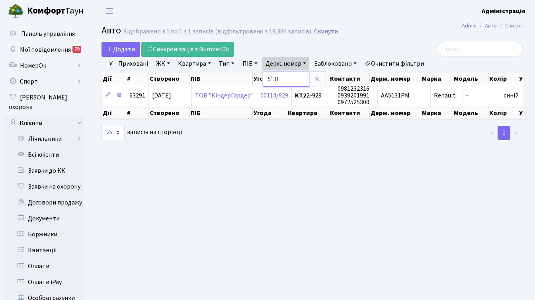
drag, startPoint x: 284, startPoint y: 78, endPoint x: 263, endPoint y: 76, distance: 20.4
click at [263, 76] on input "5131" at bounding box center [285, 79] width 47 height 15
paste input "АА9051ХН"
type input "АА9051ХН"
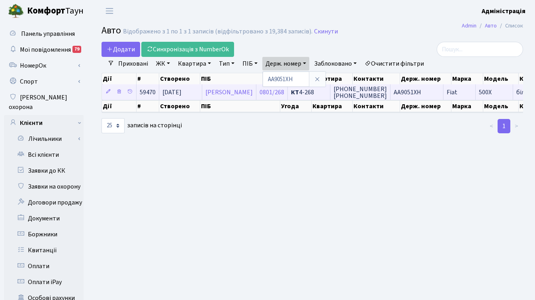
click at [421, 94] on span "АА9051ХН" at bounding box center [406, 92] width 27 height 9
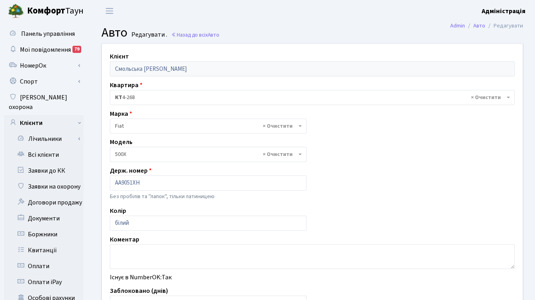
select select "678"
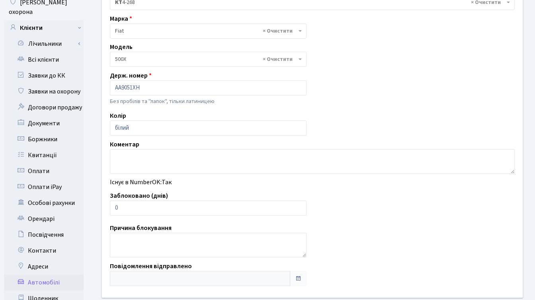
scroll to position [100, 0]
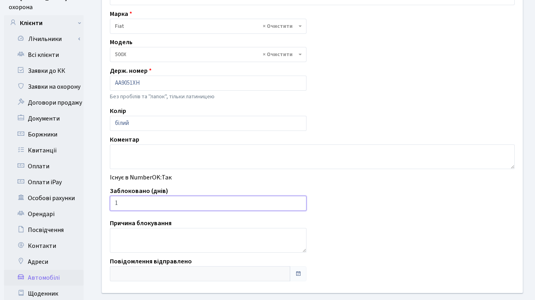
type input "1"
click at [297, 202] on input "1" at bounding box center [208, 203] width 196 height 15
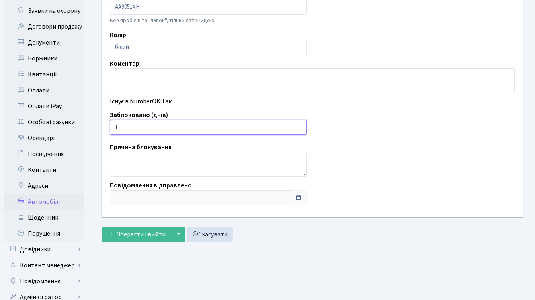
scroll to position [195, 0]
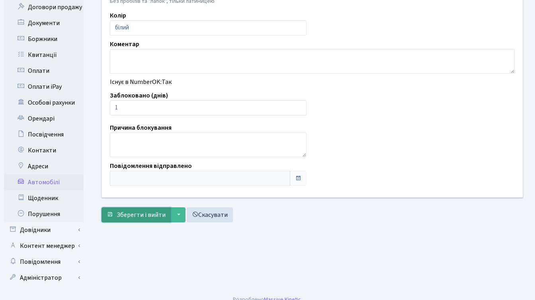
click at [146, 215] on span "Зберегти і вийти" at bounding box center [141, 214] width 49 height 9
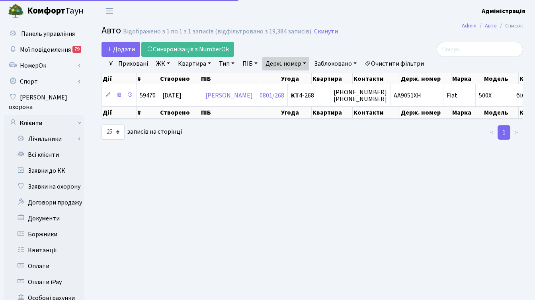
select select "25"
click at [274, 66] on link "Держ. номер" at bounding box center [285, 64] width 47 height 14
paste input "КА2757ІА"
paste input "text"
type input "КА2757ІА"
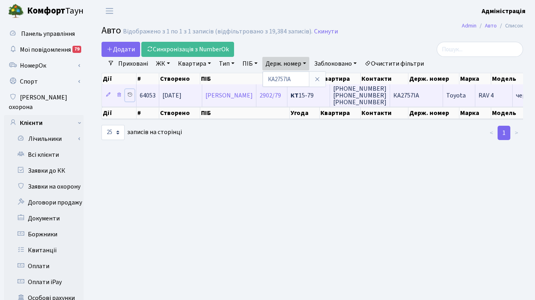
click at [127, 96] on icon at bounding box center [130, 95] width 6 height 6
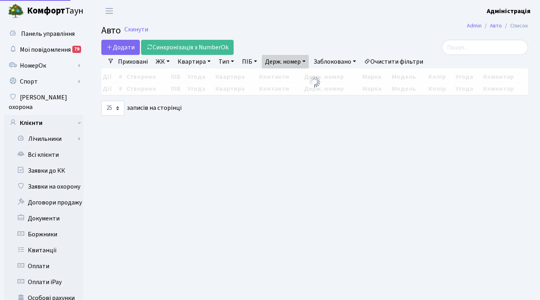
select select "25"
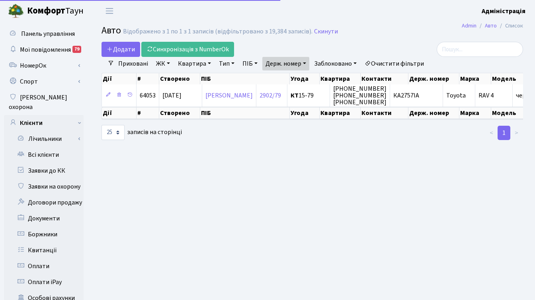
click at [390, 90] on td "(067) 404-86-41 (067) 406-66-98 063-697-59-85" at bounding box center [360, 95] width 60 height 22
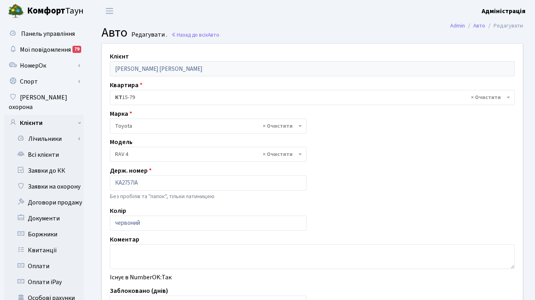
select select "2369"
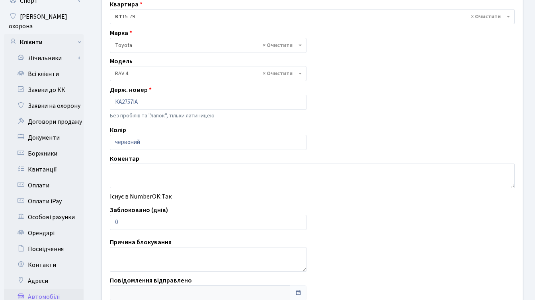
scroll to position [85, 0]
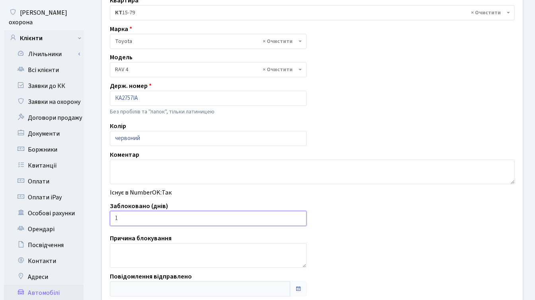
type input "1"
click at [299, 216] on input "1" at bounding box center [208, 218] width 196 height 15
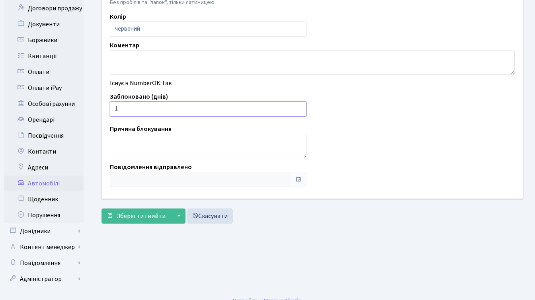
scroll to position [195, 0]
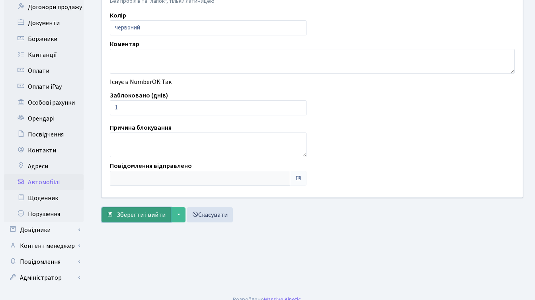
click at [134, 215] on span "Зберегти і вийти" at bounding box center [141, 214] width 49 height 9
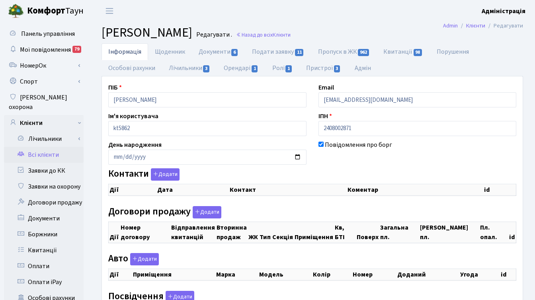
select select "25"
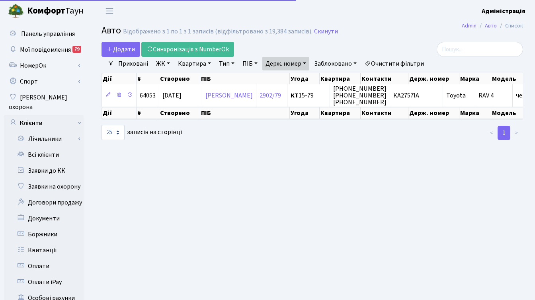
select select "25"
click at [278, 65] on link "Держ. номер" at bounding box center [285, 64] width 47 height 14
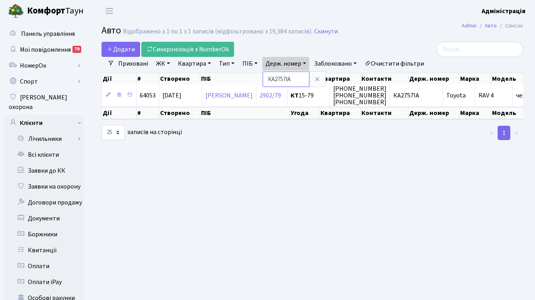
paste input "3588"
paste input "text"
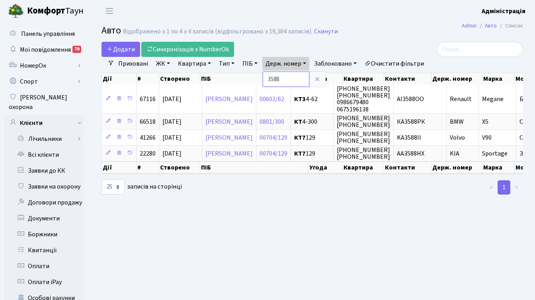
paste input "6349"
type input "6349"
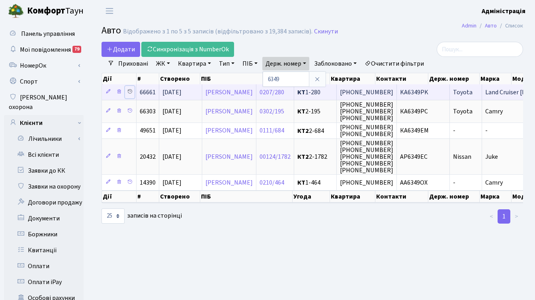
click at [131, 92] on icon at bounding box center [130, 92] width 6 height 6
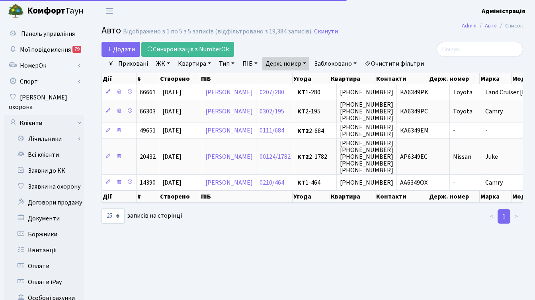
select select "25"
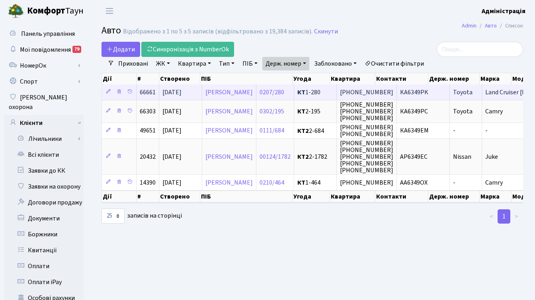
click at [428, 93] on span "KA6349PK" at bounding box center [414, 92] width 28 height 9
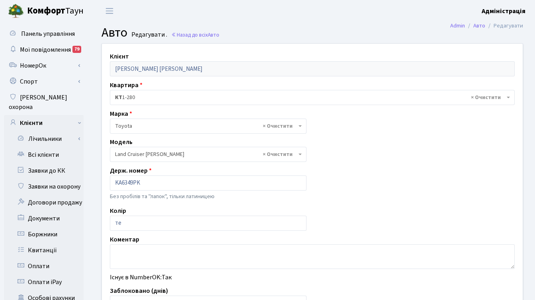
select select "2347"
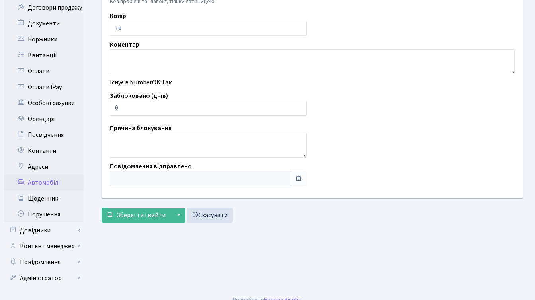
scroll to position [195, 0]
type input "1"
click at [299, 105] on input "1" at bounding box center [208, 107] width 196 height 15
click at [132, 218] on span "Зберегти і вийти" at bounding box center [141, 214] width 49 height 9
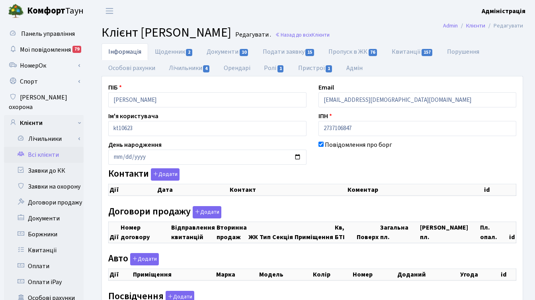
checkbox input "true"
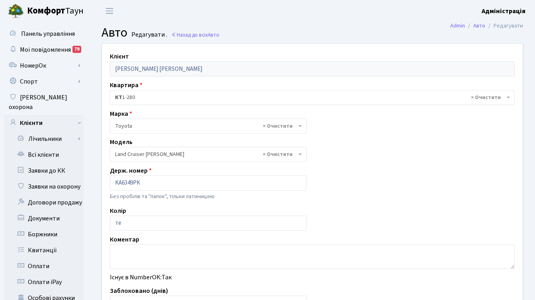
select select "2347"
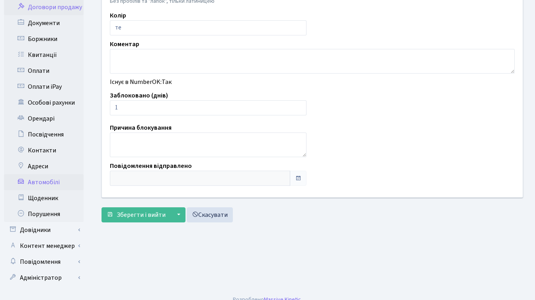
scroll to position [194, 0]
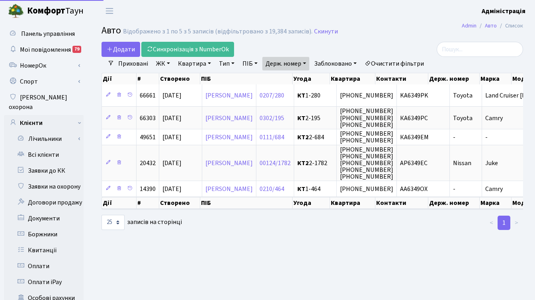
select select "25"
click at [294, 61] on link "Держ. номер" at bounding box center [285, 64] width 47 height 14
paste input "8547"
type input "8547"
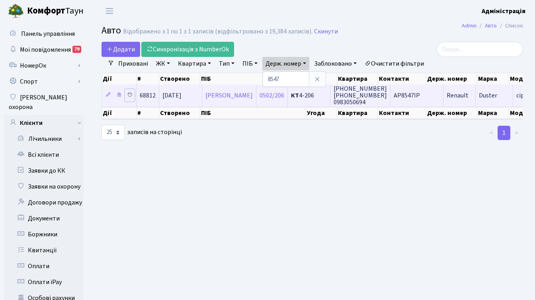
click at [131, 92] on icon at bounding box center [130, 95] width 6 height 6
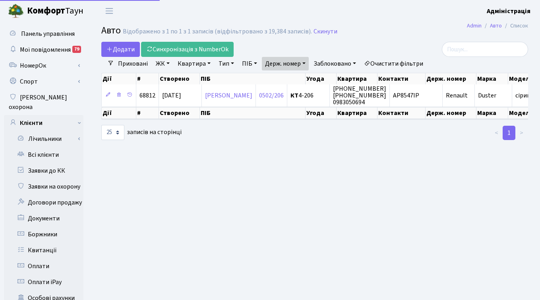
select select "25"
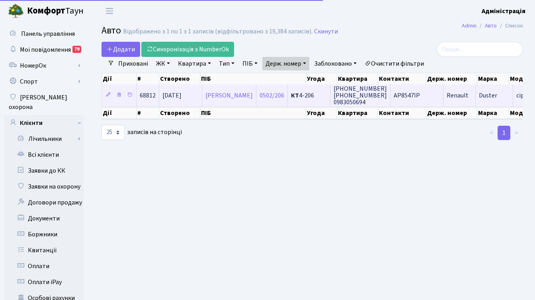
click at [387, 89] on span "[PHONE_NUMBER] [PHONE_NUMBER] 0983050694" at bounding box center [359, 95] width 53 height 22
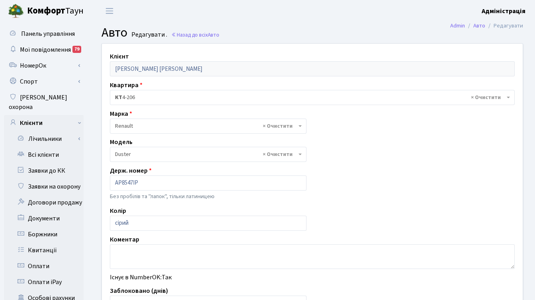
select select "455"
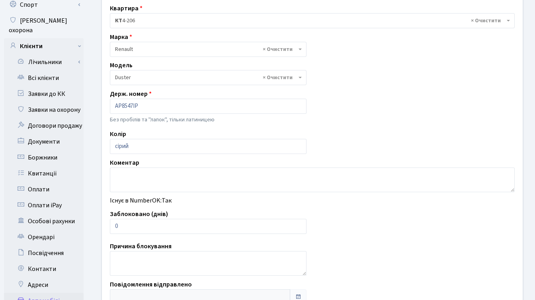
scroll to position [195, 0]
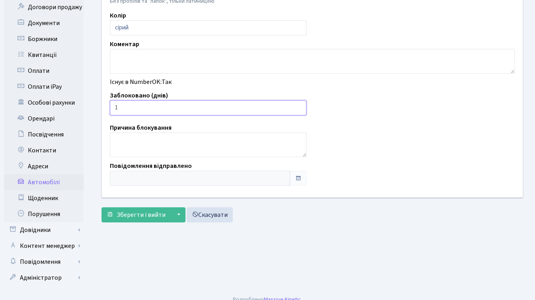
type input "1"
click at [299, 105] on input "1" at bounding box center [208, 107] width 196 height 15
click at [138, 214] on span "Зберегти і вийти" at bounding box center [141, 214] width 49 height 9
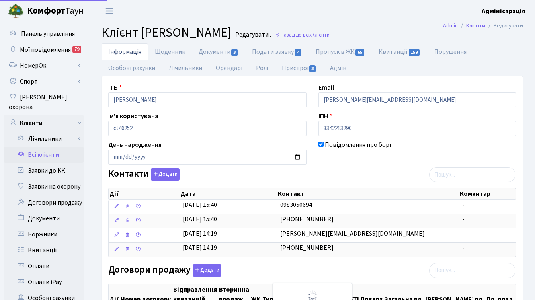
checkbox input "true"
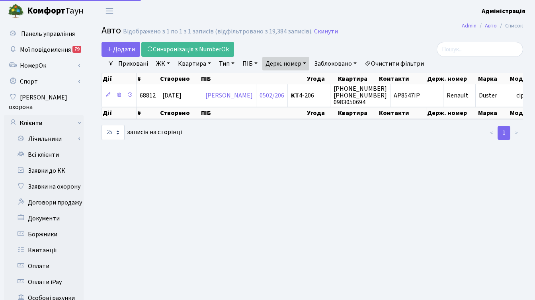
select select "25"
click at [290, 64] on link "Держ. номер" at bounding box center [285, 64] width 47 height 14
paste input "4981"
type input "4981"
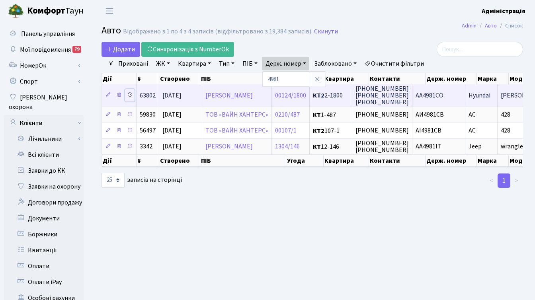
click at [130, 95] on icon at bounding box center [130, 95] width 6 height 6
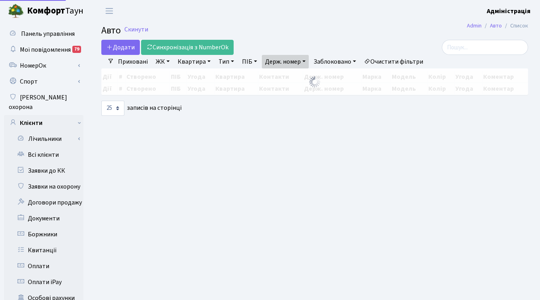
select select "25"
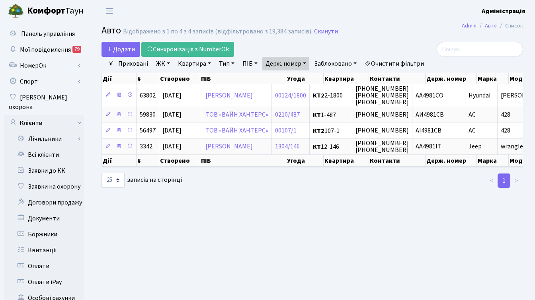
click at [288, 64] on link "Держ. номер" at bounding box center [285, 64] width 47 height 14
paste input "776"
type input "4776"
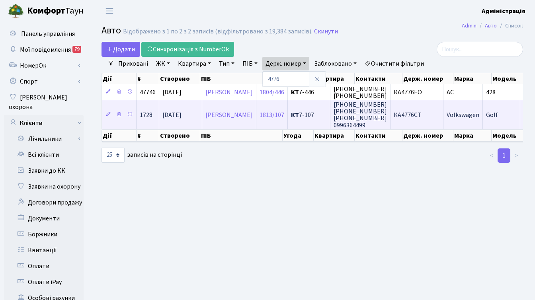
click at [421, 111] on span "КА4776СТ" at bounding box center [407, 115] width 28 height 9
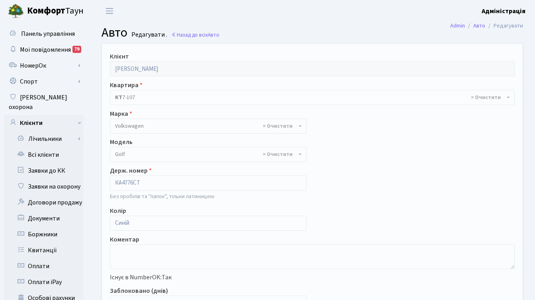
select select "2459"
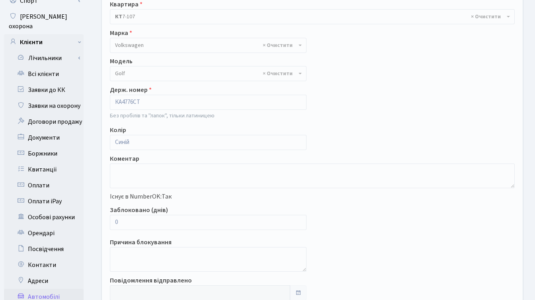
scroll to position [87, 0]
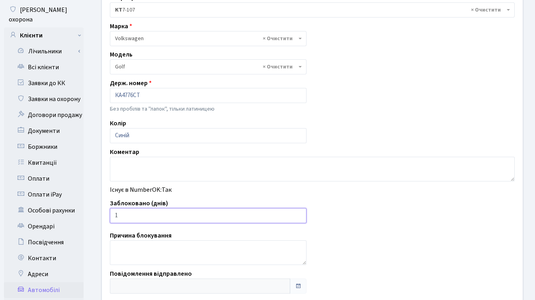
type input "1"
click at [298, 213] on input "1" at bounding box center [208, 215] width 196 height 15
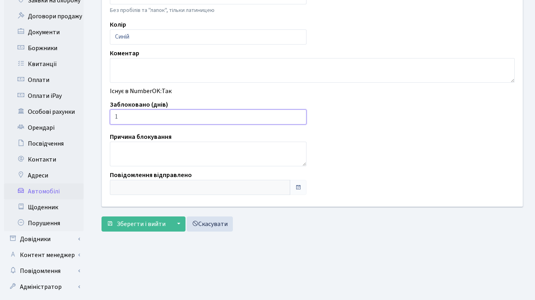
scroll to position [195, 0]
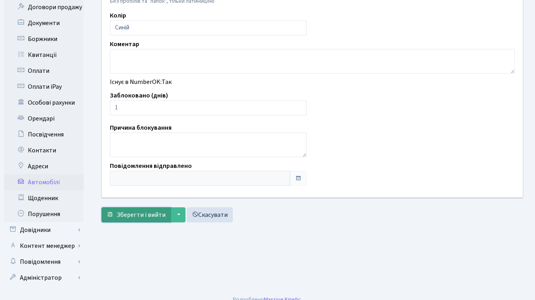
click at [148, 216] on span "Зберегти і вийти" at bounding box center [141, 214] width 49 height 9
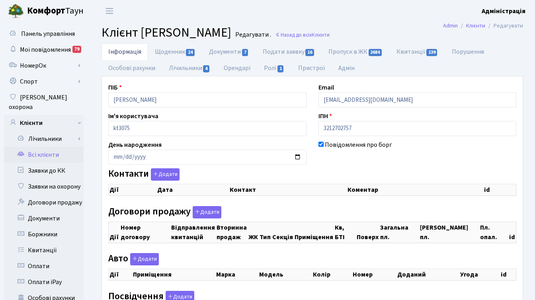
select select "25"
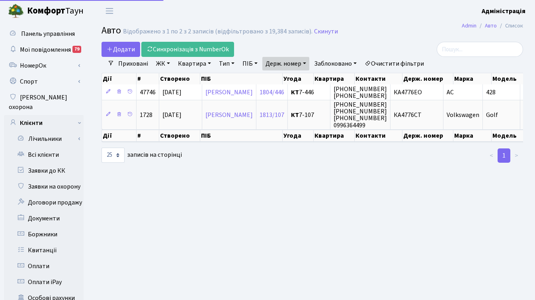
select select "25"
click at [299, 67] on link "Держ. номер" at bounding box center [285, 64] width 47 height 14
paste input "A4200A"
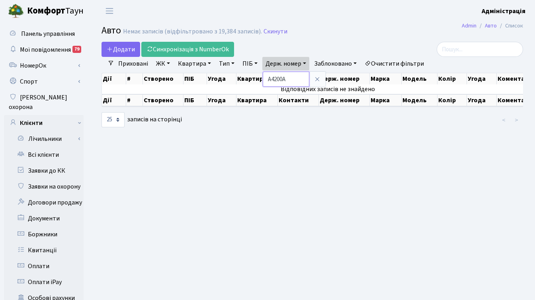
drag, startPoint x: 272, startPoint y: 80, endPoint x: 265, endPoint y: 80, distance: 6.8
click at [265, 80] on input "A4200A" at bounding box center [285, 79] width 47 height 15
click at [294, 81] on input "4200A" at bounding box center [285, 79] width 47 height 15
type input "4200"
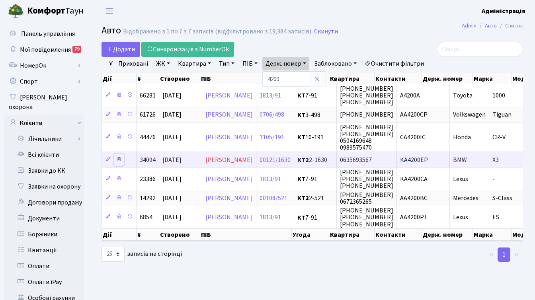
click at [121, 160] on icon at bounding box center [119, 159] width 6 height 6
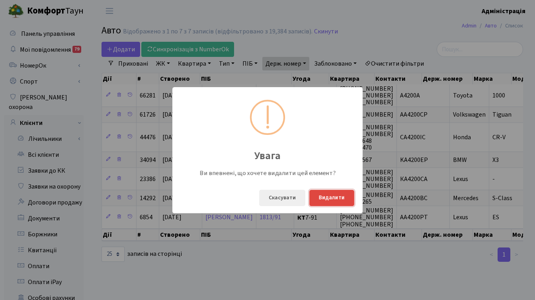
click at [325, 194] on button "Видалити" at bounding box center [331, 198] width 45 height 16
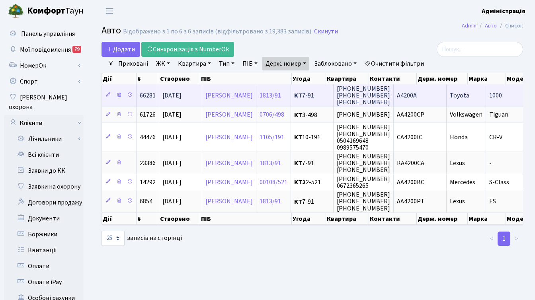
click at [416, 96] on span "А4200А" at bounding box center [407, 95] width 20 height 9
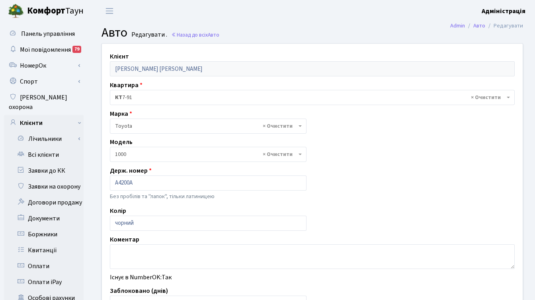
select select "1410"
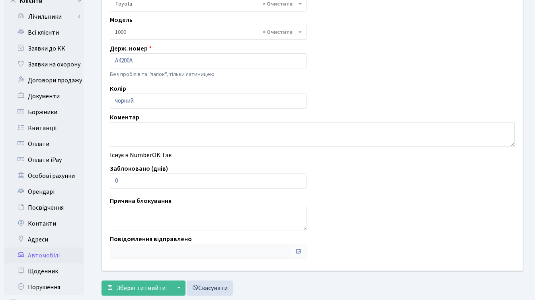
scroll to position [126, 0]
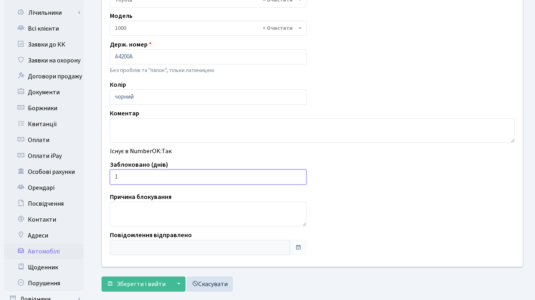
type input "1"
click at [298, 175] on input "1" at bounding box center [208, 176] width 196 height 15
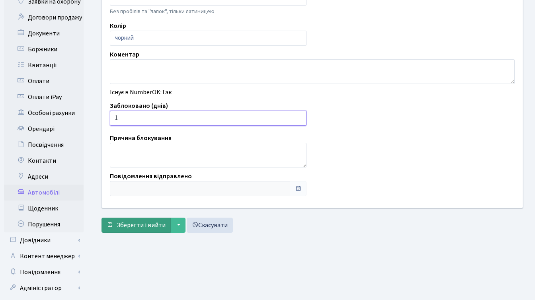
scroll to position [194, 0]
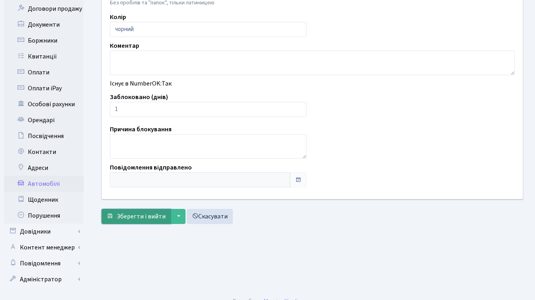
click at [134, 220] on span "Зберегти і вийти" at bounding box center [141, 216] width 49 height 9
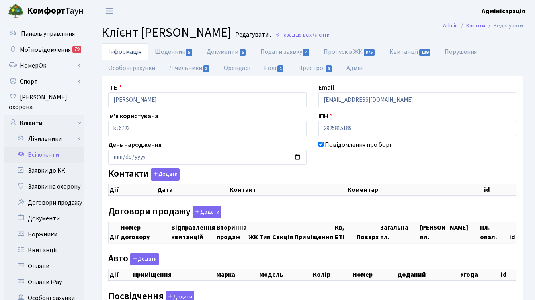
checkbox input "true"
select select "25"
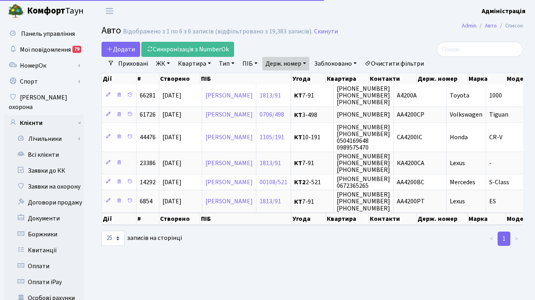
select select "25"
click at [268, 60] on link "Держ. номер" at bounding box center [285, 64] width 47 height 14
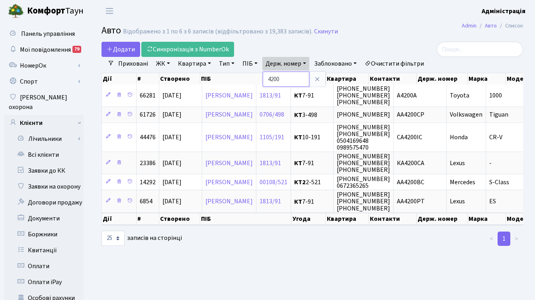
paste input "5396"
type input "5396"
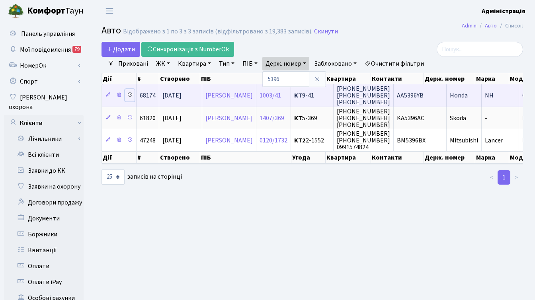
click at [129, 94] on icon at bounding box center [130, 95] width 6 height 6
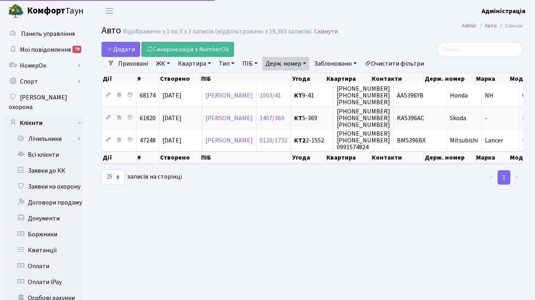
select select "25"
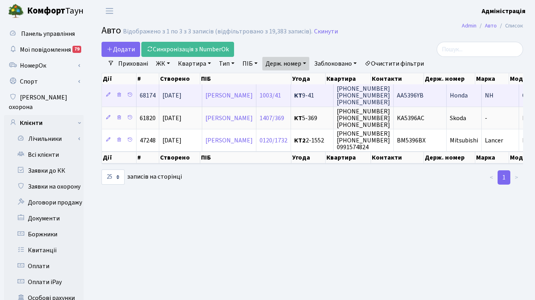
click at [423, 96] on span "АА5396YB" at bounding box center [410, 95] width 27 height 9
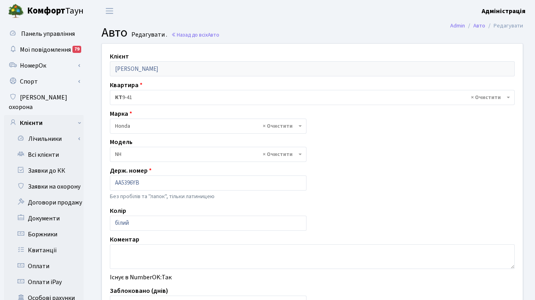
select select "935"
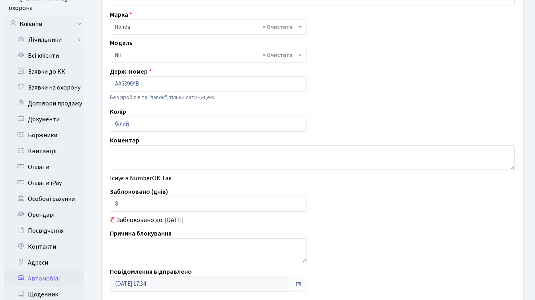
scroll to position [118, 0]
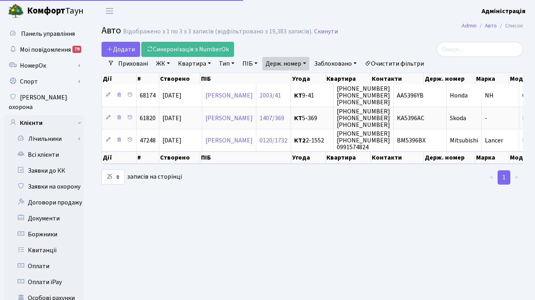
select select "25"
click at [297, 65] on link "Держ. номер" at bounding box center [285, 64] width 47 height 14
paste input "2848"
type input "2848"
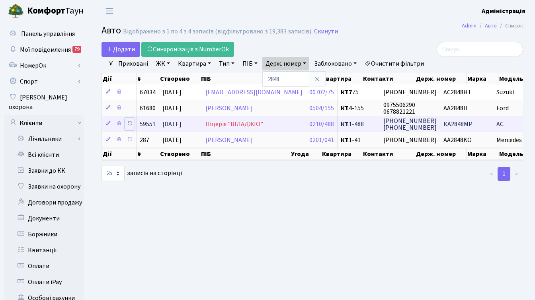
click at [130, 123] on icon at bounding box center [130, 124] width 6 height 6
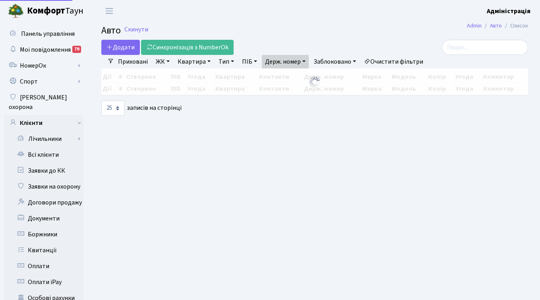
select select "25"
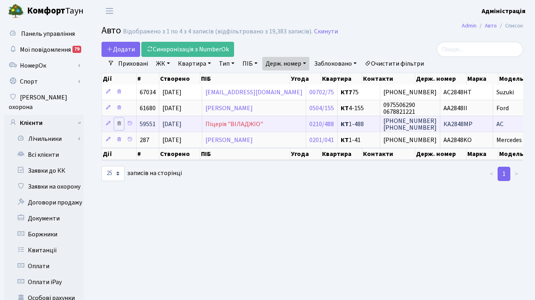
click at [118, 123] on icon at bounding box center [119, 124] width 6 height 6
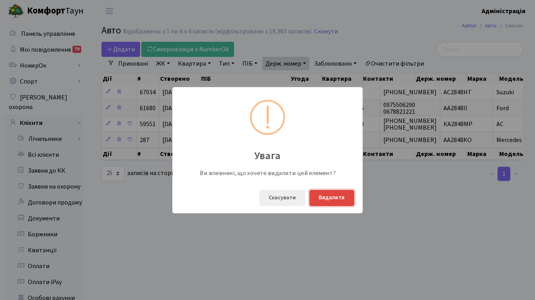
click at [335, 199] on button "Видалити" at bounding box center [331, 198] width 45 height 16
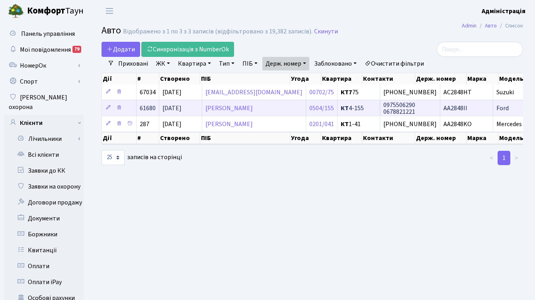
click at [385, 107] on span "0975506290 0678821221" at bounding box center [399, 109] width 32 height 16
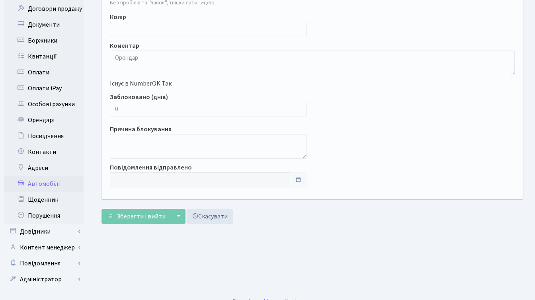
scroll to position [195, 0]
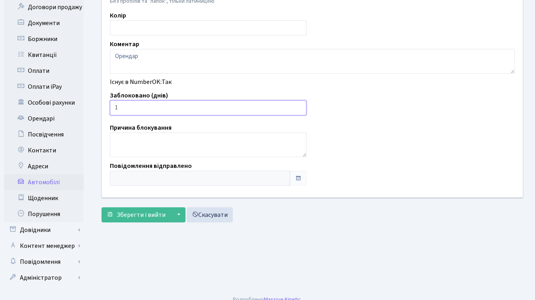
type input "1"
click at [297, 105] on input "1" at bounding box center [208, 107] width 196 height 15
click at [130, 215] on span "Зберегти і вийти" at bounding box center [141, 214] width 49 height 9
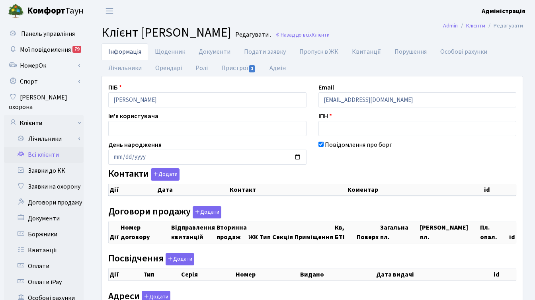
checkbox input "true"
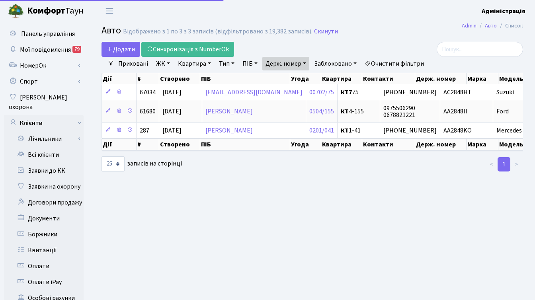
select select "25"
click at [295, 64] on link "Держ. номер" at bounding box center [285, 64] width 47 height 14
paste input "1389"
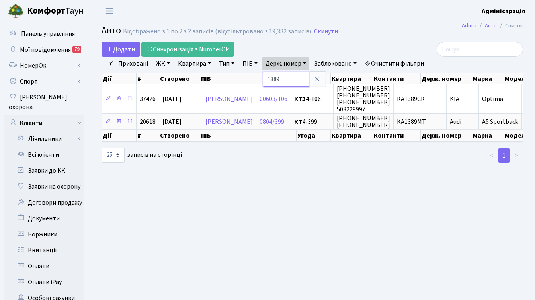
paste input "7366"
type input "7366"
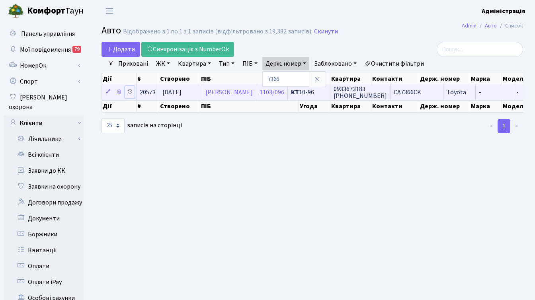
click at [129, 91] on icon at bounding box center [130, 92] width 6 height 6
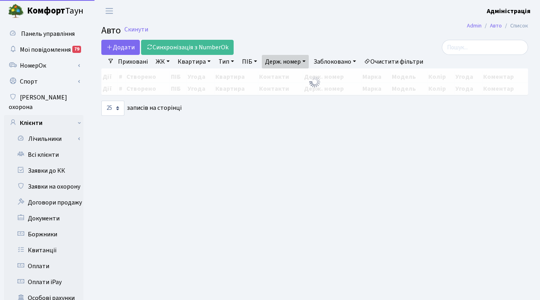
select select "25"
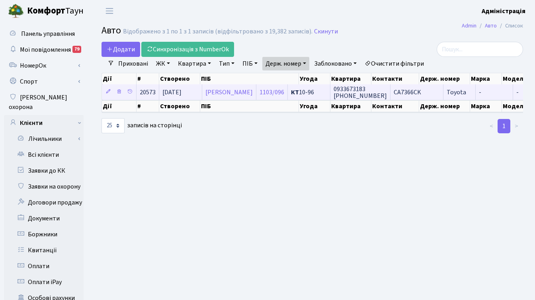
click at [421, 91] on span "CA7366CK" at bounding box center [406, 92] width 27 height 9
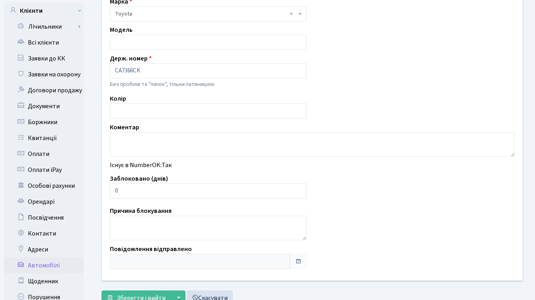
scroll to position [116, 0]
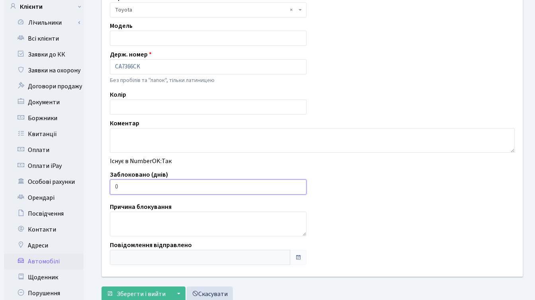
click at [116, 187] on input "0" at bounding box center [208, 186] width 196 height 15
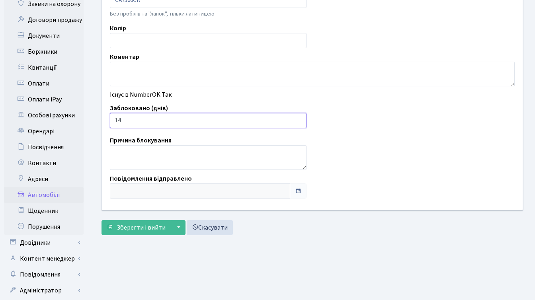
scroll to position [195, 0]
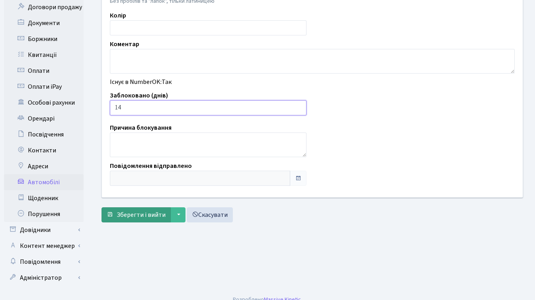
type input "14"
click at [133, 214] on span "Зберегти і вийти" at bounding box center [141, 214] width 49 height 9
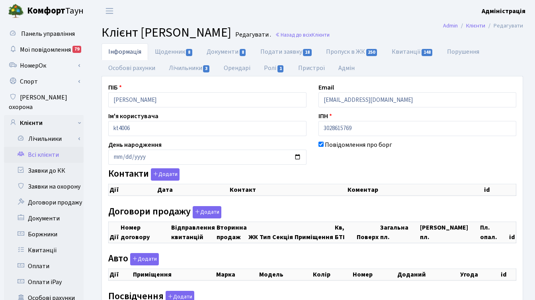
checkbox input "true"
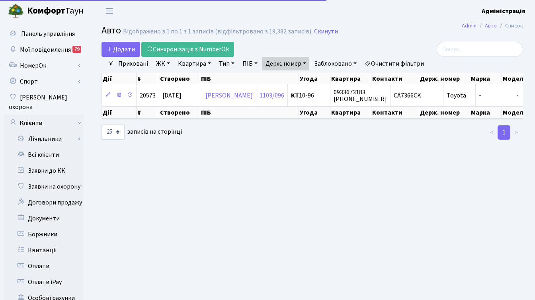
select select "25"
click at [294, 66] on link "Держ. номер" at bounding box center [285, 64] width 47 height 14
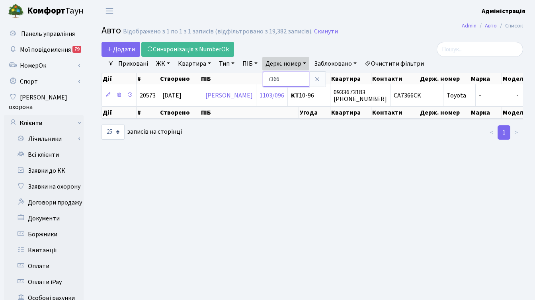
paste input "4959"
type input "4959"
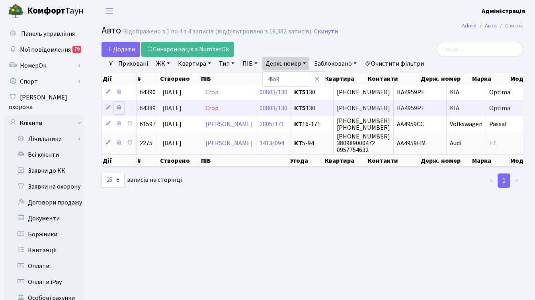
click at [119, 108] on icon at bounding box center [119, 108] width 6 height 6
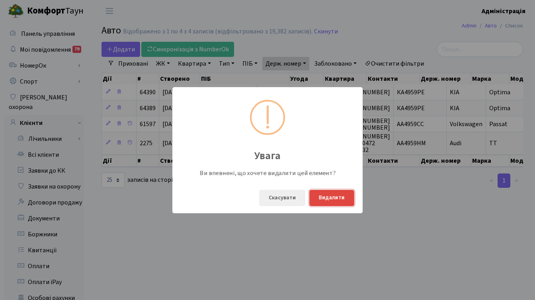
click at [334, 198] on button "Видалити" at bounding box center [331, 198] width 45 height 16
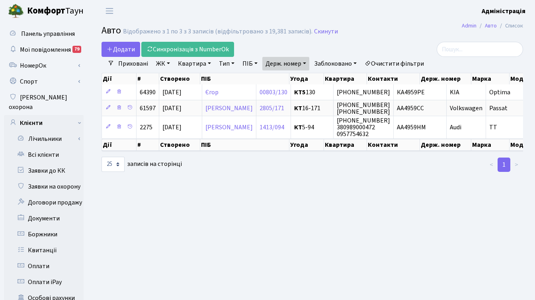
click at [283, 64] on link "Держ. номер" at bounding box center [285, 64] width 47 height 14
paste input "6777"
type input "6777"
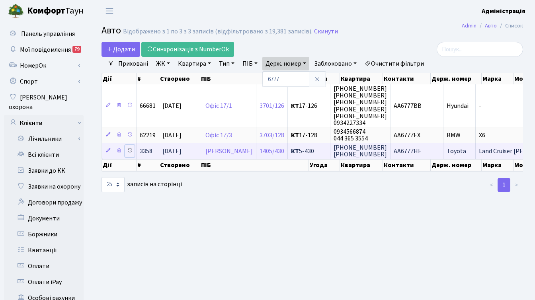
click at [130, 150] on icon at bounding box center [130, 151] width 6 height 6
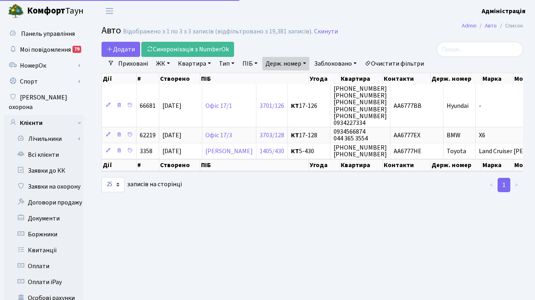
select select "25"
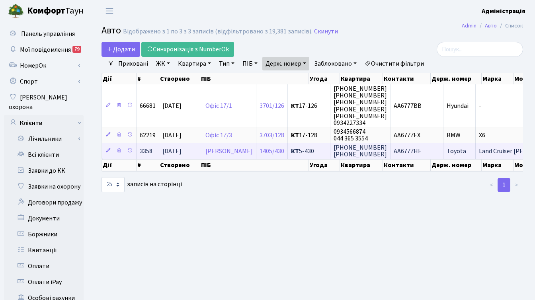
click at [421, 154] on span "AA6777HE" at bounding box center [407, 151] width 28 height 9
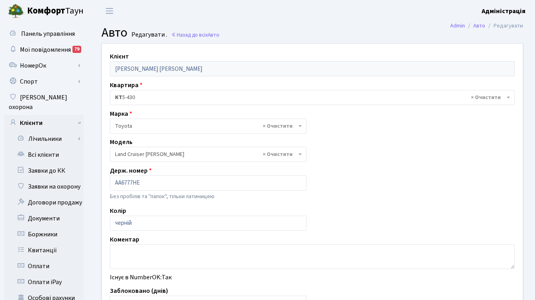
select select "2347"
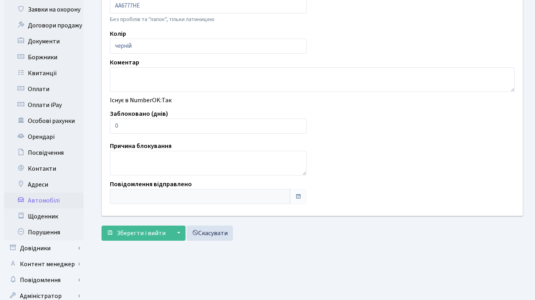
scroll to position [195, 0]
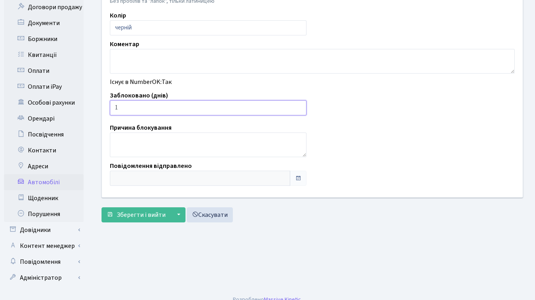
type input "1"
click at [298, 107] on input "1" at bounding box center [208, 107] width 196 height 15
click at [123, 215] on span "Зберегти і вийти" at bounding box center [141, 214] width 49 height 9
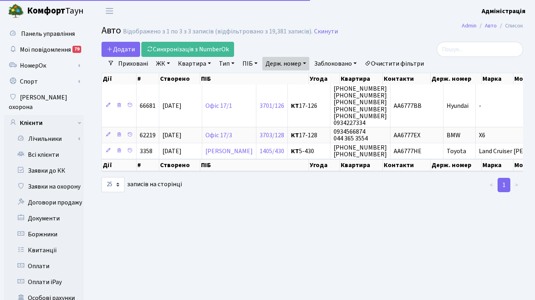
select select "25"
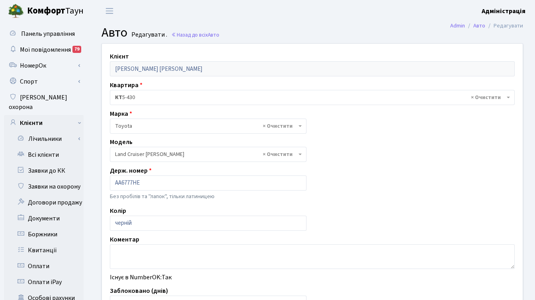
select select "2347"
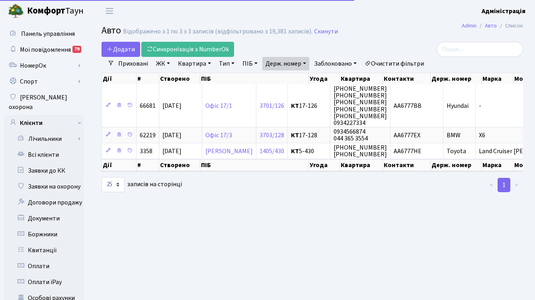
select select "25"
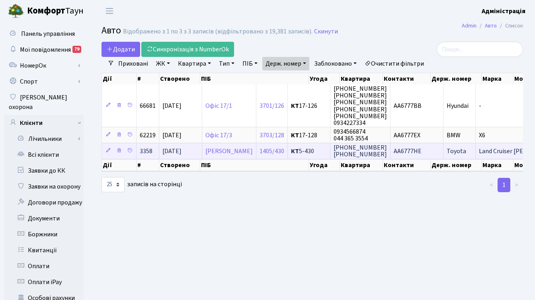
click at [421, 150] on span "AA6777HE" at bounding box center [407, 151] width 28 height 9
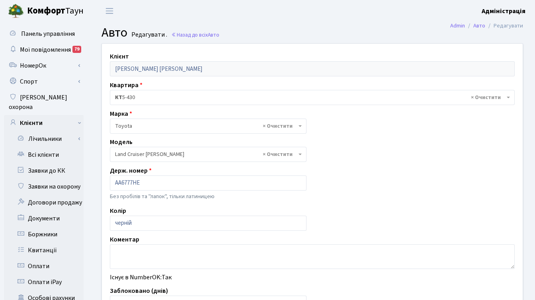
select select "2347"
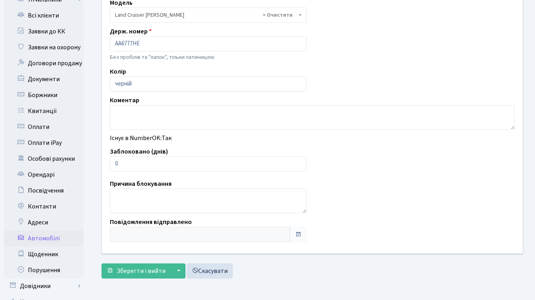
scroll to position [142, 0]
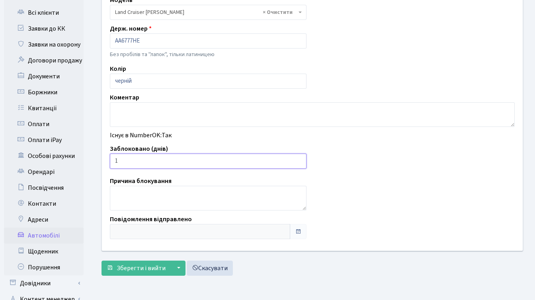
type input "1"
click at [298, 160] on input "1" at bounding box center [208, 161] width 196 height 15
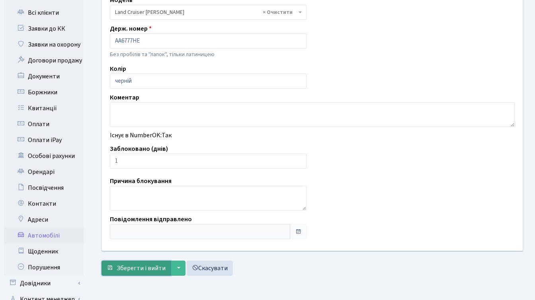
click at [144, 266] on span "Зберегти і вийти" at bounding box center [141, 268] width 49 height 9
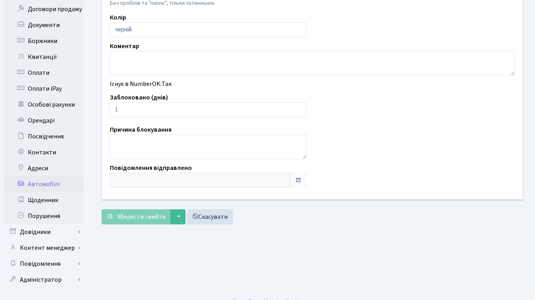
scroll to position [195, 0]
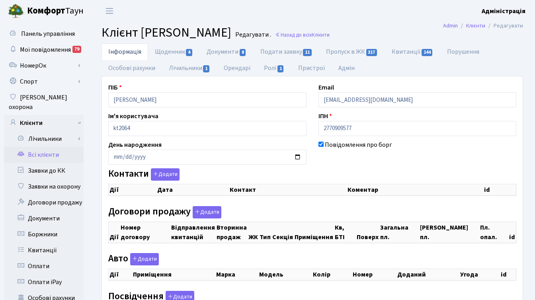
checkbox input "true"
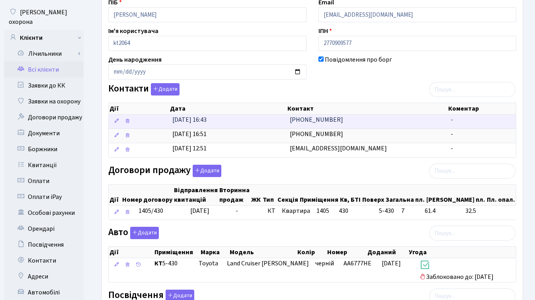
scroll to position [258, 0]
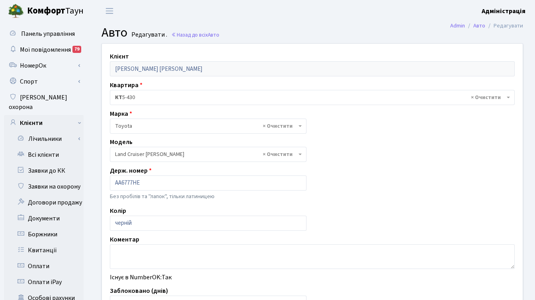
select select "2347"
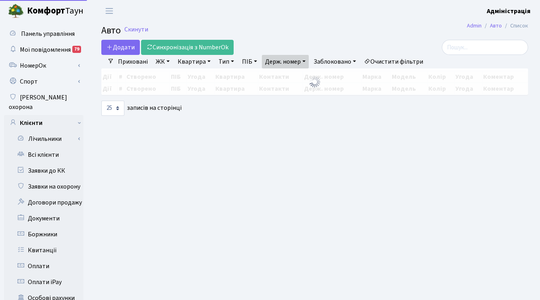
select select "25"
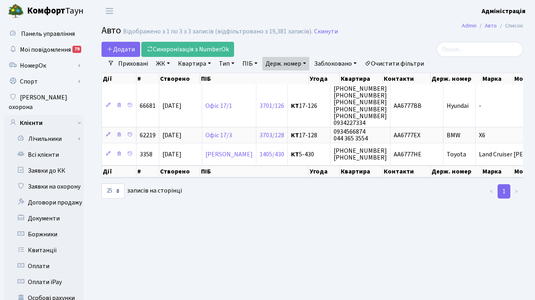
click at [287, 64] on link "Держ. номер" at bounding box center [285, 64] width 47 height 14
paste input "0414"
type input "0414"
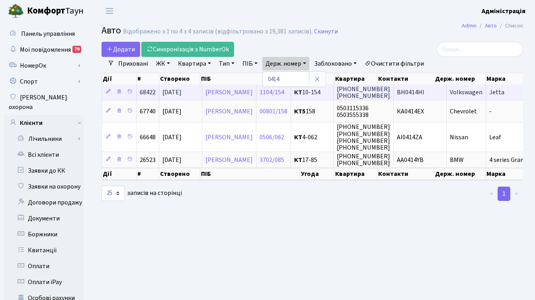
click at [390, 86] on span "050-18-95-479 067-619-10-68" at bounding box center [362, 93] width 53 height 16
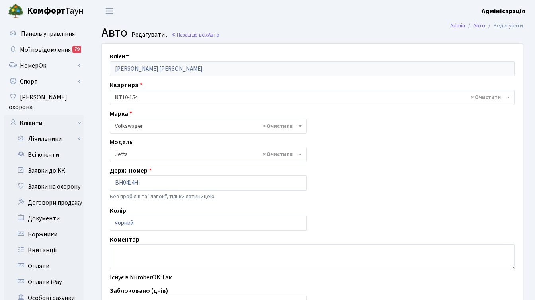
select select "2465"
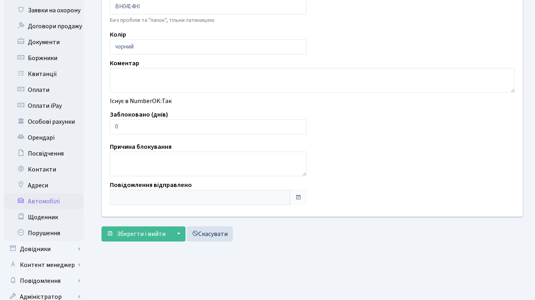
scroll to position [165, 0]
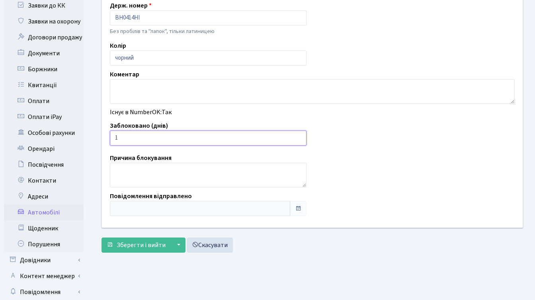
type input "1"
click at [298, 136] on input "1" at bounding box center [208, 137] width 196 height 15
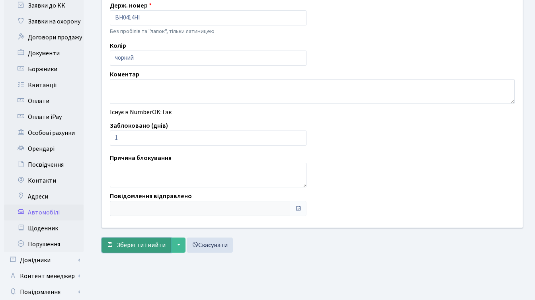
click at [145, 245] on span "Зберегти і вийти" at bounding box center [141, 245] width 49 height 9
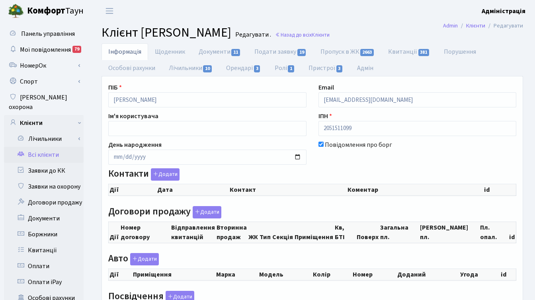
checkbox input "true"
select select "25"
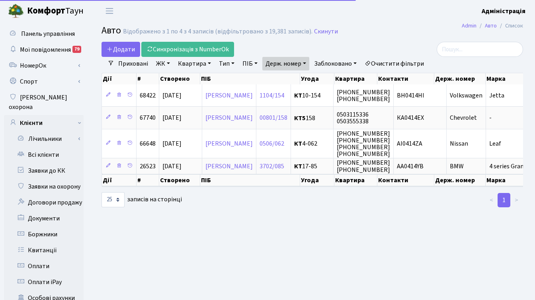
select select "25"
click at [294, 64] on link "Держ. номер" at bounding box center [285, 64] width 47 height 14
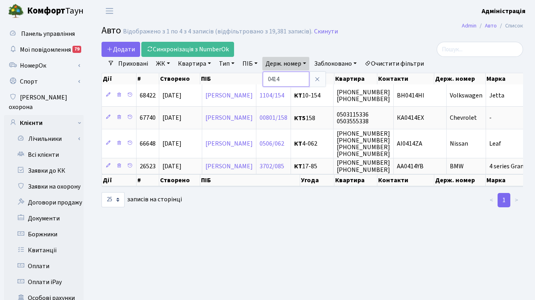
paste input "7838"
type input "7838"
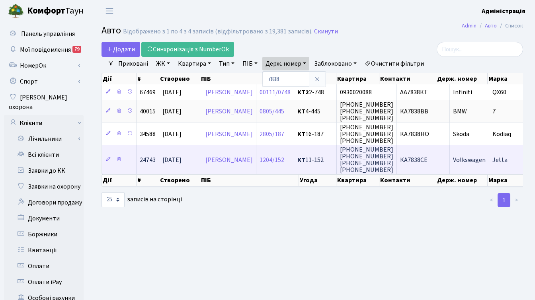
click at [397, 157] on td "(063) 833-01-05 (063) 892-86-40 +380633737827 +380634322935" at bounding box center [366, 159] width 60 height 29
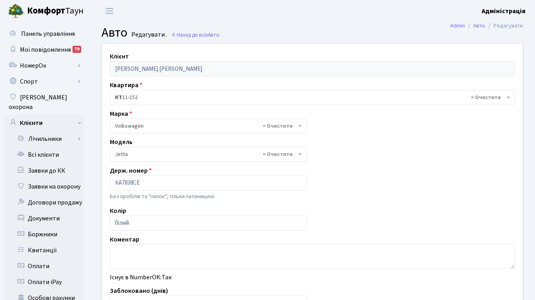
select select "2465"
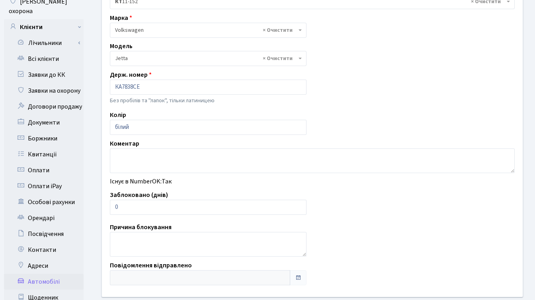
scroll to position [124, 0]
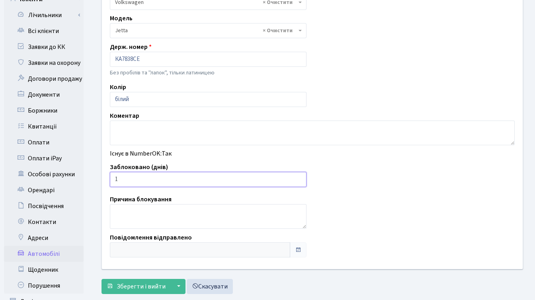
type input "1"
click at [298, 178] on input "1" at bounding box center [208, 179] width 196 height 15
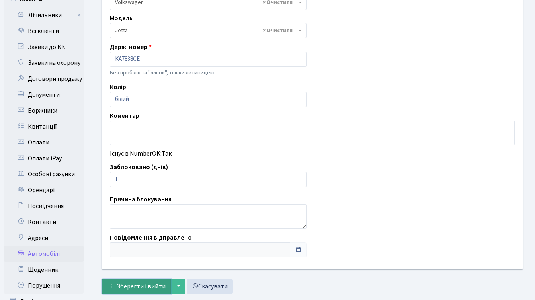
click at [142, 286] on span "Зберегти і вийти" at bounding box center [141, 286] width 49 height 9
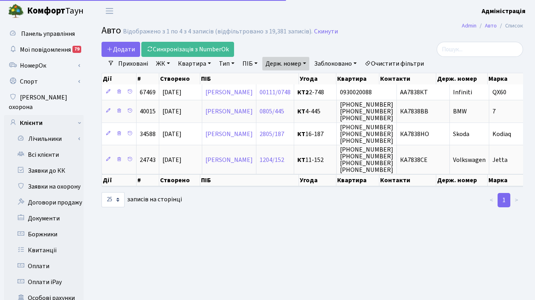
select select "25"
click at [292, 65] on link "Держ. номер" at bounding box center [285, 64] width 47 height 14
paste input "589"
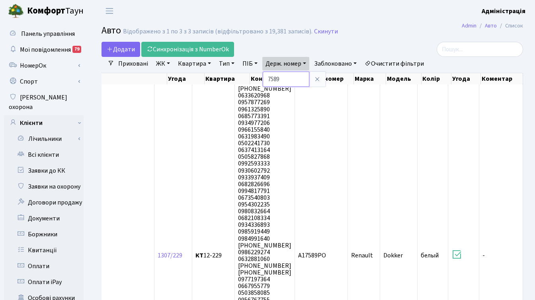
paste input "3427"
type input "3427"
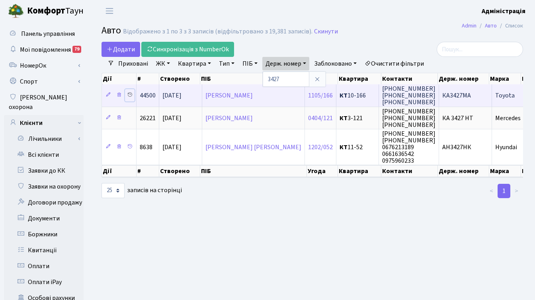
click at [131, 95] on icon at bounding box center [130, 95] width 6 height 6
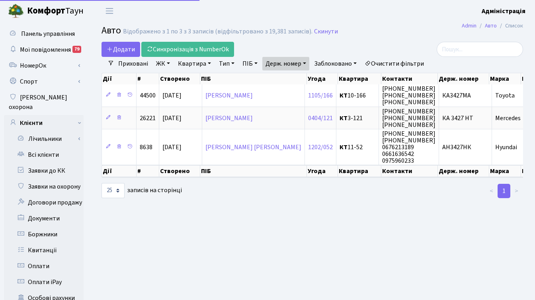
select select "25"
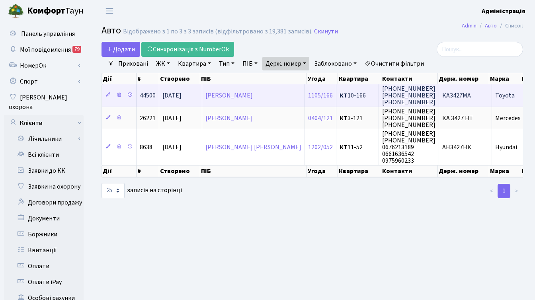
click at [461, 97] on span "КА3427МА" at bounding box center [456, 95] width 29 height 9
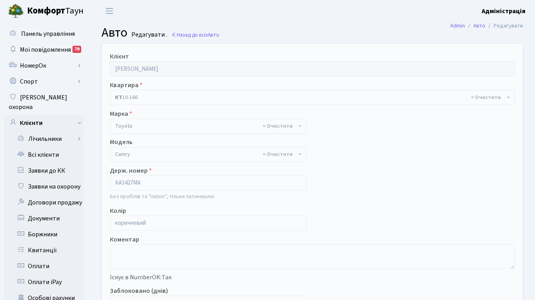
select select "2305"
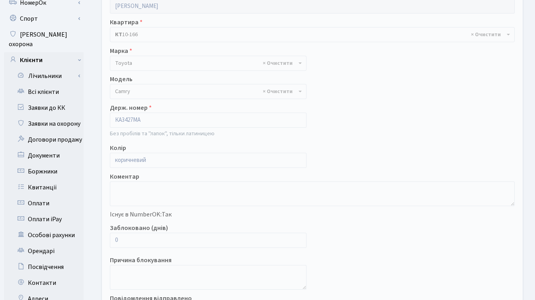
scroll to position [156, 0]
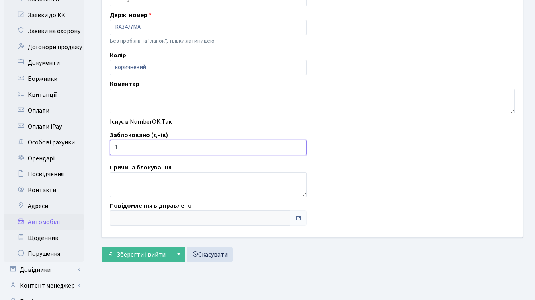
type input "1"
click at [298, 145] on input "1" at bounding box center [208, 147] width 196 height 15
click at [122, 256] on span "Зберегти і вийти" at bounding box center [141, 254] width 49 height 9
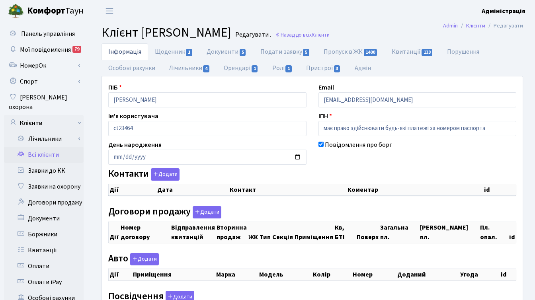
checkbox input "true"
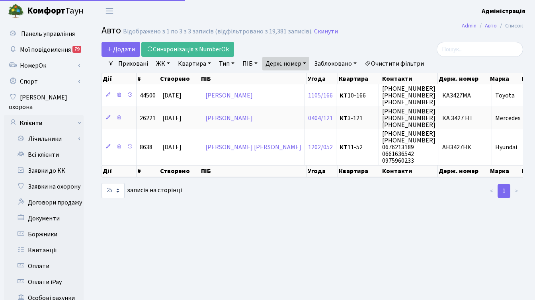
select select "25"
click at [287, 59] on link "Держ. номер" at bounding box center [285, 64] width 47 height 14
paste input "КА0300ТК"
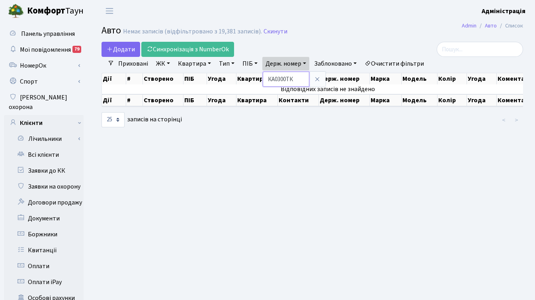
drag, startPoint x: 276, startPoint y: 79, endPoint x: 268, endPoint y: 78, distance: 8.4
click at [268, 78] on input "КА0300ТК" at bounding box center [285, 79] width 47 height 15
click at [293, 80] on input "0300ТК" at bounding box center [285, 79] width 47 height 15
type input "0300"
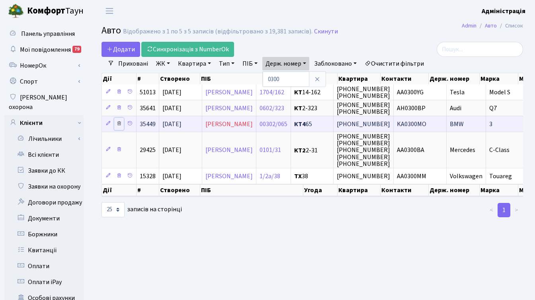
click at [120, 123] on icon at bounding box center [119, 124] width 6 height 6
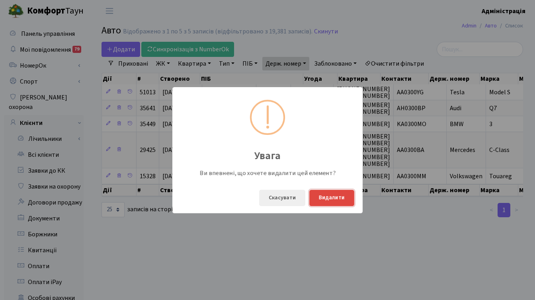
click at [338, 200] on button "Видалити" at bounding box center [331, 198] width 45 height 16
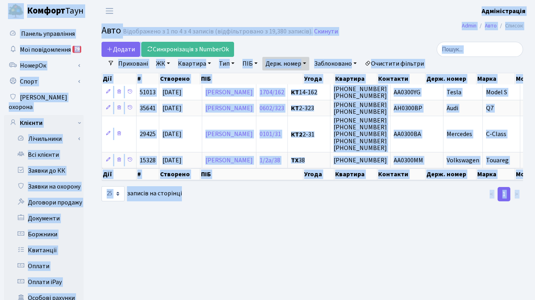
click at [288, 64] on link "Держ. номер" at bounding box center [285, 64] width 47 height 14
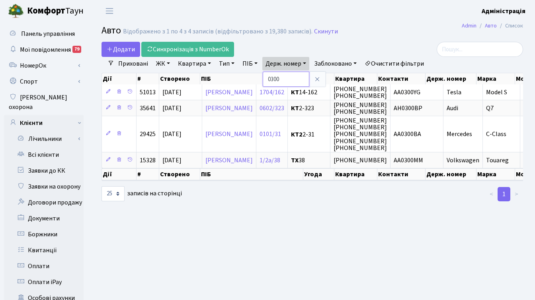
paste input "8001"
type input "8001"
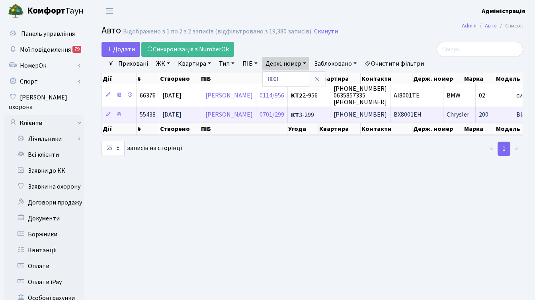
click at [362, 115] on td "+38073 156 63 50" at bounding box center [360, 115] width 60 height 16
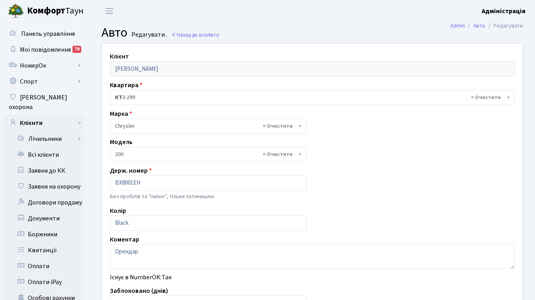
select select "140"
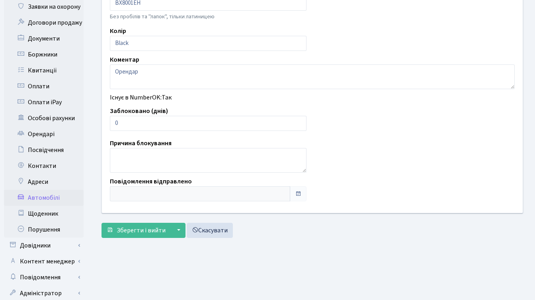
scroll to position [195, 0]
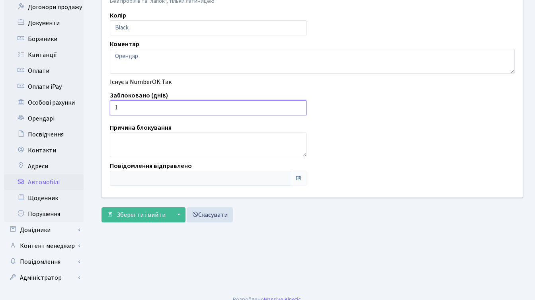
type input "1"
click at [298, 105] on input "1" at bounding box center [208, 107] width 196 height 15
click at [126, 216] on span "Зберегти і вийти" at bounding box center [141, 214] width 49 height 9
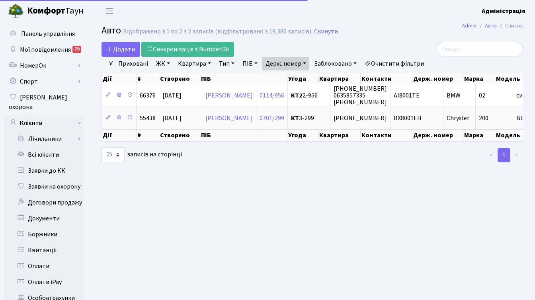
select select "25"
click at [297, 63] on link "Держ. номер" at bounding box center [285, 64] width 47 height 14
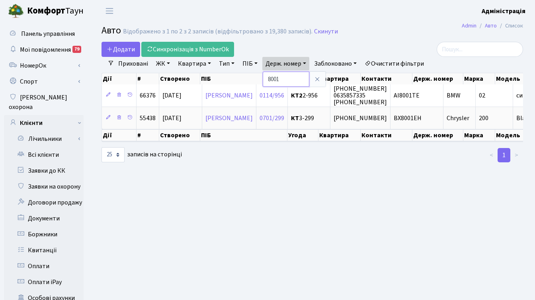
paste input "0105"
type input "0105"
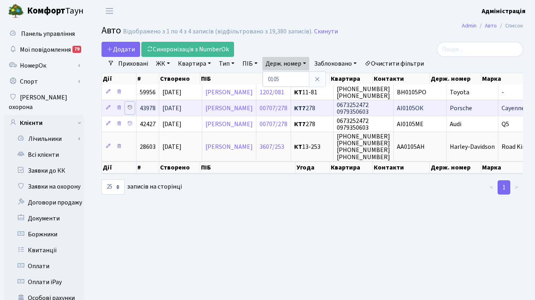
click at [128, 107] on icon at bounding box center [130, 108] width 6 height 6
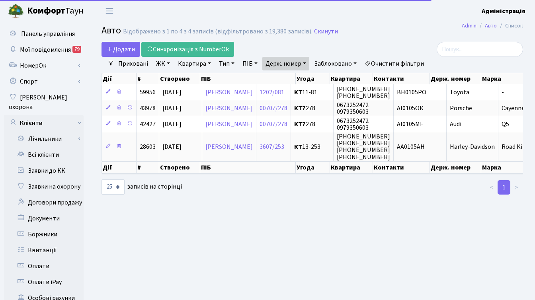
select select "25"
click at [300, 62] on link "Держ. номер" at bounding box center [285, 64] width 47 height 14
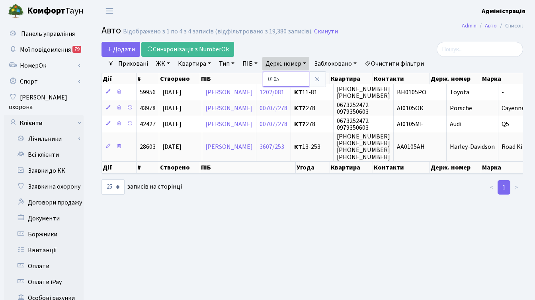
paste input "77"
type input "0775"
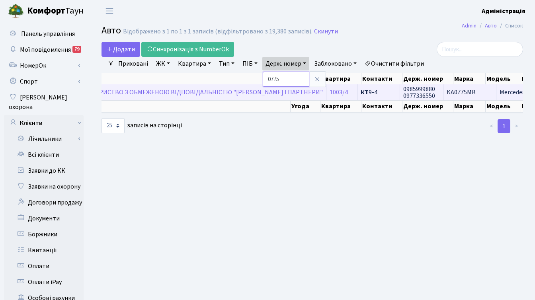
scroll to position [0, 127]
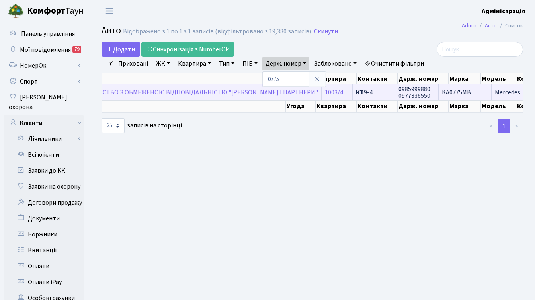
click at [441, 90] on span "KA0775MB" at bounding box center [455, 92] width 29 height 9
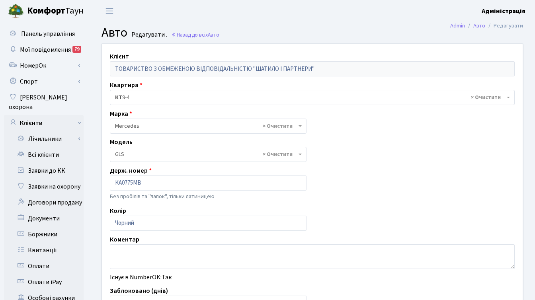
select select "1499"
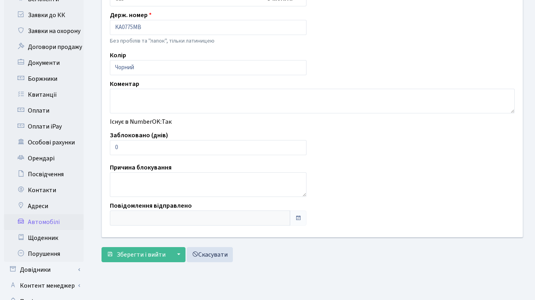
scroll to position [195, 0]
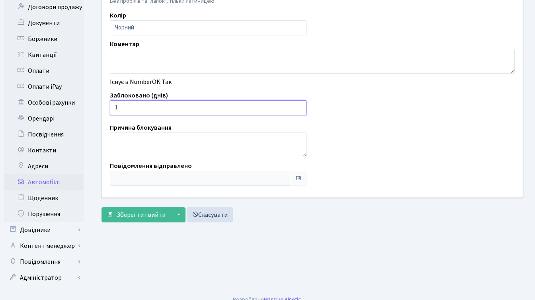
type input "1"
click at [298, 105] on input "1" at bounding box center [208, 107] width 196 height 15
click at [130, 213] on span "Зберегти і вийти" at bounding box center [141, 214] width 49 height 9
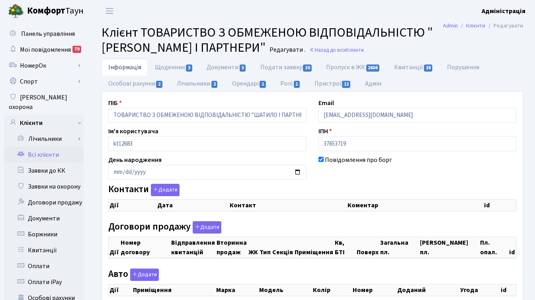
checkbox input "true"
select select "25"
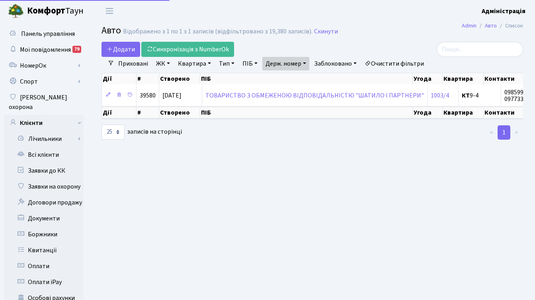
select select "25"
click at [278, 65] on link "Держ. номер" at bounding box center [285, 64] width 47 height 14
paste input "5720"
type input "5720"
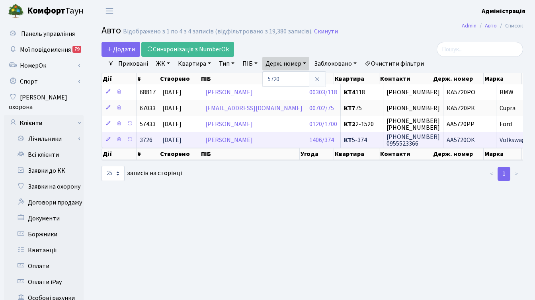
click at [458, 138] on span "AA5720OK" at bounding box center [460, 140] width 28 height 9
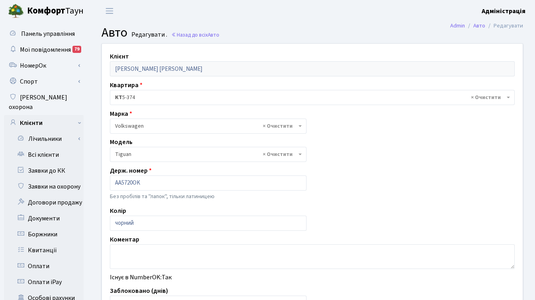
select select "2490"
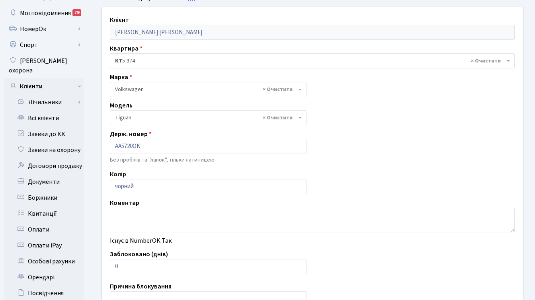
scroll to position [37, 0]
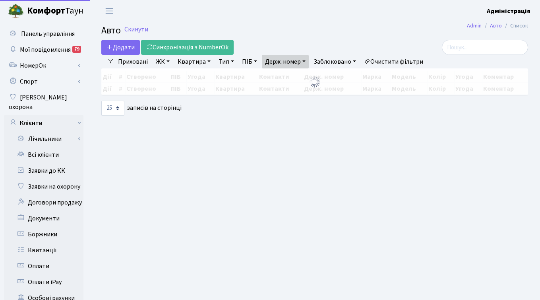
select select "25"
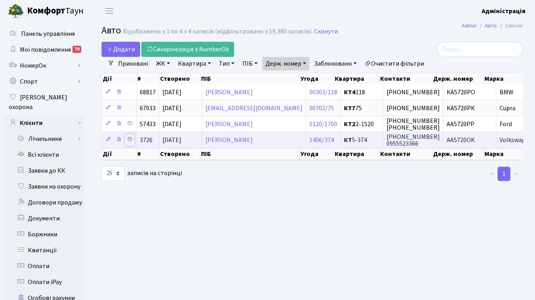
click at [128, 138] on icon at bounding box center [130, 139] width 6 height 6
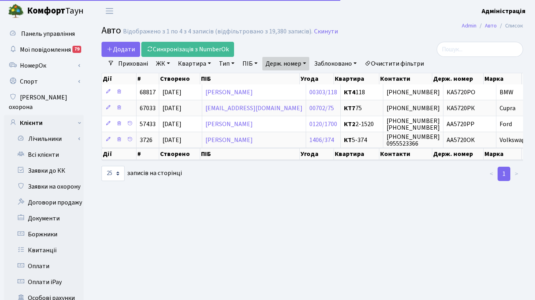
select select "25"
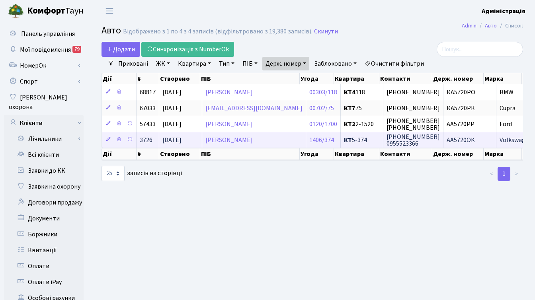
click at [451, 138] on span "AA5720OK" at bounding box center [460, 140] width 28 height 9
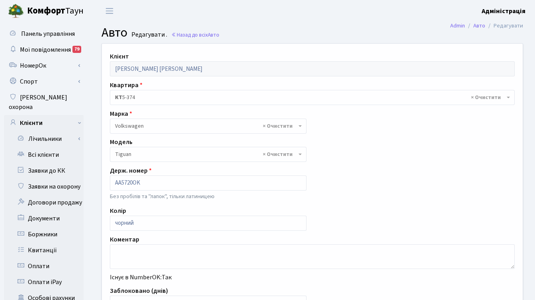
select select "2490"
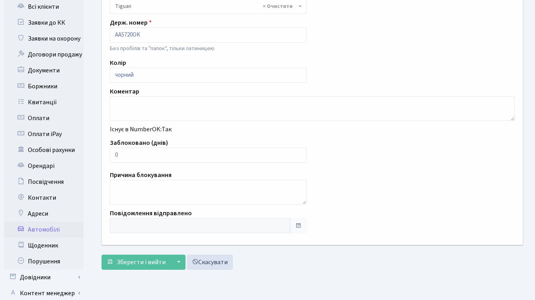
scroll to position [167, 0]
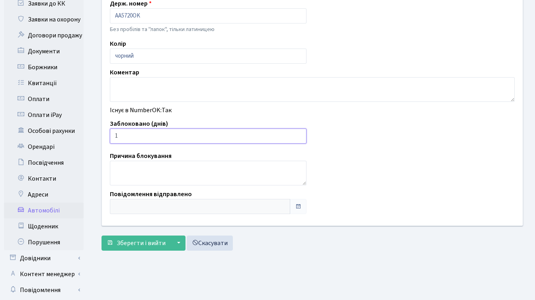
type input "1"
click at [296, 133] on input "1" at bounding box center [208, 135] width 196 height 15
click at [152, 241] on span "Зберегти і вийти" at bounding box center [141, 243] width 49 height 9
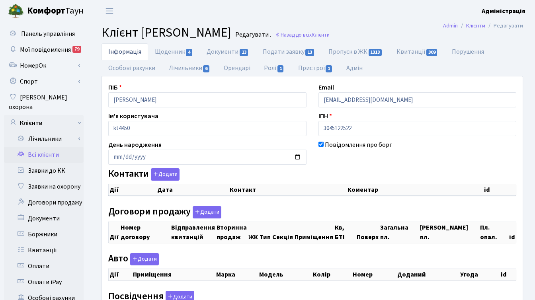
checkbox input "true"
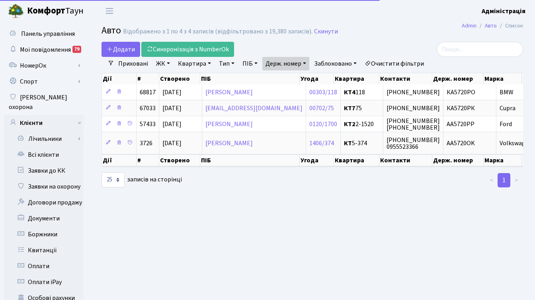
select select "25"
click at [289, 66] on link "Держ. номер" at bounding box center [285, 64] width 47 height 14
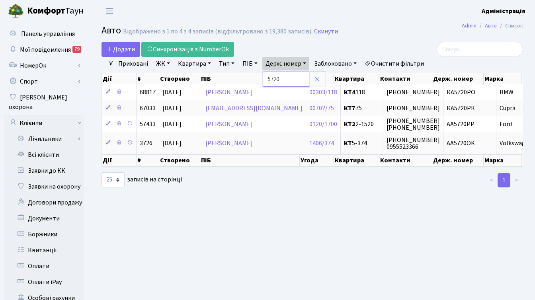
paste input "8165"
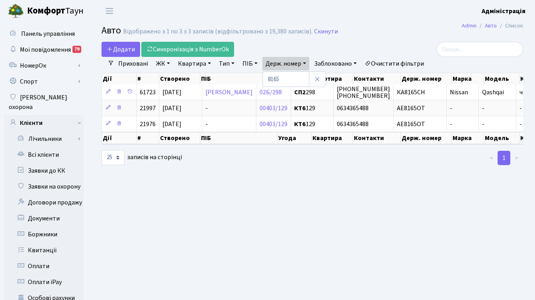
click at [293, 62] on link "Держ. номер" at bounding box center [285, 64] width 47 height 14
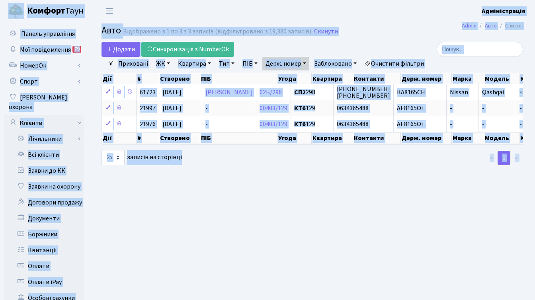
click at [293, 62] on link "Держ. номер" at bounding box center [285, 64] width 47 height 14
click at [338, 47] on div "Додати Синхронізація з NumberOk" at bounding box center [239, 49] width 277 height 15
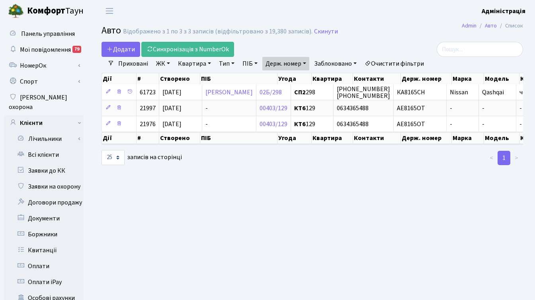
click at [307, 63] on link "Держ. номер" at bounding box center [285, 64] width 47 height 14
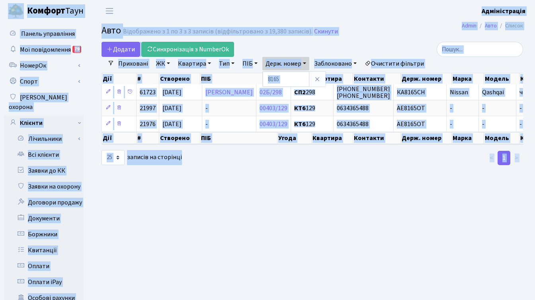
click at [275, 266] on main "Admin Авто Список Авто Відображено з 1 по 3 з 3 записів (відфільтровано з 19,38…" at bounding box center [311, 253] width 445 height 463
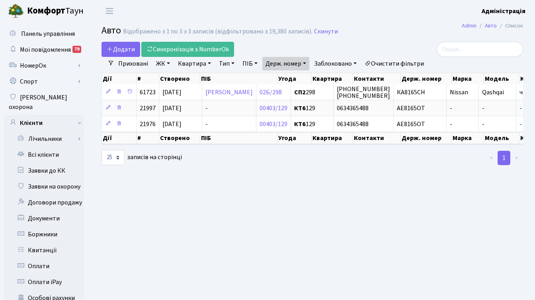
click at [297, 58] on link "Держ. номер" at bounding box center [285, 64] width 47 height 14
click at [292, 78] on input "8165" at bounding box center [285, 79] width 47 height 15
paste input "9700"
type input "9700"
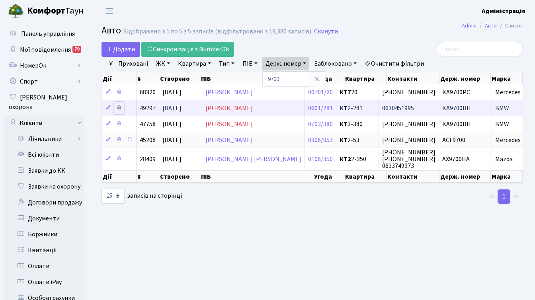
click at [117, 106] on icon at bounding box center [119, 108] width 6 height 6
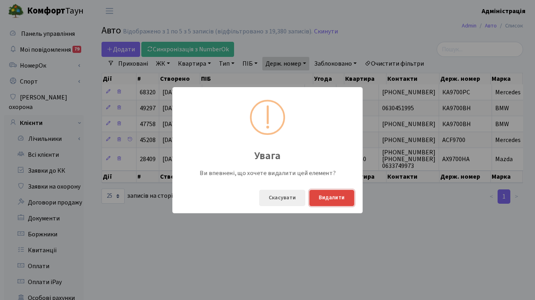
click at [332, 195] on button "Видалити" at bounding box center [331, 198] width 45 height 16
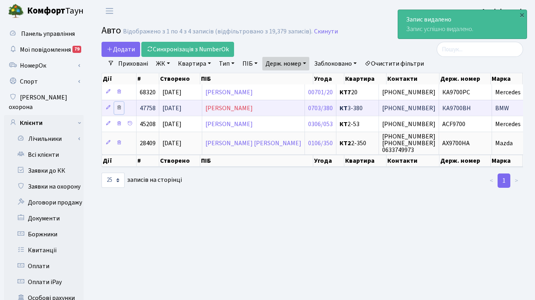
click at [120, 108] on icon at bounding box center [119, 108] width 6 height 6
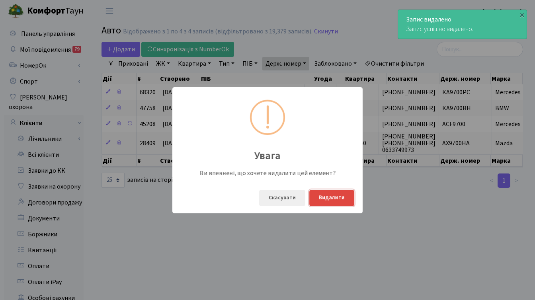
click at [332, 196] on button "Видалити" at bounding box center [331, 198] width 45 height 16
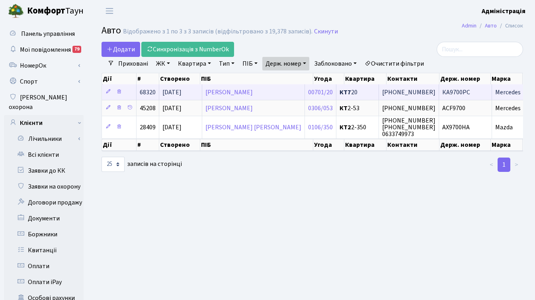
click at [432, 89] on span "+380 93 495 35 63" at bounding box center [408, 92] width 53 height 9
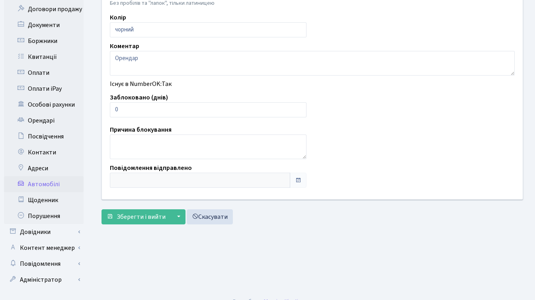
scroll to position [195, 0]
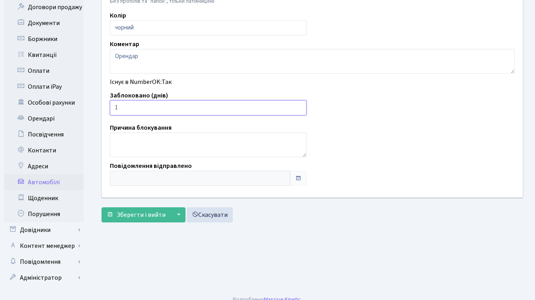
type input "1"
click at [298, 106] on input "1" at bounding box center [208, 107] width 196 height 15
click at [132, 219] on button "Зберегти і вийти" at bounding box center [135, 214] width 69 height 15
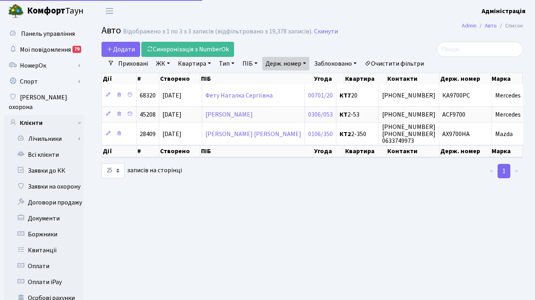
select select "25"
click at [297, 64] on link "Держ. номер" at bounding box center [285, 64] width 47 height 14
paste input "3786"
type input "3786"
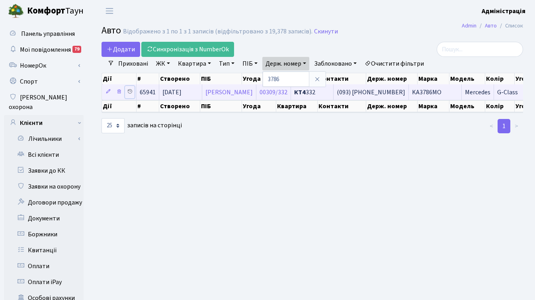
click at [130, 91] on icon at bounding box center [130, 92] width 6 height 6
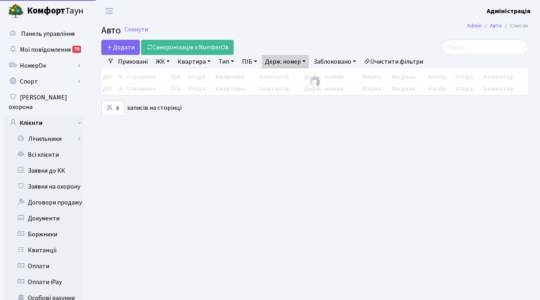
select select "25"
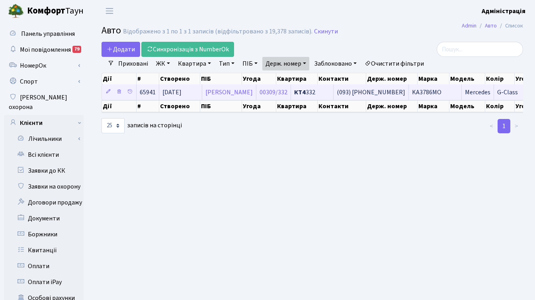
click at [465, 91] on span "Mercedes" at bounding box center [477, 92] width 25 height 9
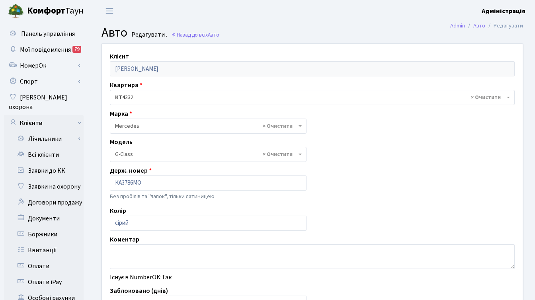
select select "1492"
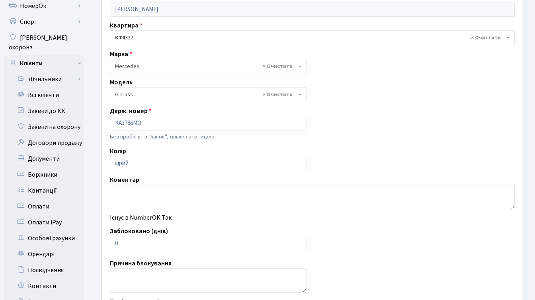
scroll to position [195, 0]
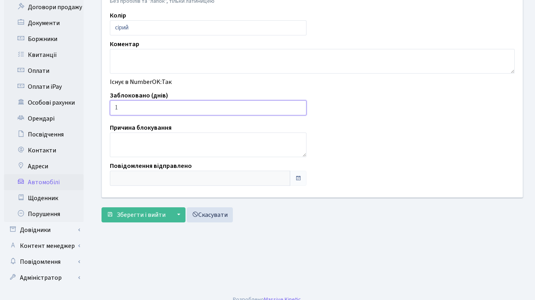
type input "1"
click at [299, 106] on input "1" at bounding box center [208, 107] width 196 height 15
click at [145, 214] on span "Зберегти і вийти" at bounding box center [141, 214] width 49 height 9
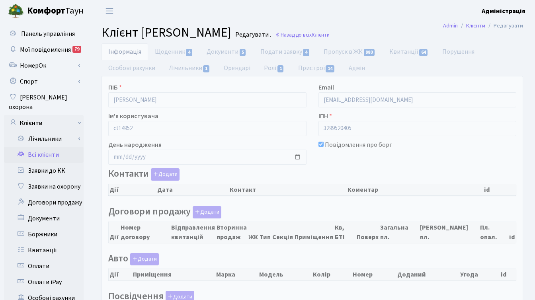
checkbox input "true"
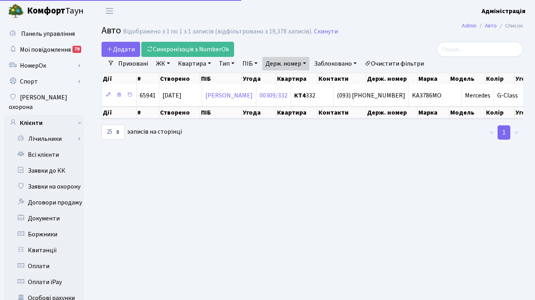
select select "25"
click at [283, 64] on link "Держ. номер" at bounding box center [285, 64] width 47 height 14
paste input "7204"
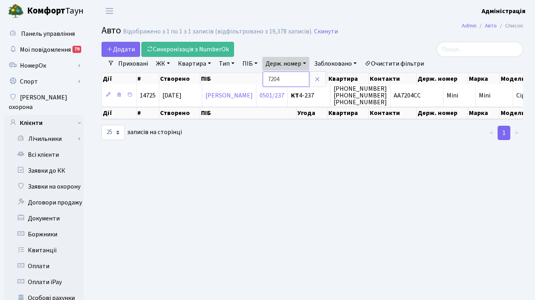
paste input "3305"
type input "33054"
